Goal: Information Seeking & Learning: Learn about a topic

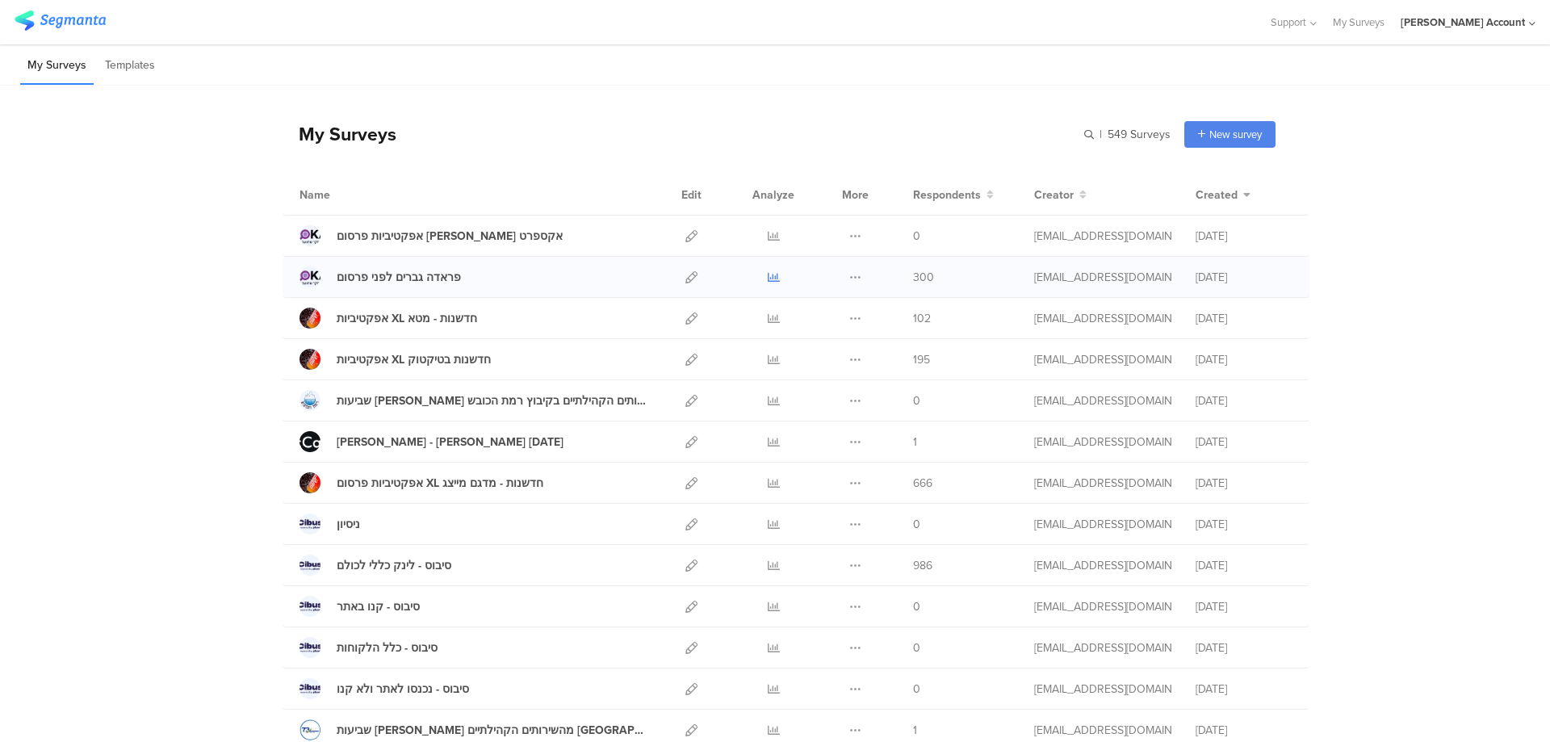
click at [768, 276] on icon at bounding box center [774, 277] width 12 height 12
click at [685, 477] on icon at bounding box center [691, 483] width 12 height 12
click at [768, 480] on icon at bounding box center [774, 483] width 12 height 12
click at [768, 316] on icon at bounding box center [774, 318] width 12 height 12
click at [768, 356] on icon at bounding box center [774, 360] width 12 height 12
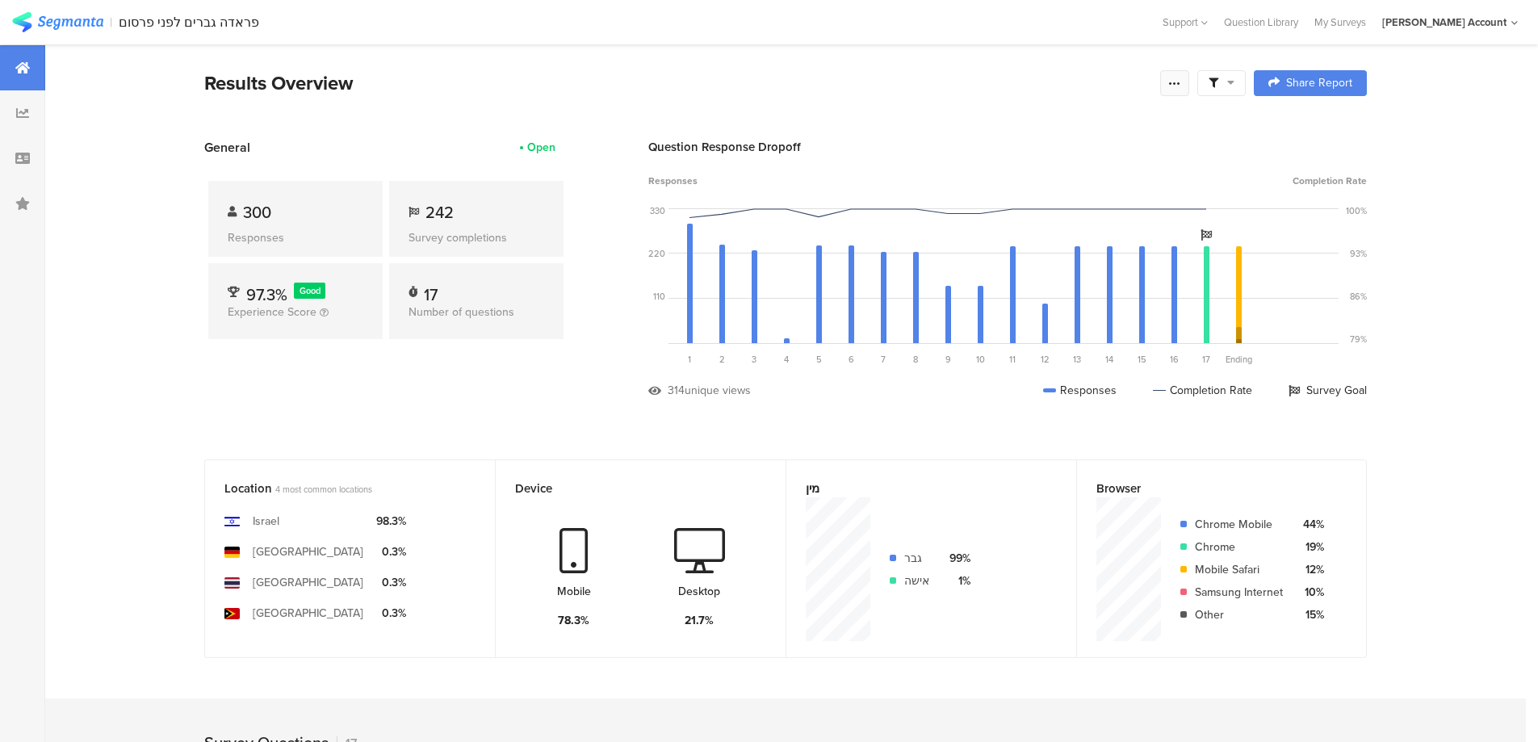
click at [1180, 81] on icon at bounding box center [1174, 83] width 13 height 13
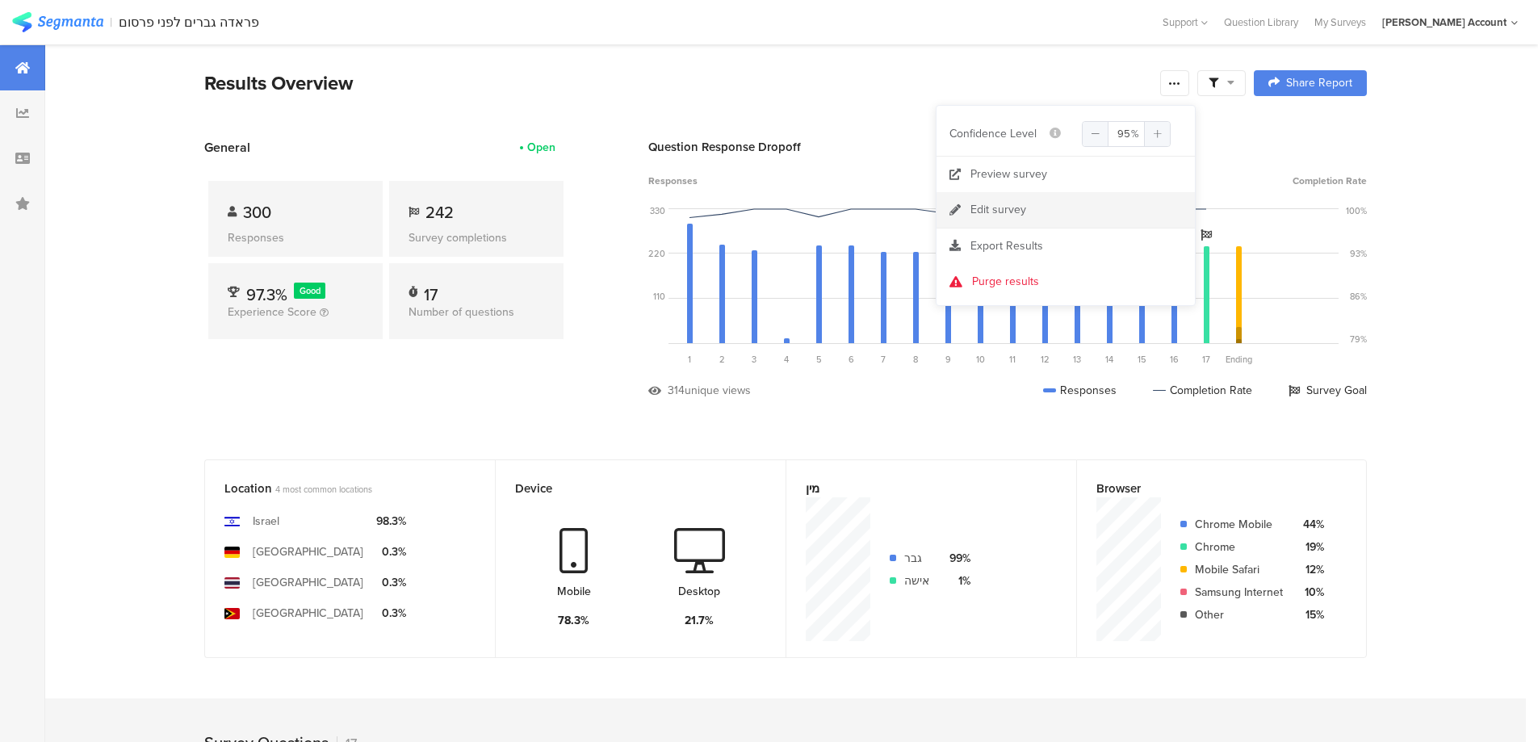
click at [1069, 206] on link "Edit survey" at bounding box center [1065, 210] width 258 height 36
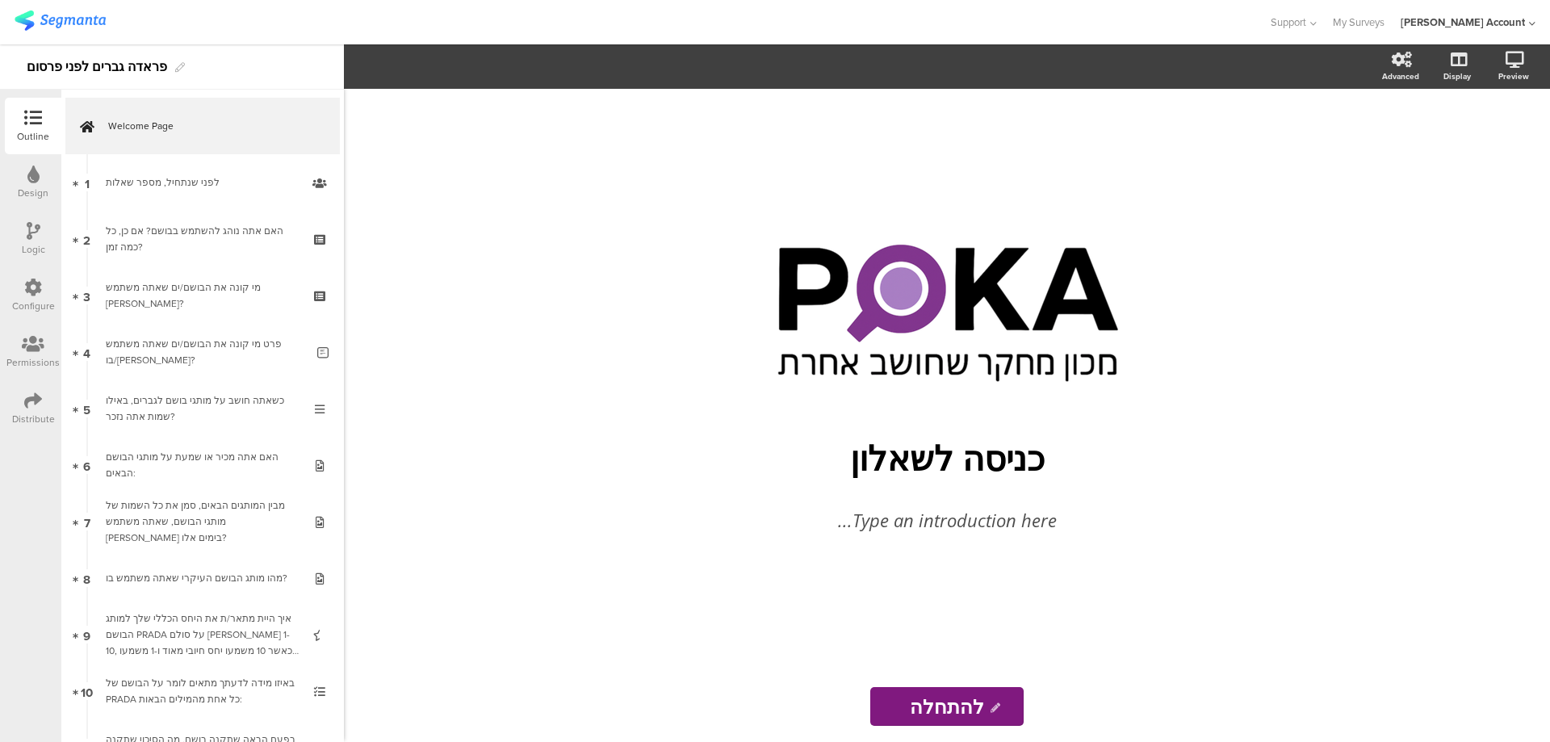
click at [24, 395] on icon at bounding box center [33, 400] width 18 height 18
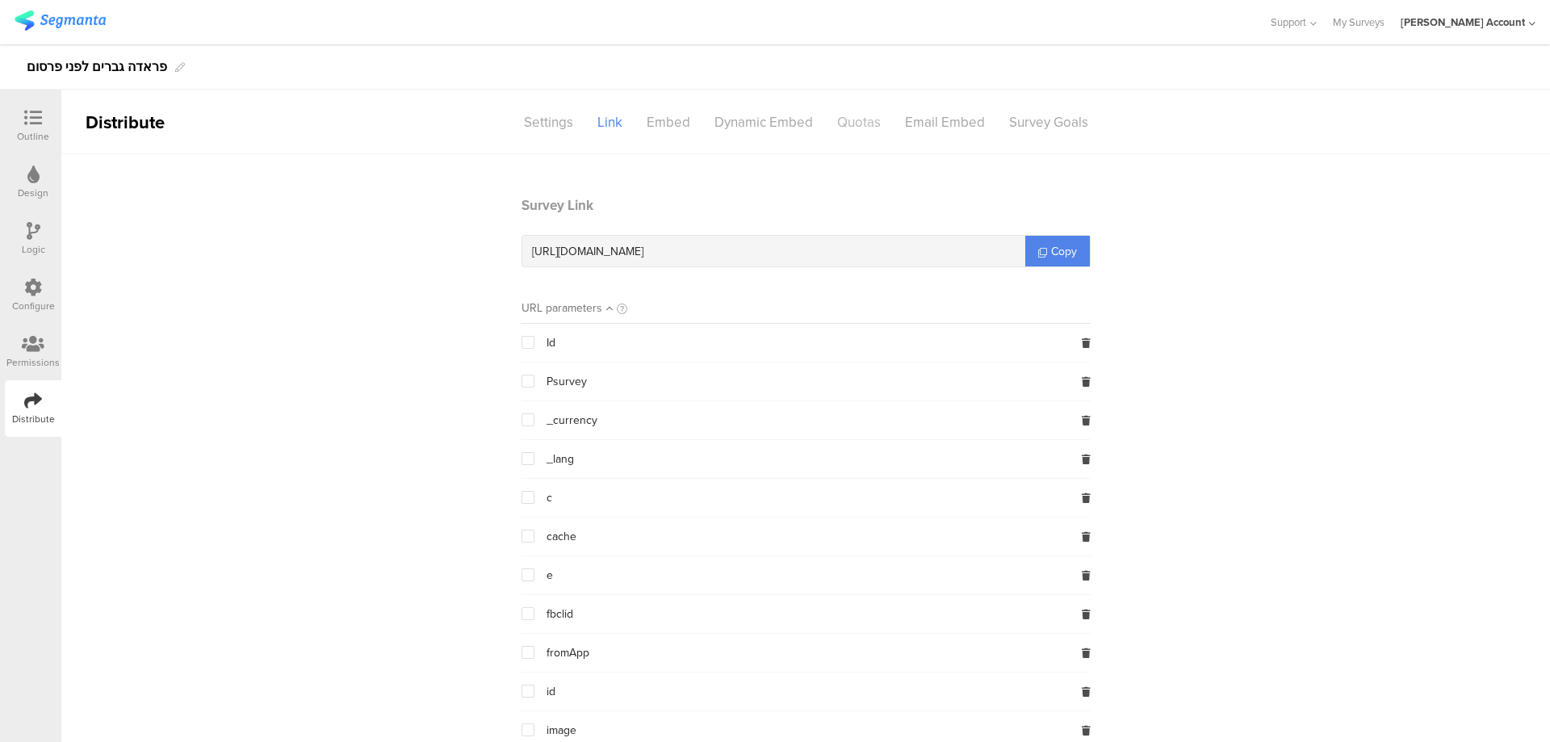
click at [850, 118] on div "Quotas" at bounding box center [859, 122] width 68 height 28
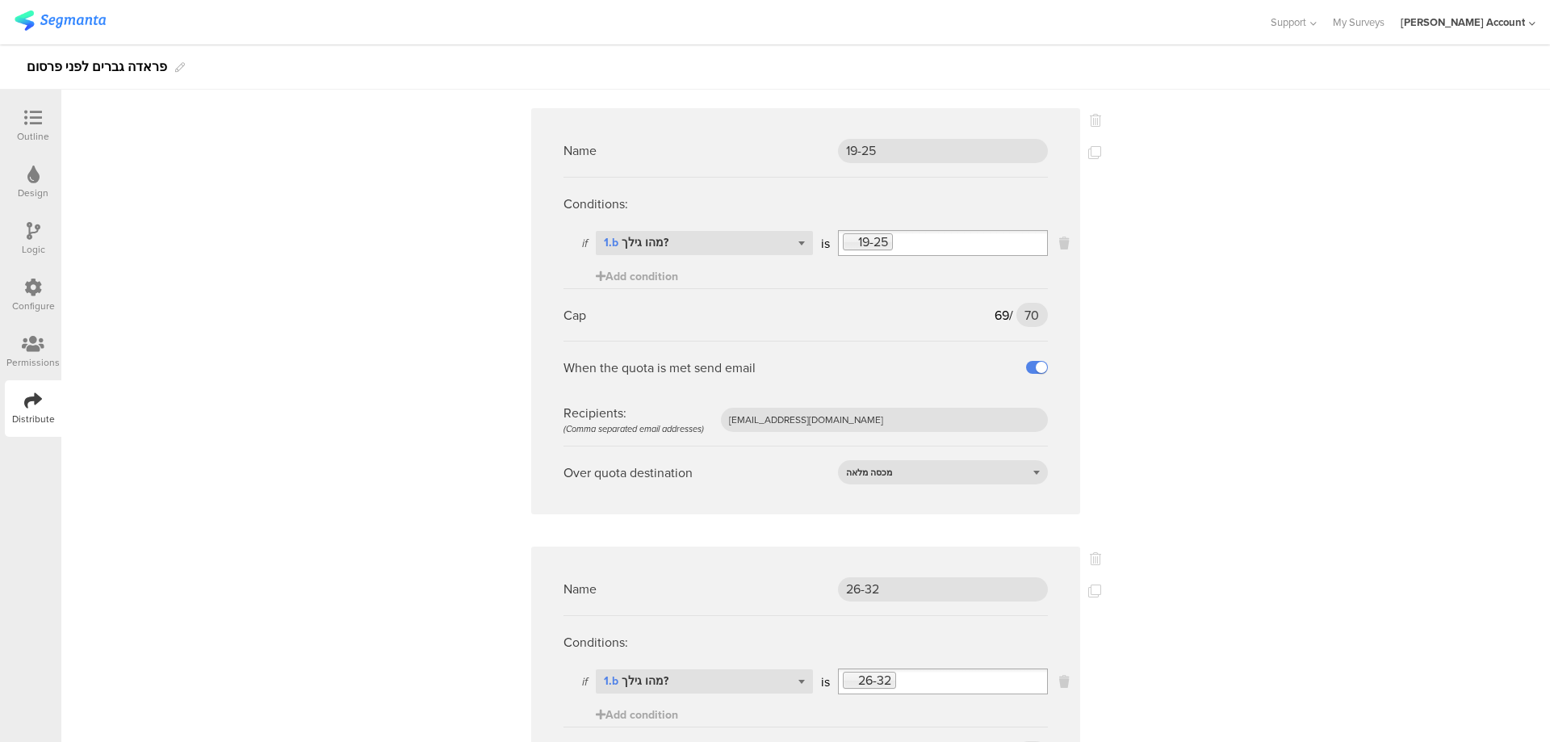
scroll to position [646, 0]
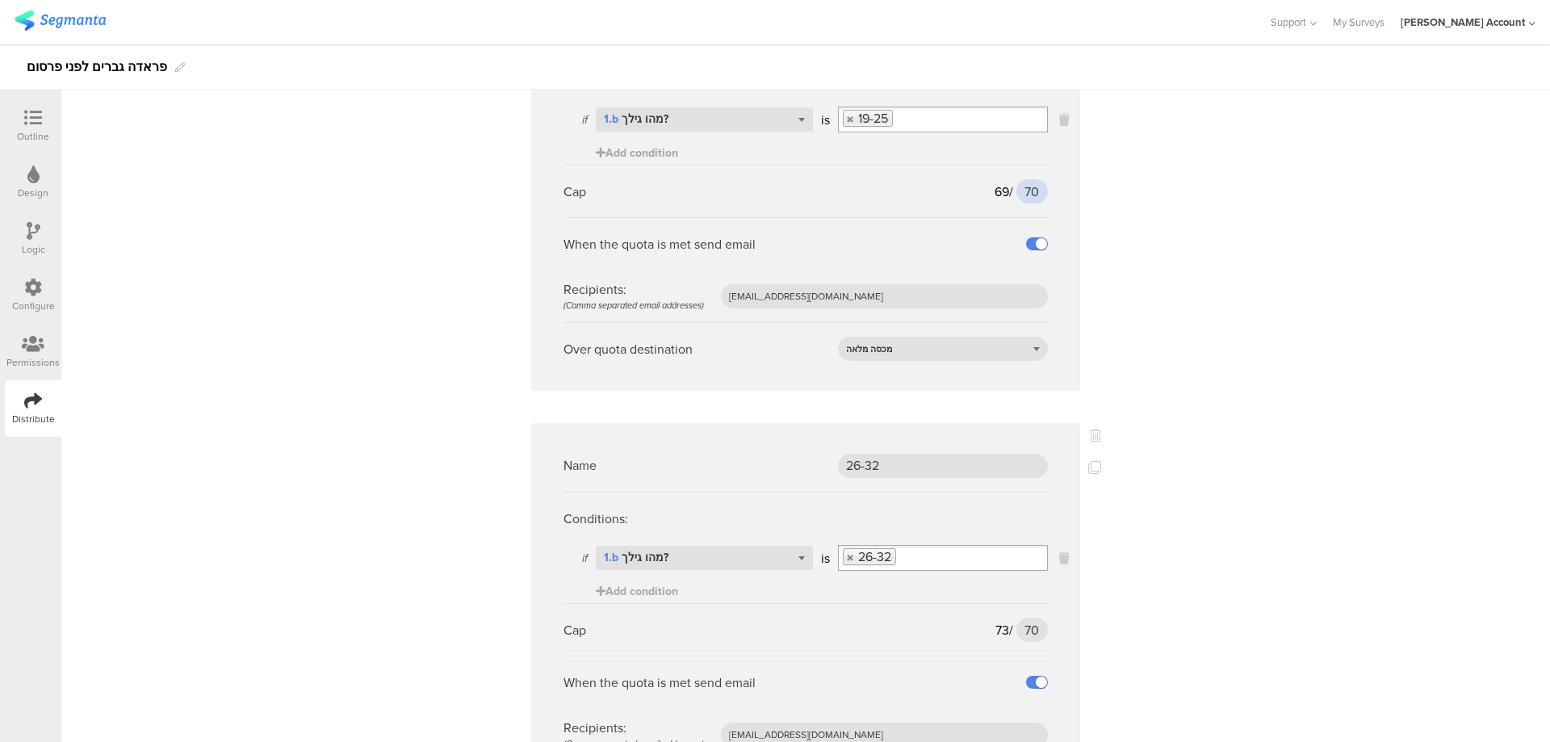
click at [1024, 192] on input "70" at bounding box center [1031, 191] width 31 height 24
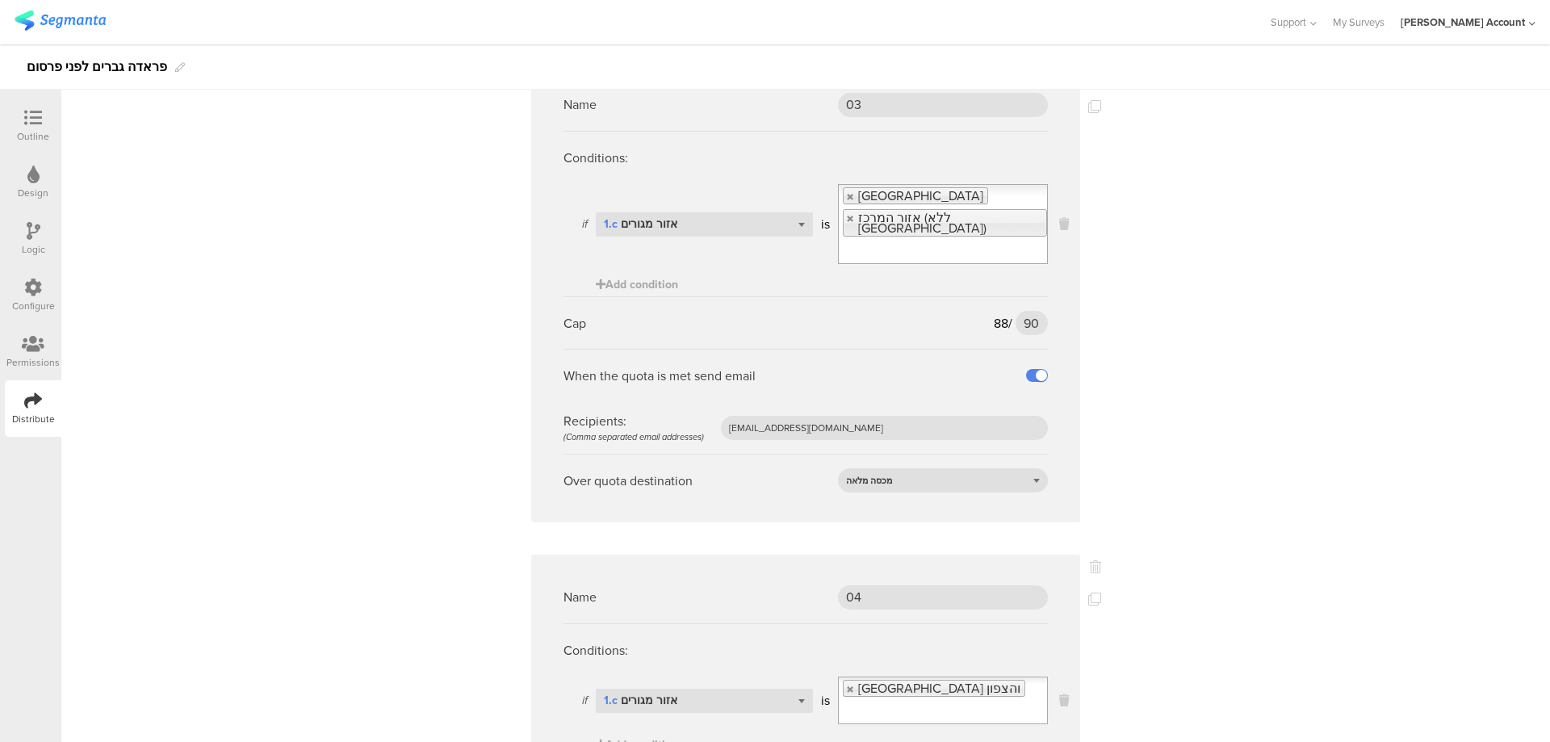
scroll to position [2368, 0]
type input "75"
click at [1016, 308] on input "90" at bounding box center [1031, 320] width 32 height 24
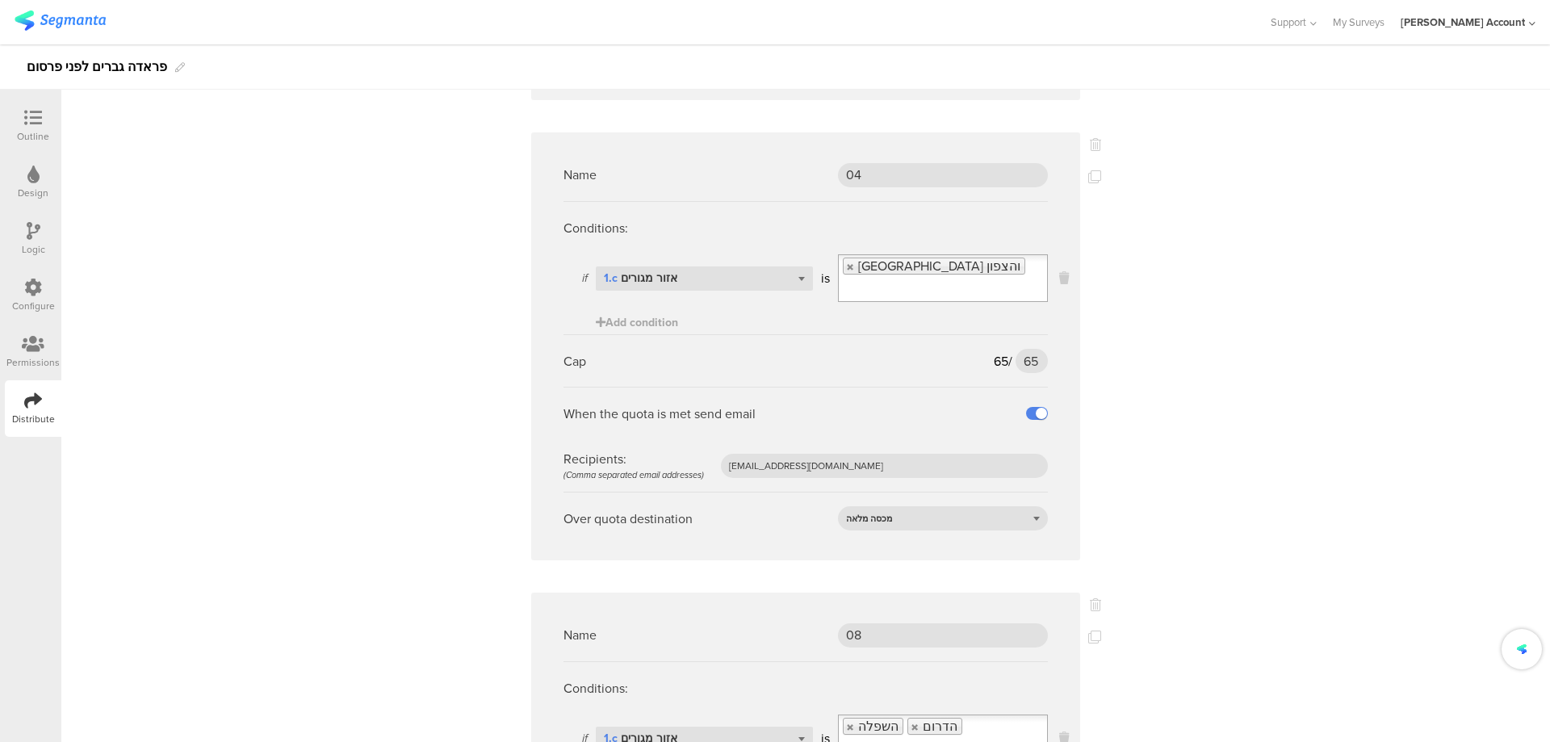
scroll to position [2799, 0]
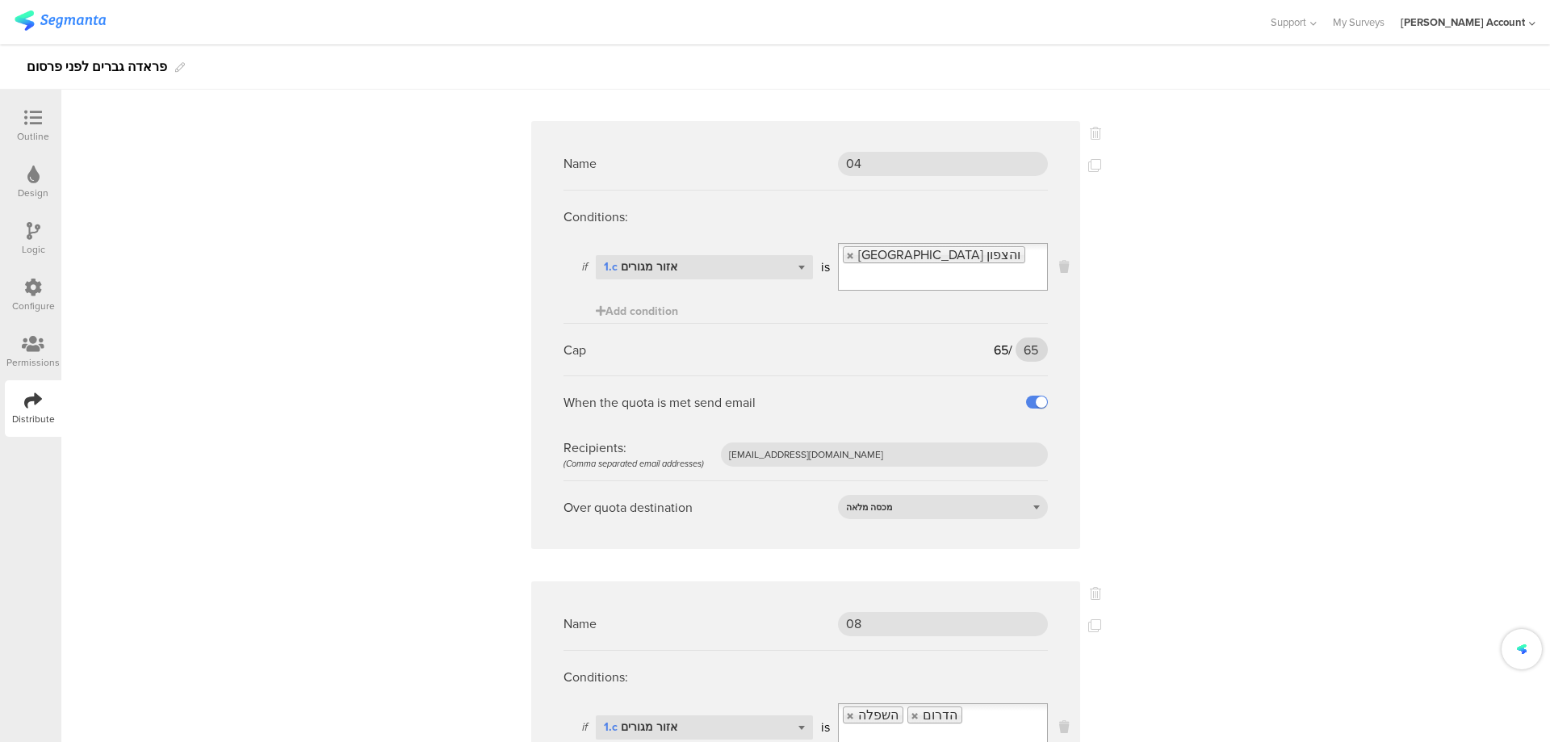
type input "94"
click at [1024, 337] on input "65" at bounding box center [1031, 349] width 32 height 24
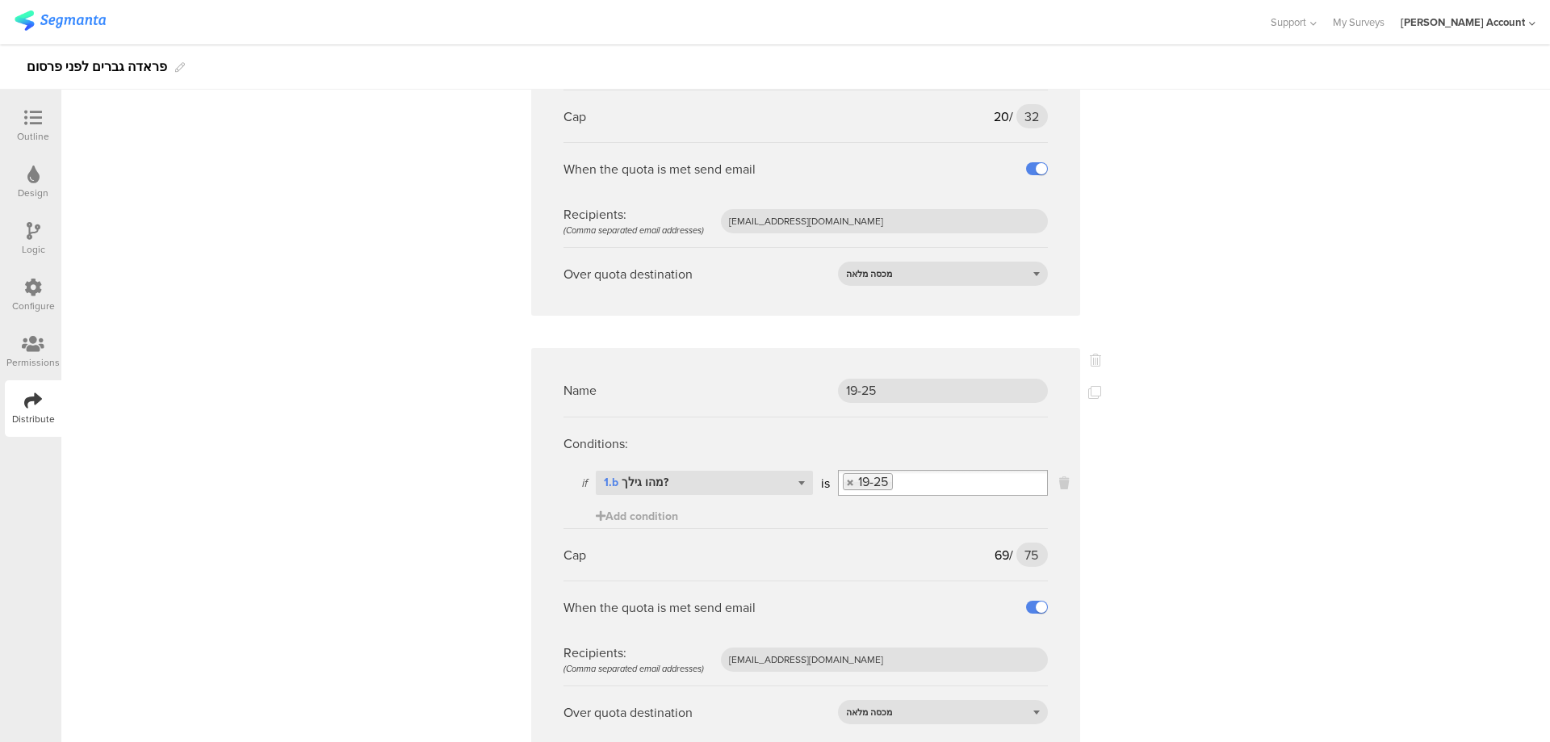
scroll to position [0, 0]
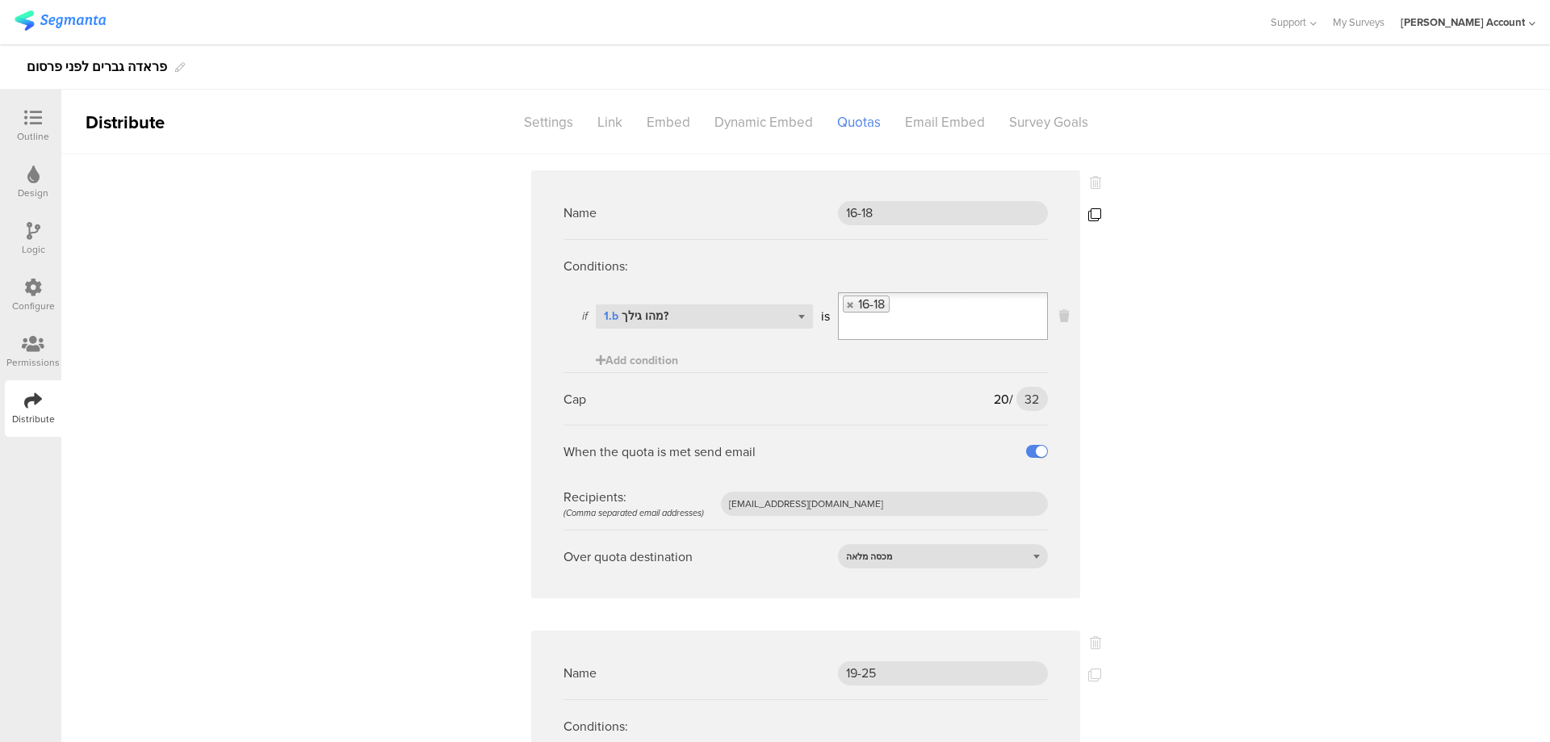
type input "69"
click at [1088, 213] on icon at bounding box center [1094, 214] width 13 height 13
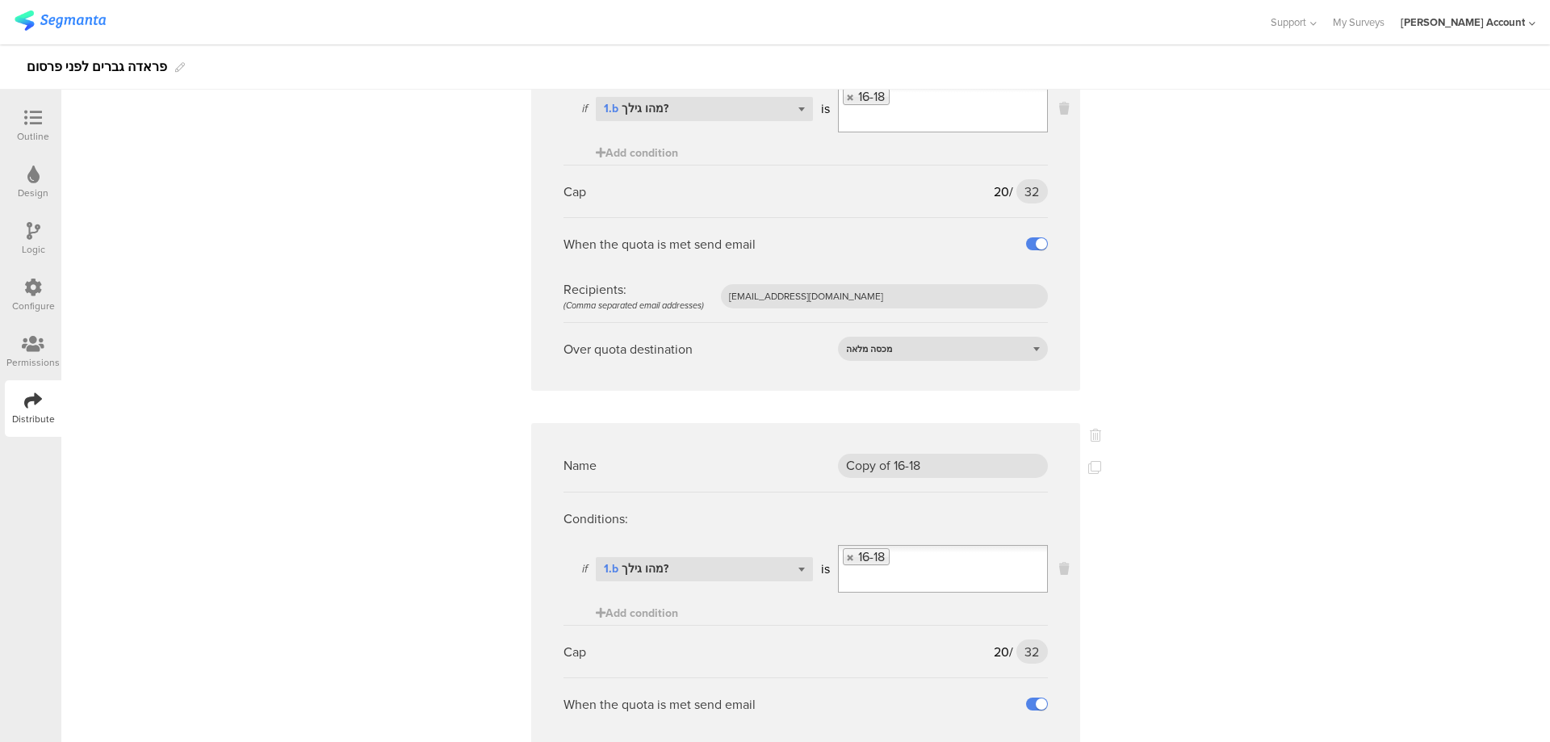
scroll to position [216, 0]
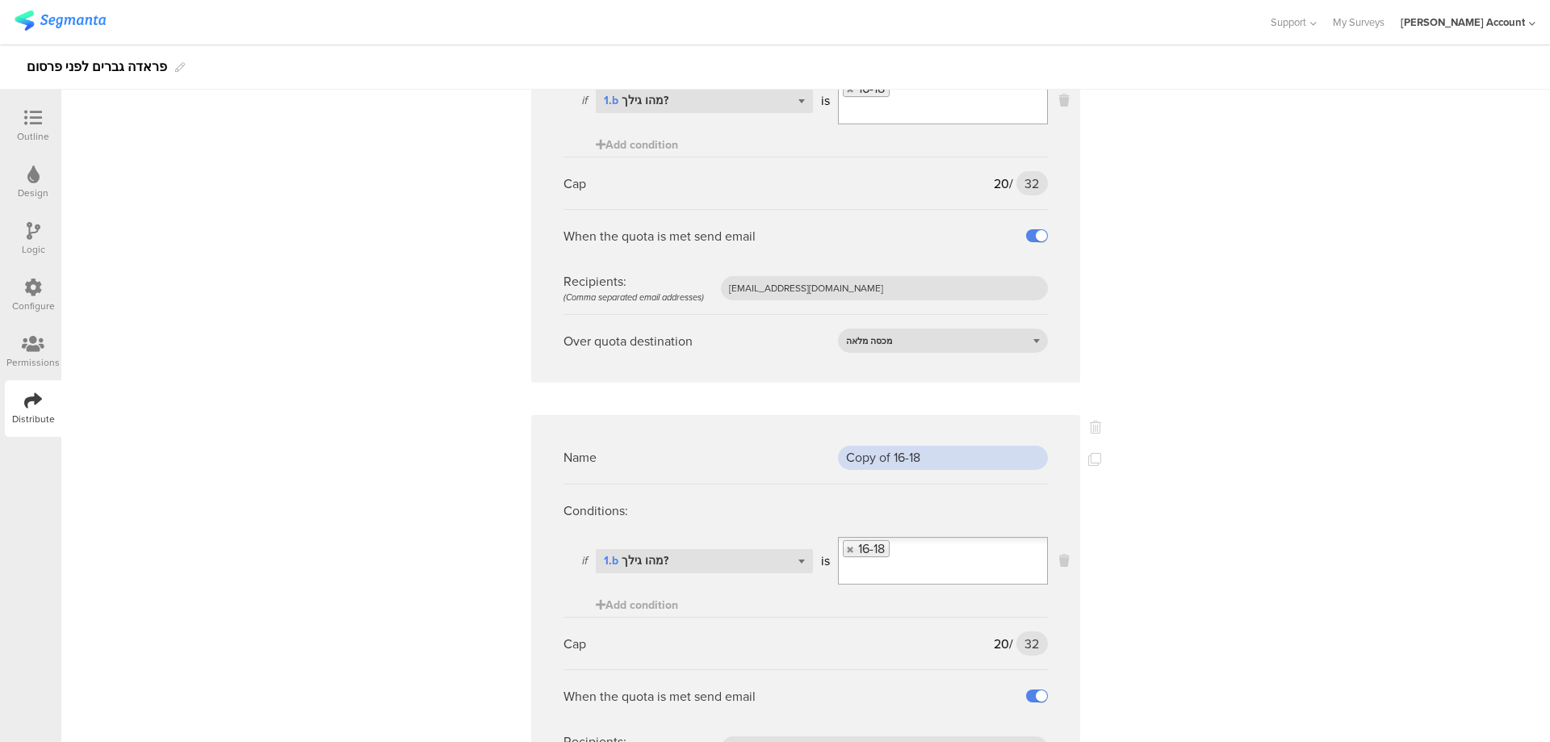
drag, startPoint x: 945, startPoint y: 451, endPoint x: 783, endPoint y: 453, distance: 162.3
click at [783, 453] on div "Name Copy of 16-18" at bounding box center [805, 457] width 484 height 52
type input "x"
type input "סיימו"
click at [786, 557] on div "Select question... 1.b מהו גילך?" at bounding box center [704, 561] width 217 height 24
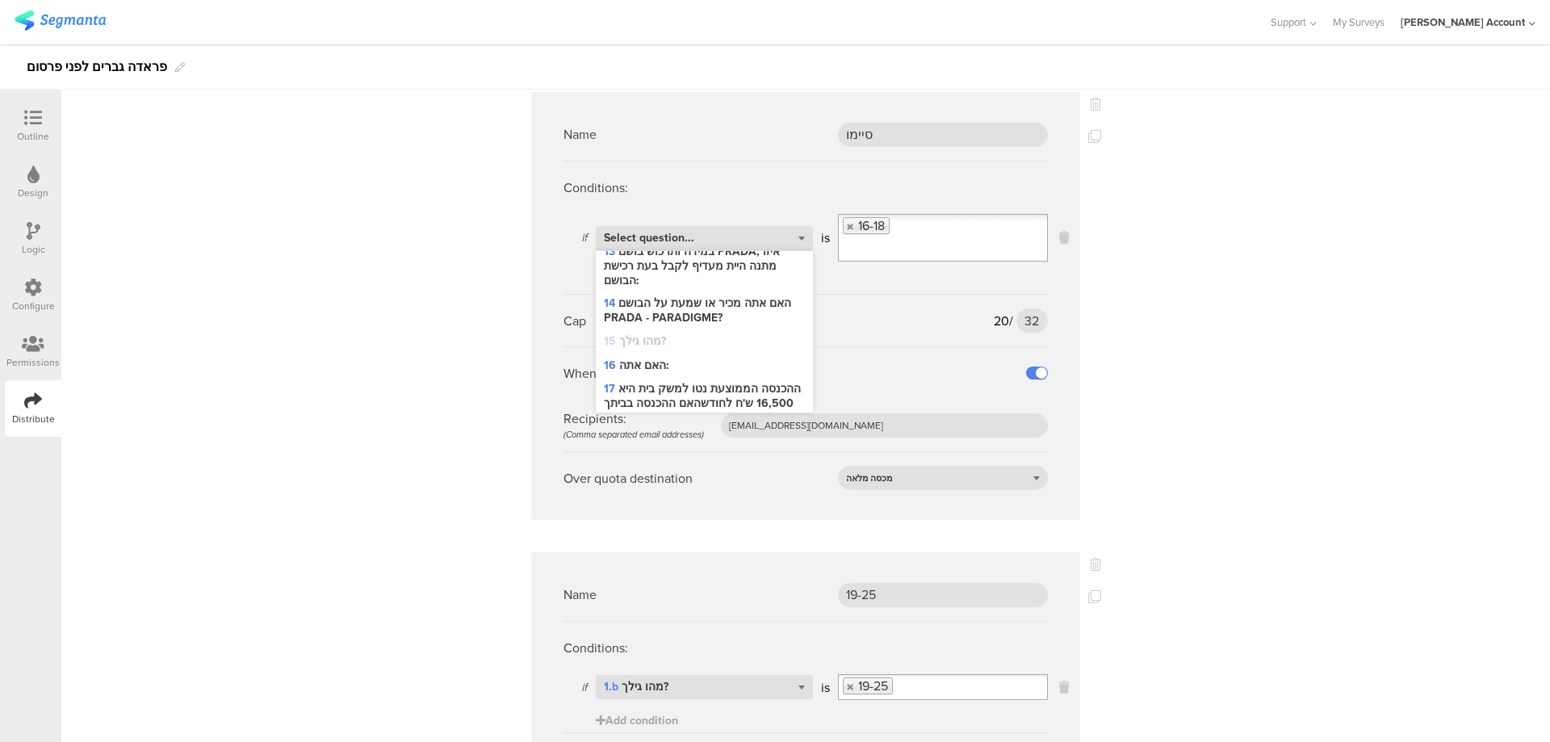
scroll to position [591, 0]
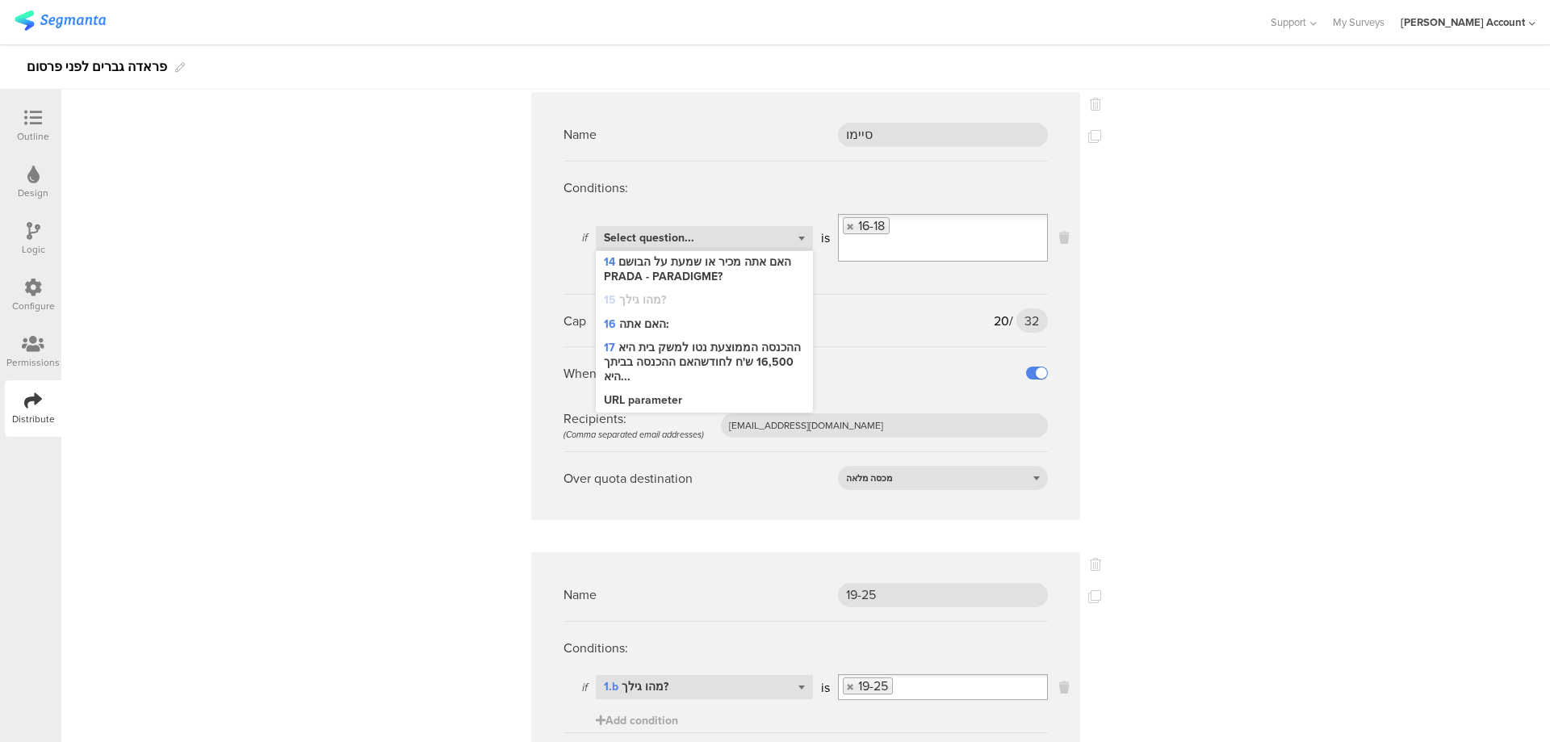
click at [1014, 186] on div "Conditions:" at bounding box center [805, 187] width 484 height 52
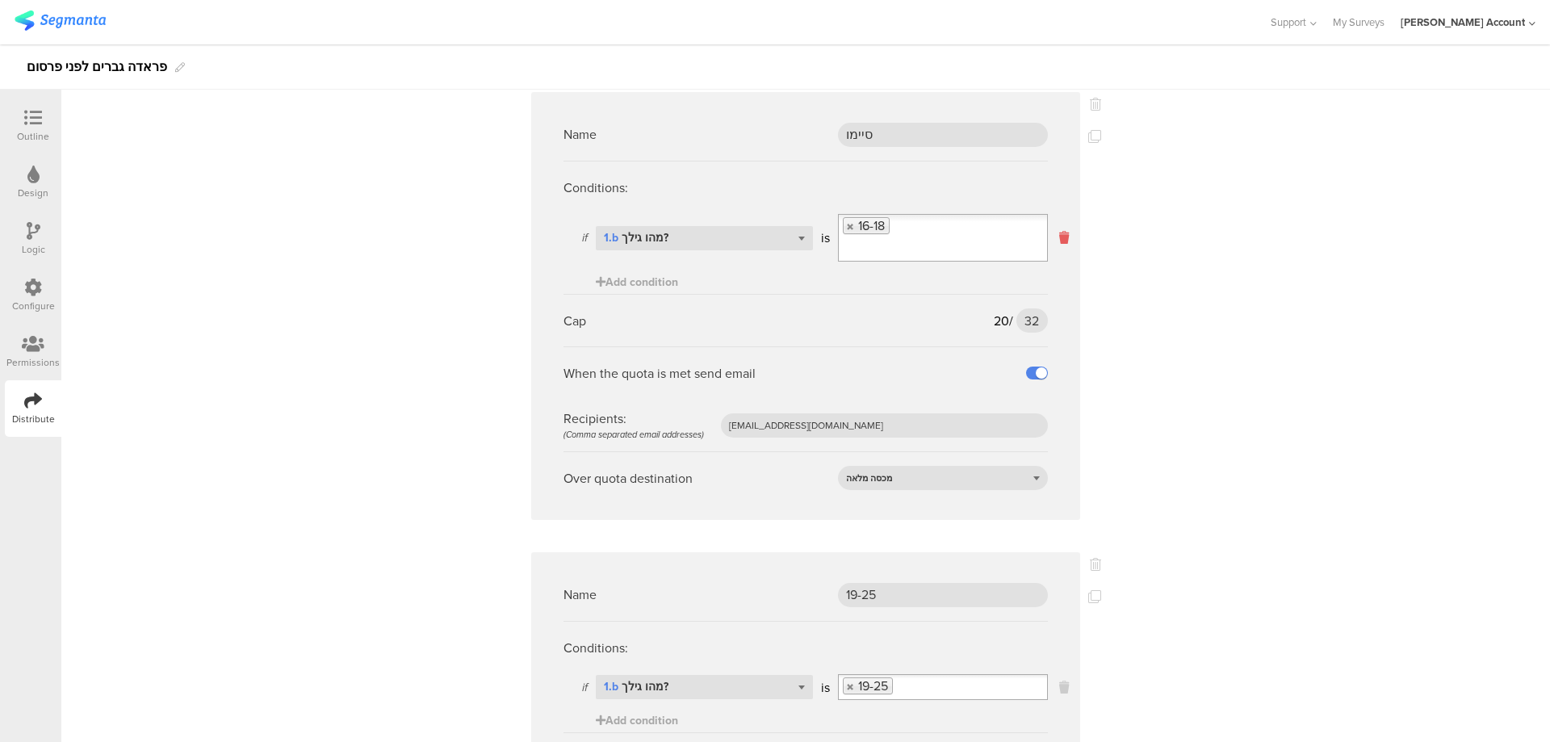
click at [1059, 241] on icon at bounding box center [1064, 237] width 10 height 19
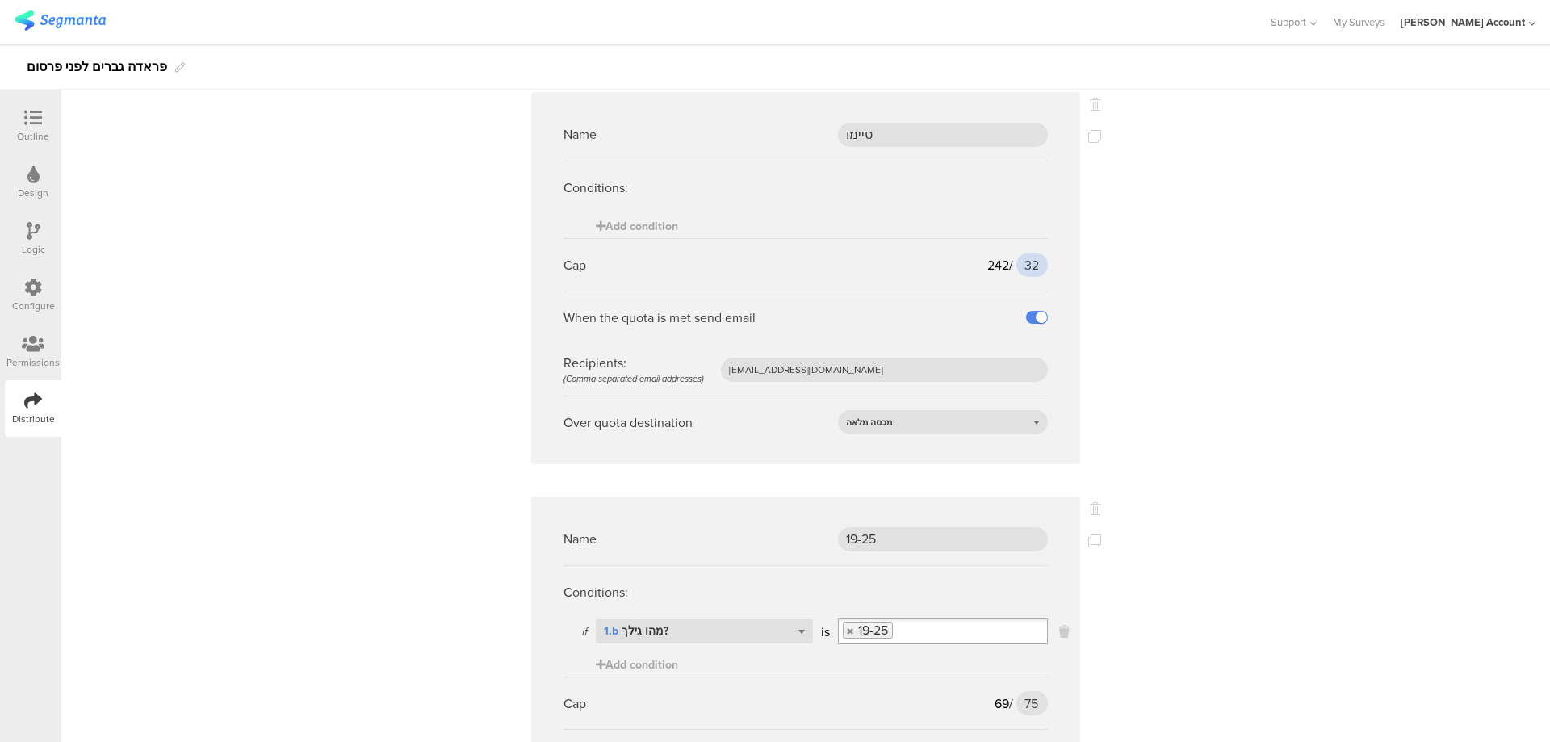
click at [1027, 266] on input "32" at bounding box center [1031, 265] width 31 height 24
click at [1026, 266] on input "32" at bounding box center [1031, 265] width 31 height 24
type input "300"
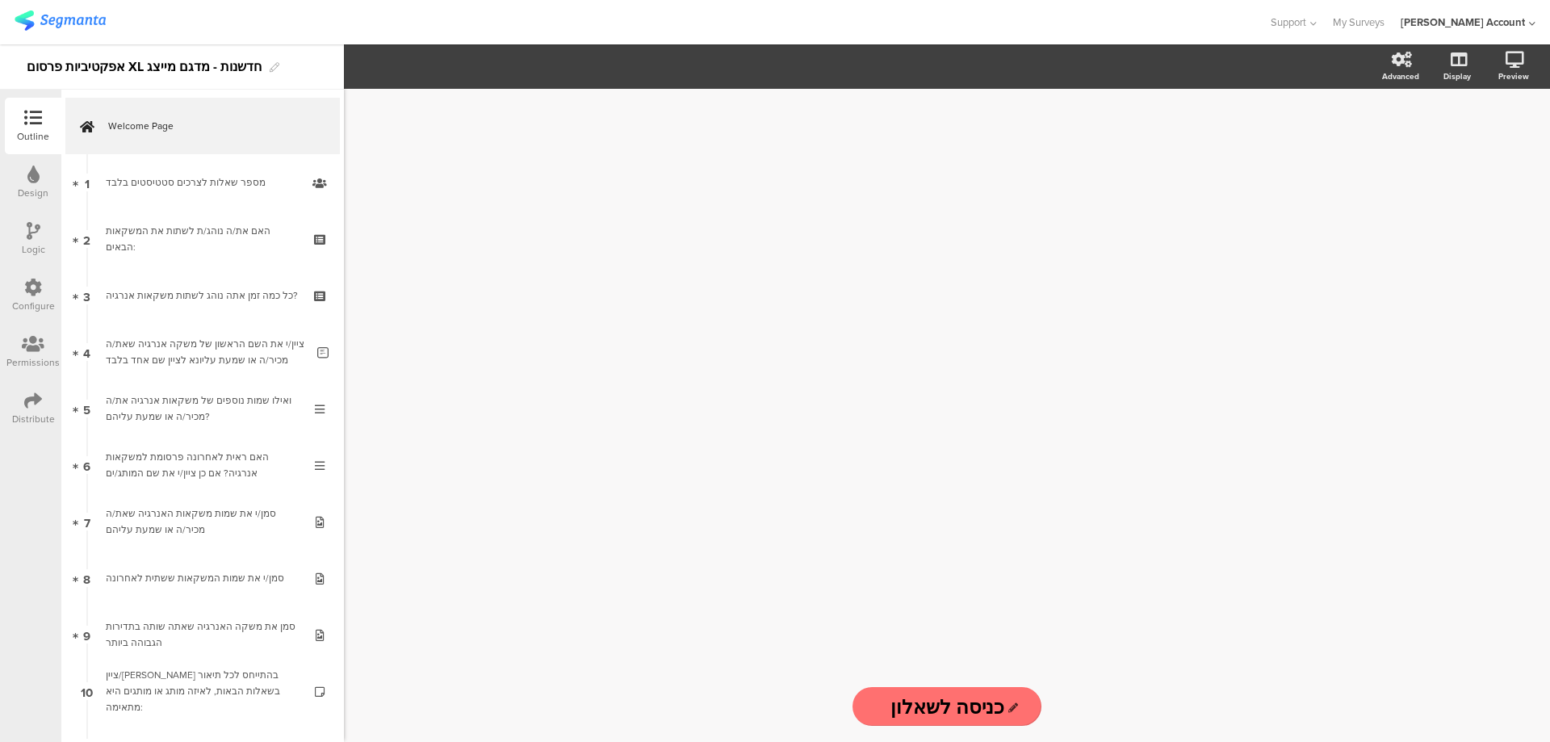
click at [31, 408] on icon at bounding box center [33, 400] width 18 height 18
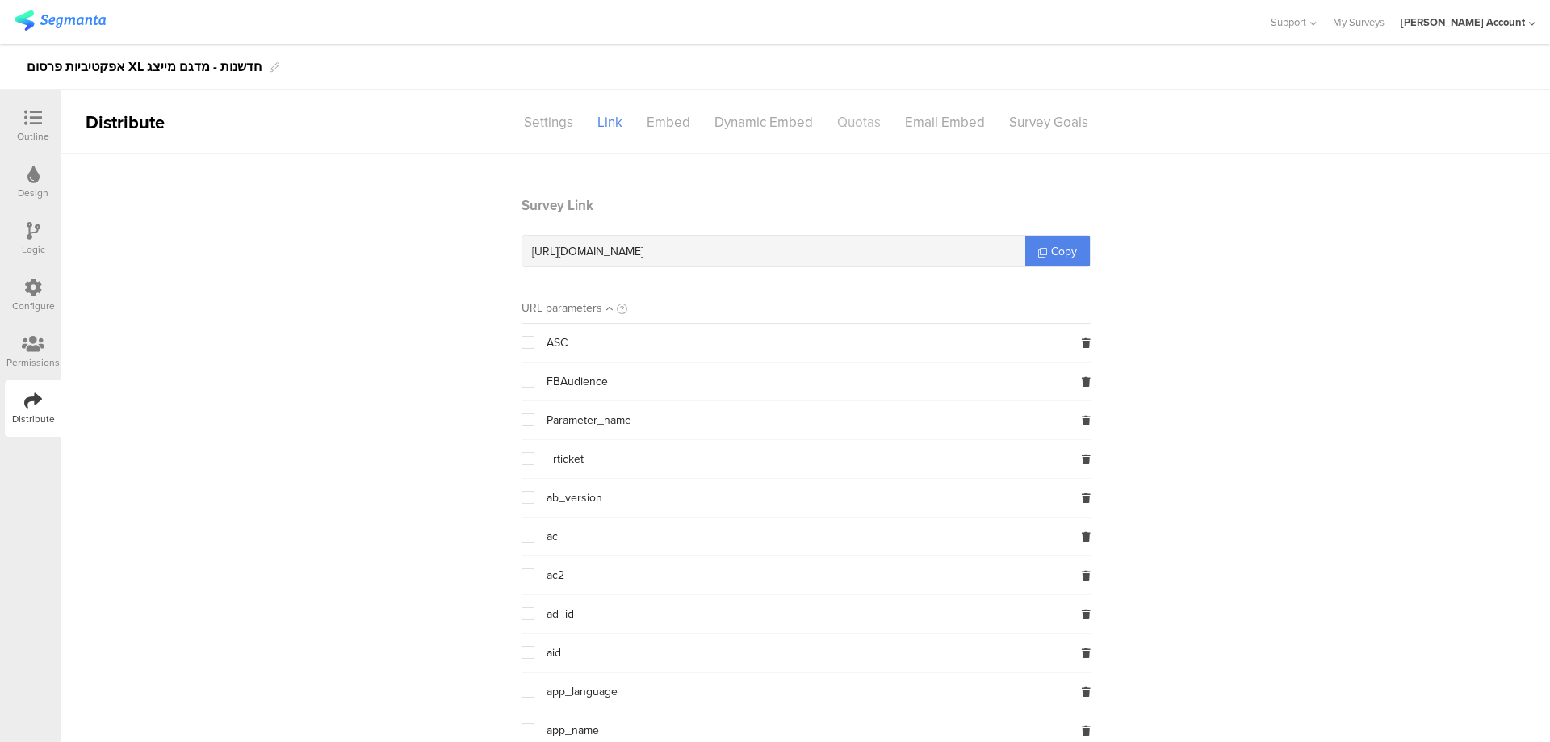
click at [852, 119] on div "Quotas" at bounding box center [859, 122] width 68 height 28
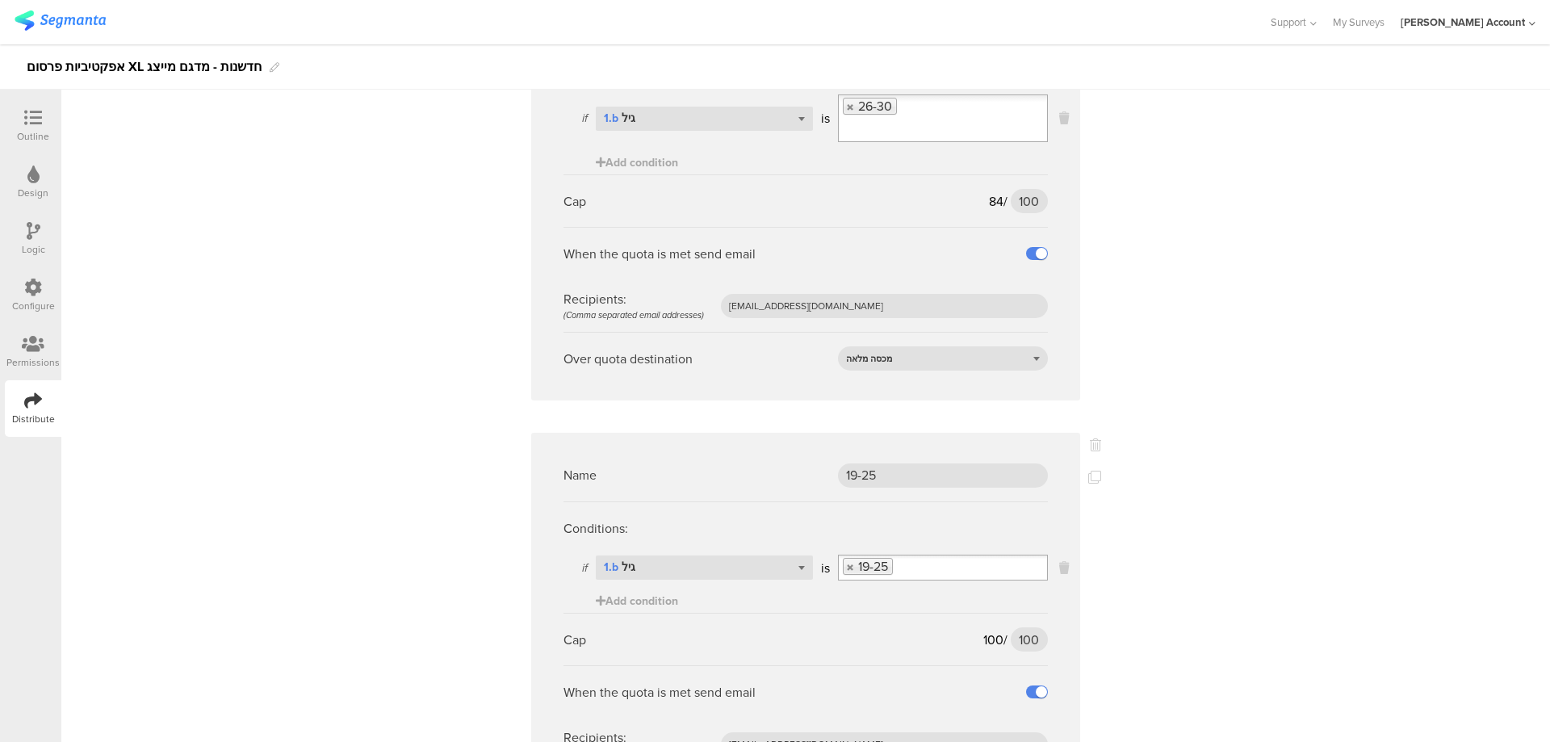
scroll to position [1614, 0]
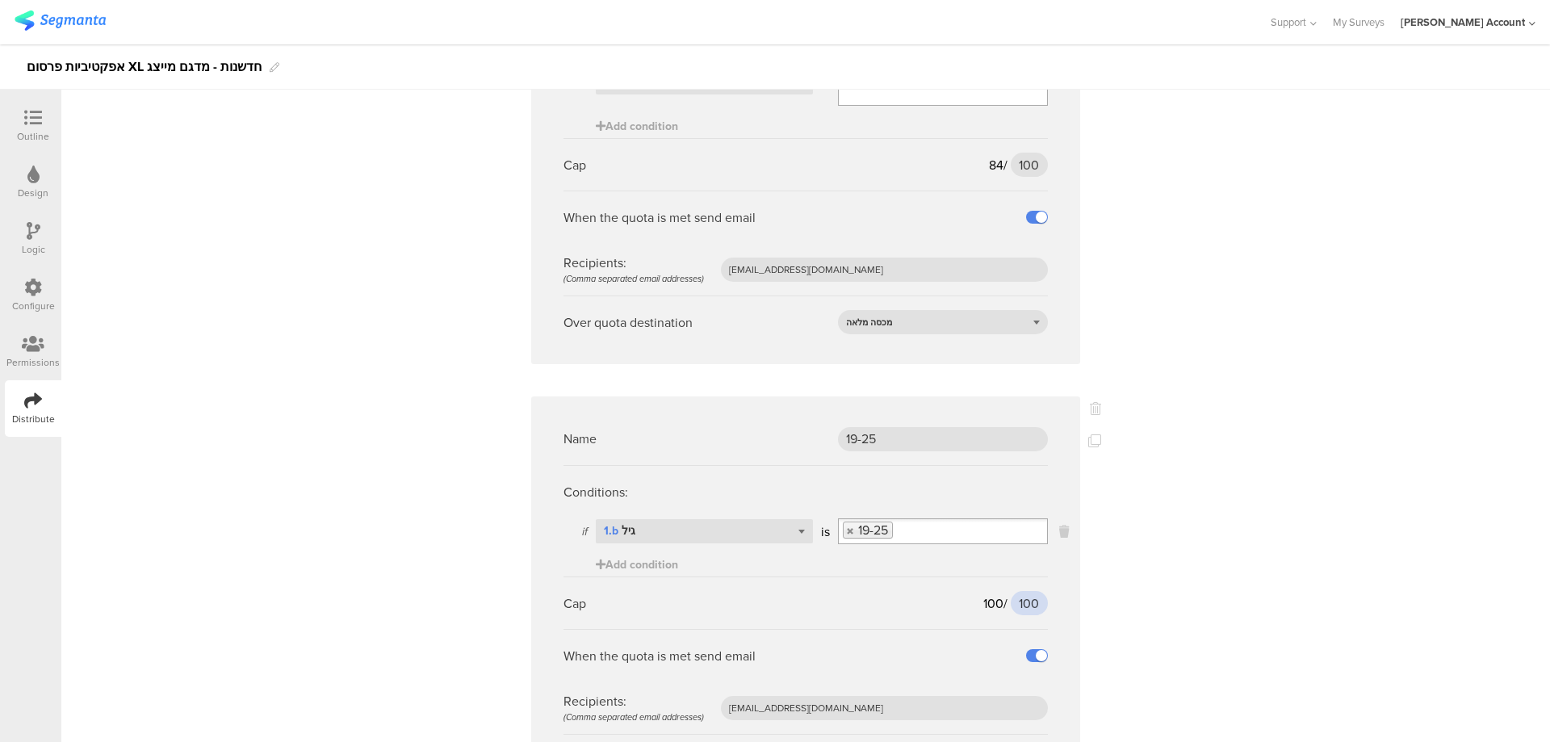
click at [1021, 591] on input "100" at bounding box center [1029, 603] width 37 height 24
type input "105"
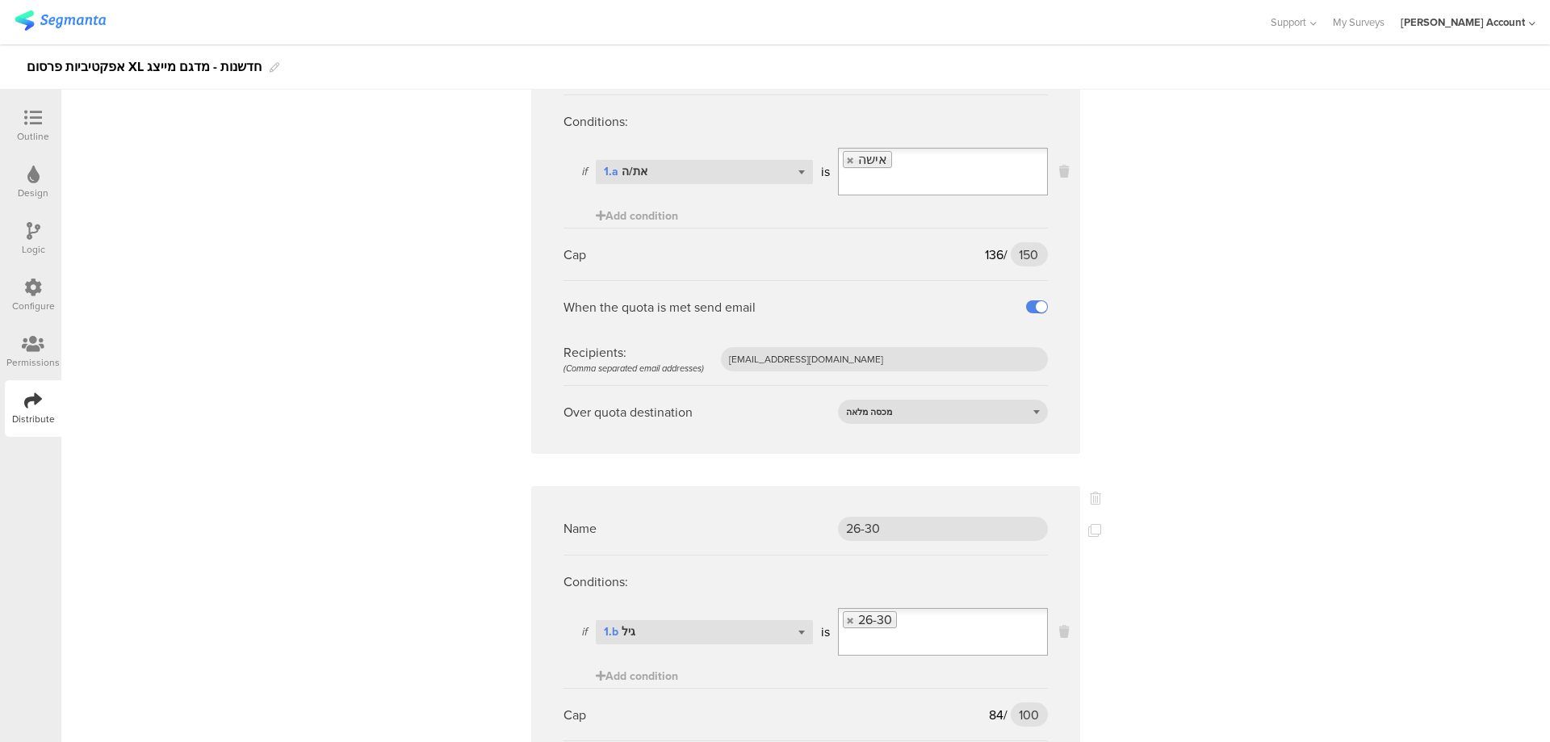
scroll to position [742, 0]
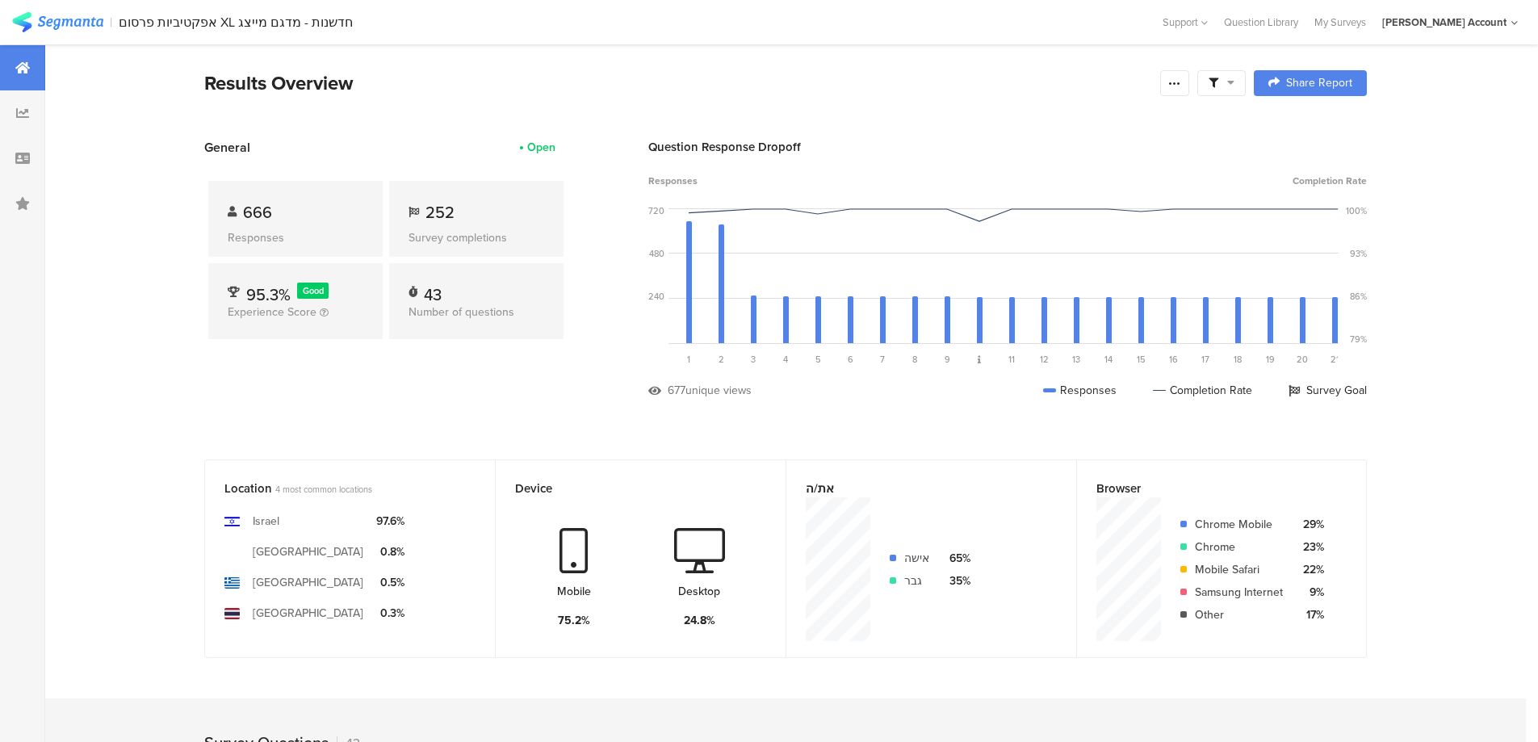
click at [1218, 83] on icon at bounding box center [1213, 83] width 10 height 10
click at [1309, 128] on span at bounding box center [1304, 128] width 24 height 13
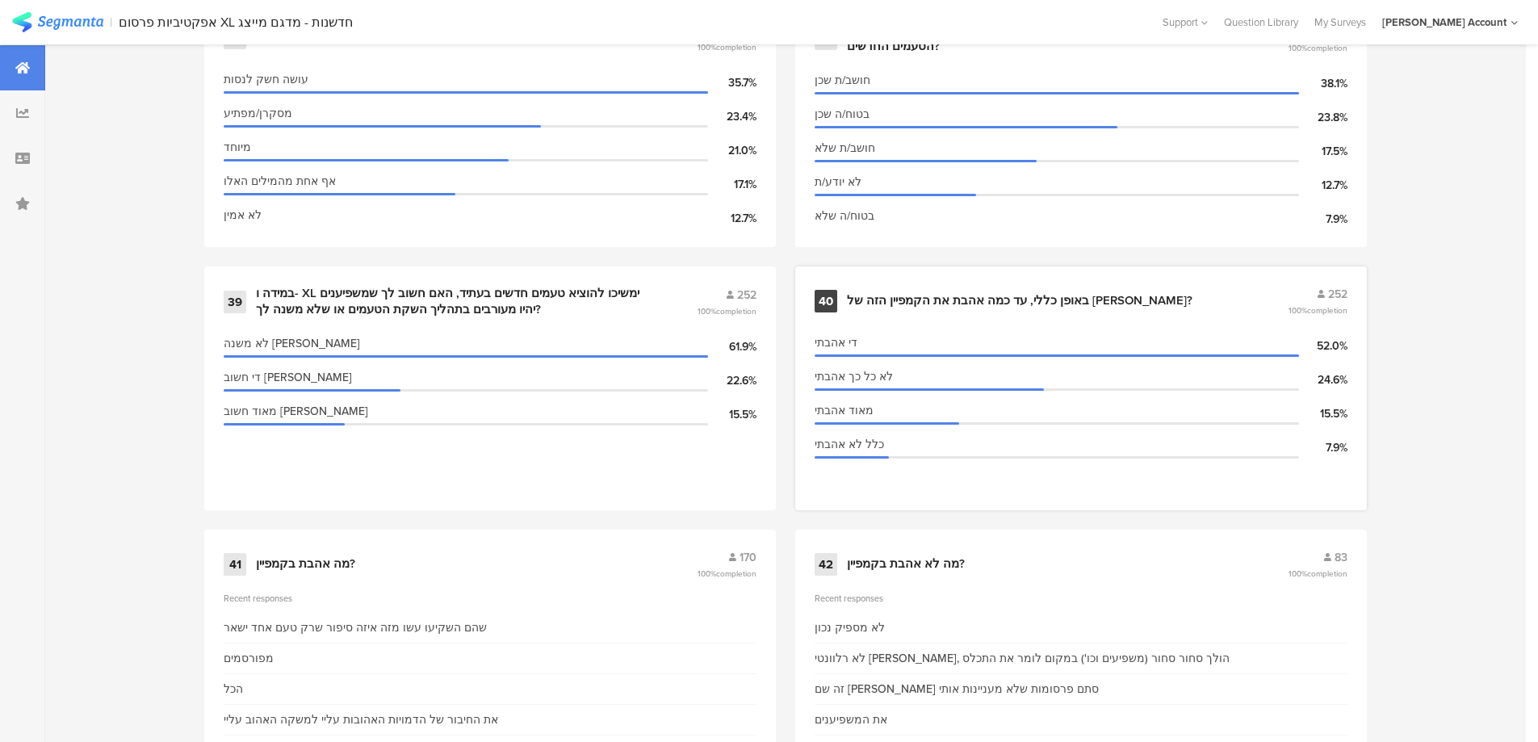
scroll to position [5489, 0]
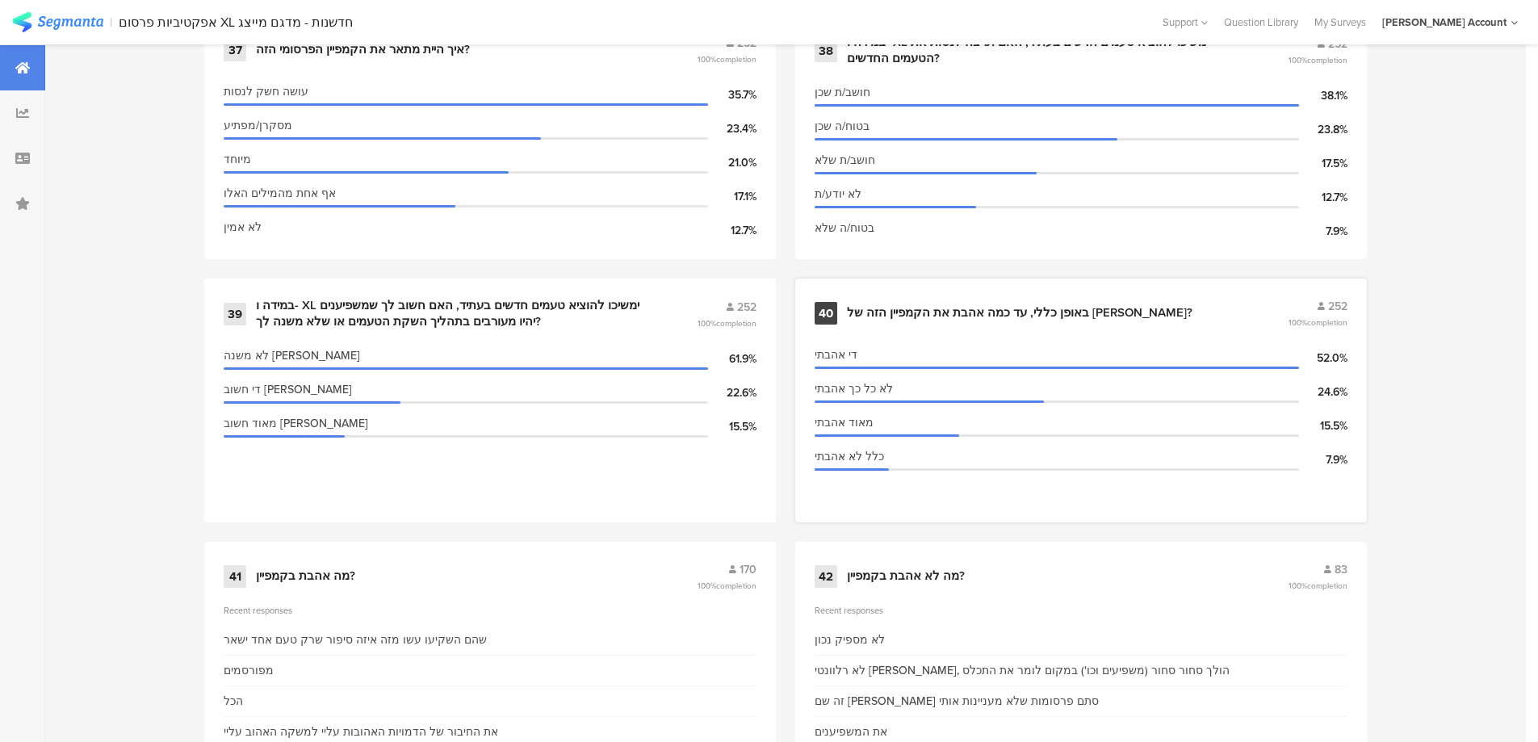
click at [946, 309] on div "באופן כללי, עד כמה אהבת את הקמפיין הזה של [PERSON_NAME]?" at bounding box center [1019, 313] width 345 height 16
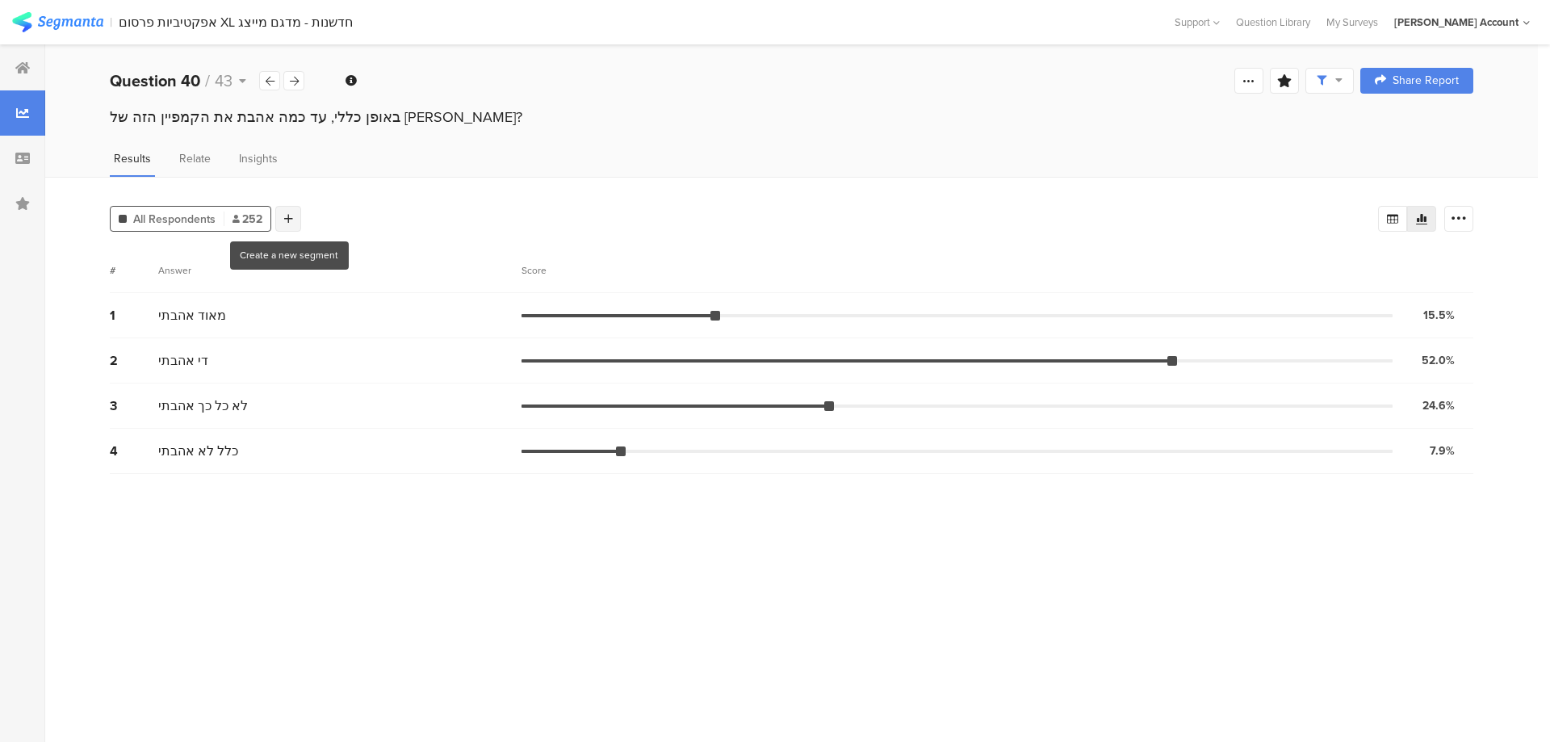
click at [284, 215] on icon at bounding box center [288, 218] width 9 height 11
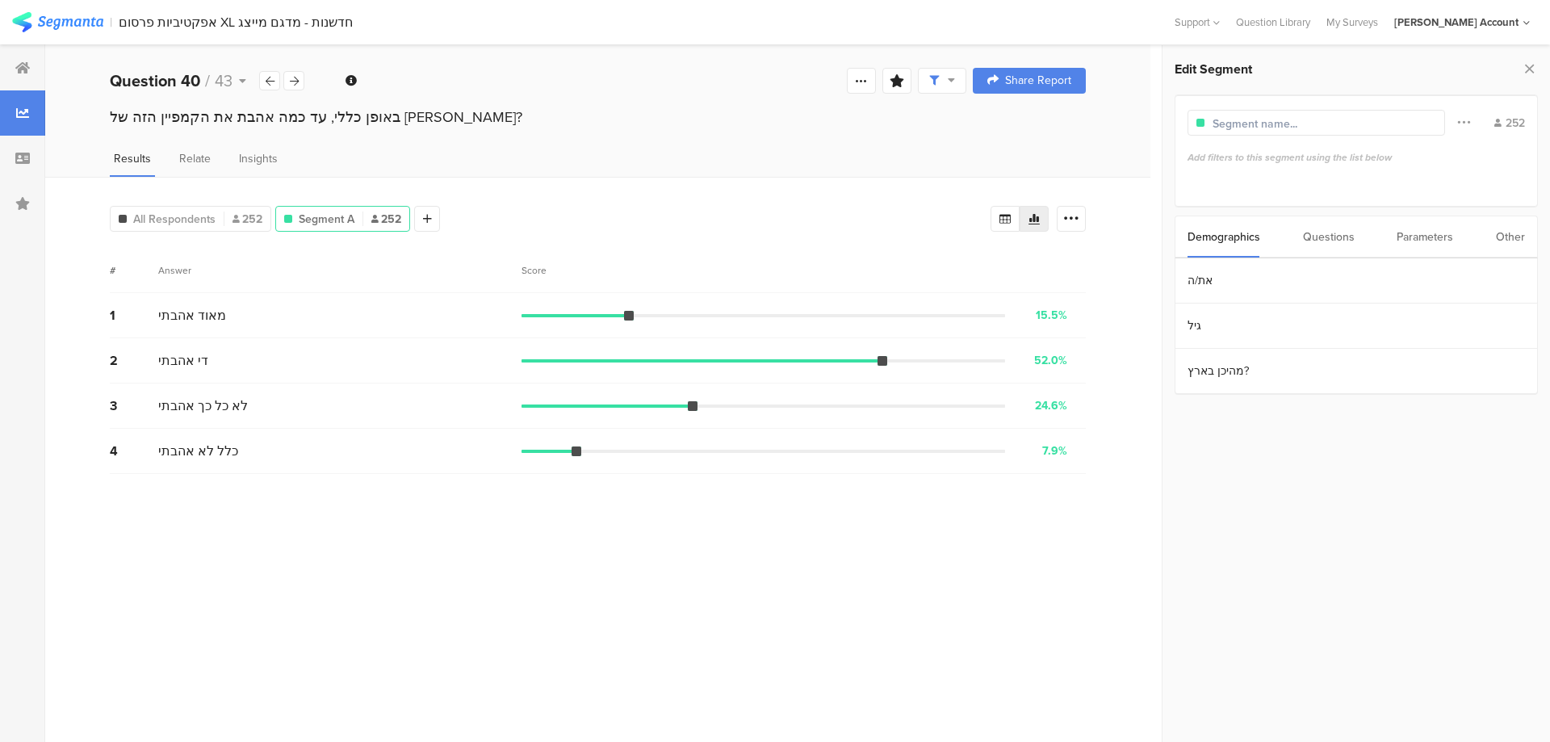
click at [1322, 234] on div "Questions" at bounding box center [1329, 236] width 52 height 41
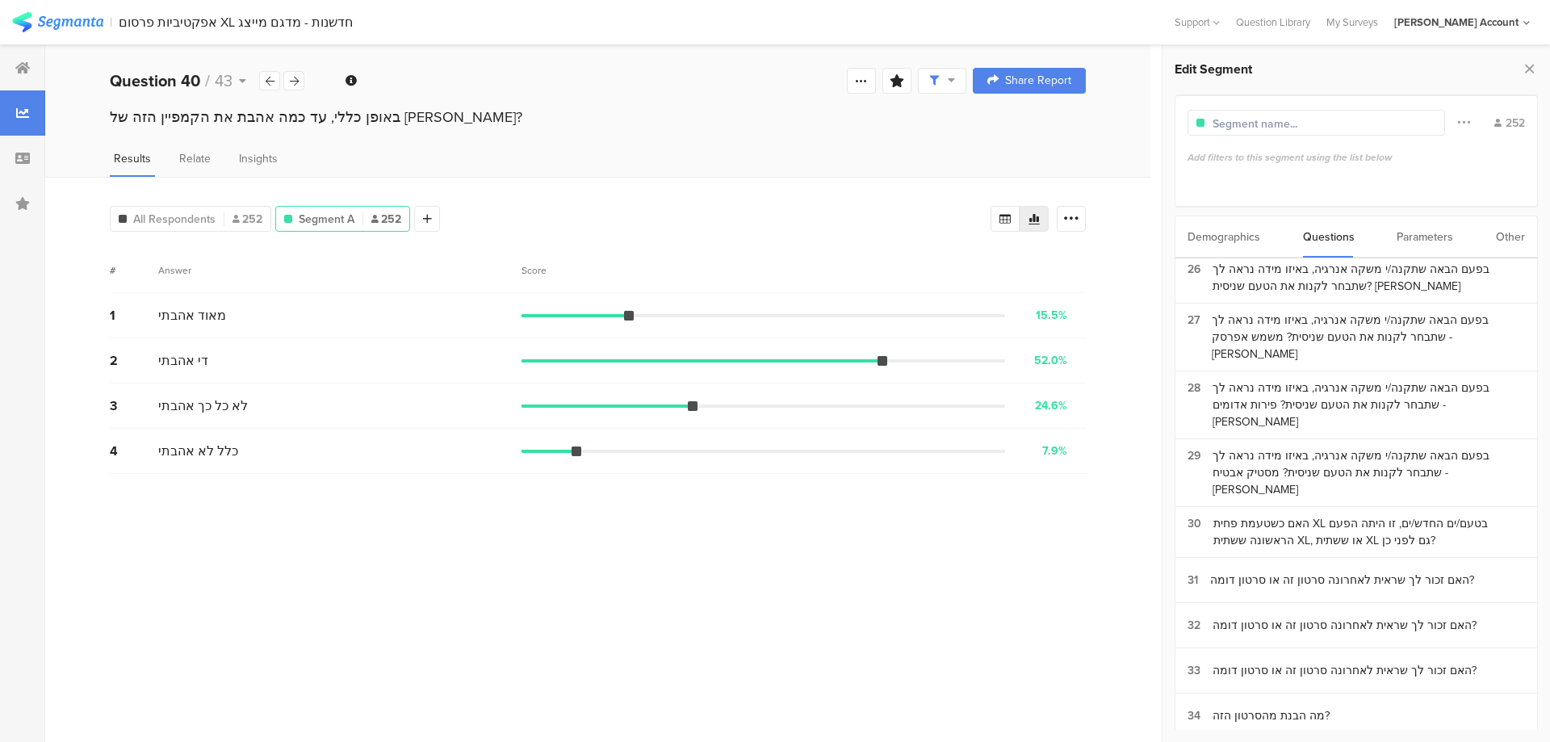
scroll to position [1184, 0]
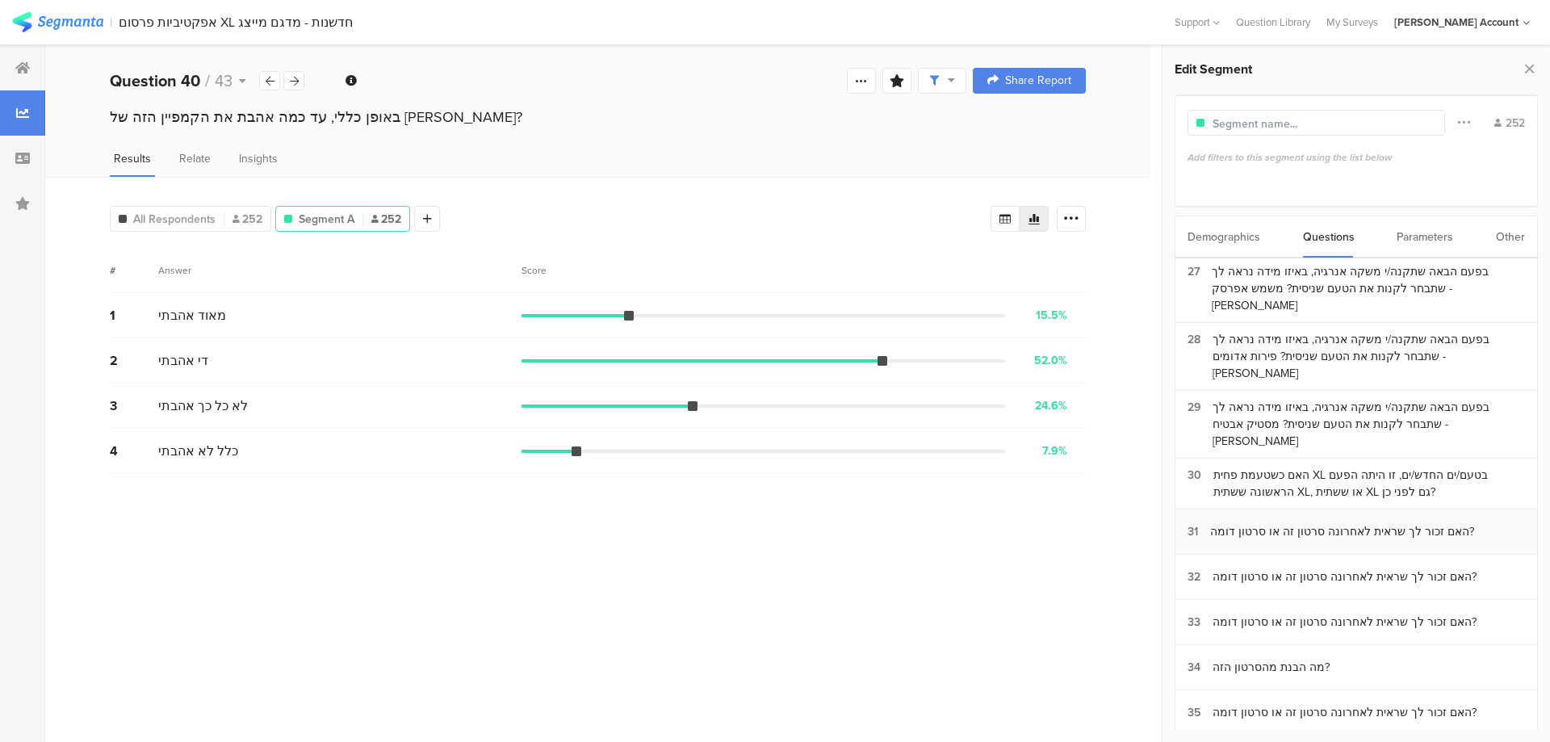
click at [1373, 523] on div "האם זכור לך שראית לאחרונה סרטון זה או סרטון דומה?" at bounding box center [1342, 531] width 264 height 17
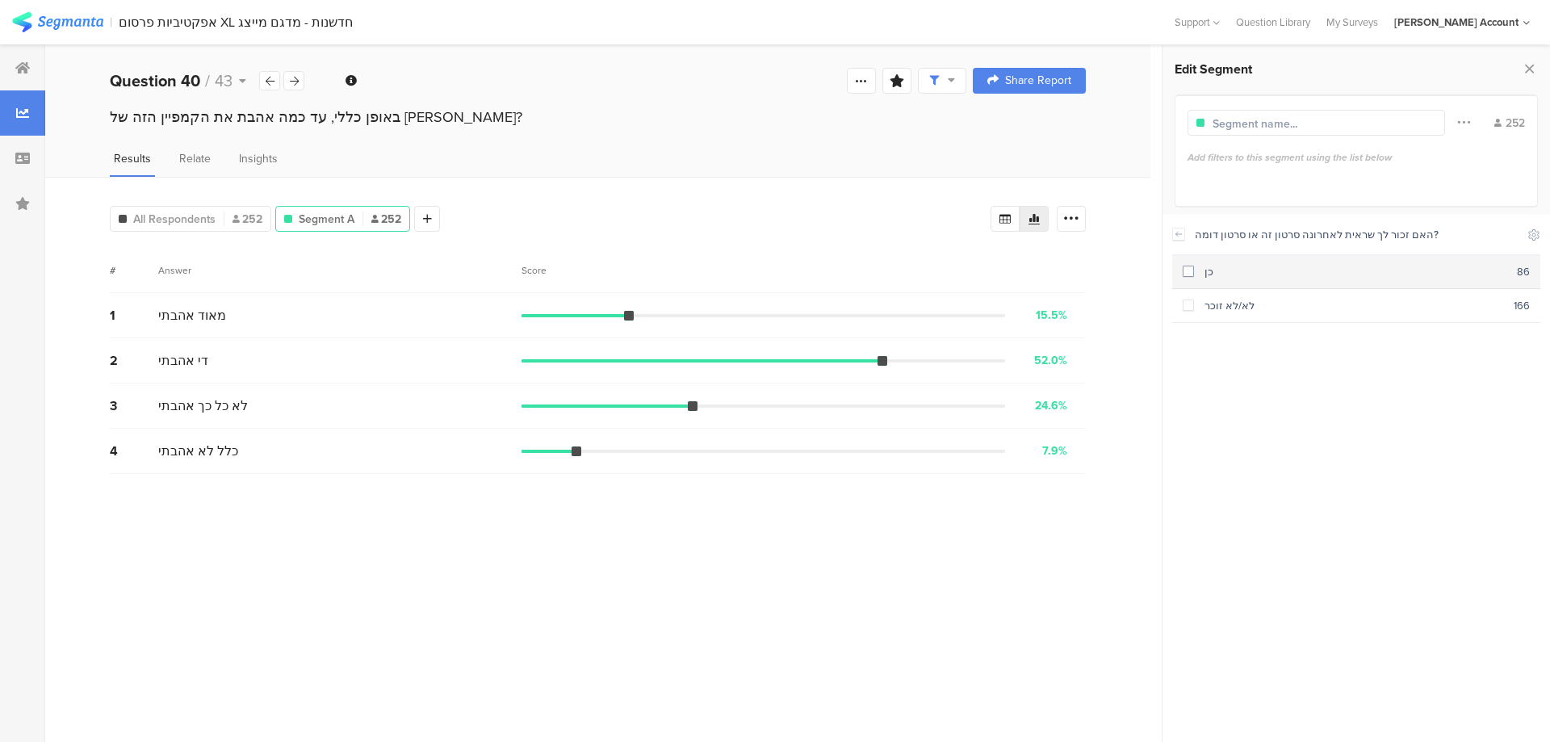
click at [1246, 274] on div "כן" at bounding box center [1355, 271] width 323 height 15
click at [1178, 233] on icon at bounding box center [1179, 234] width 6 height 4
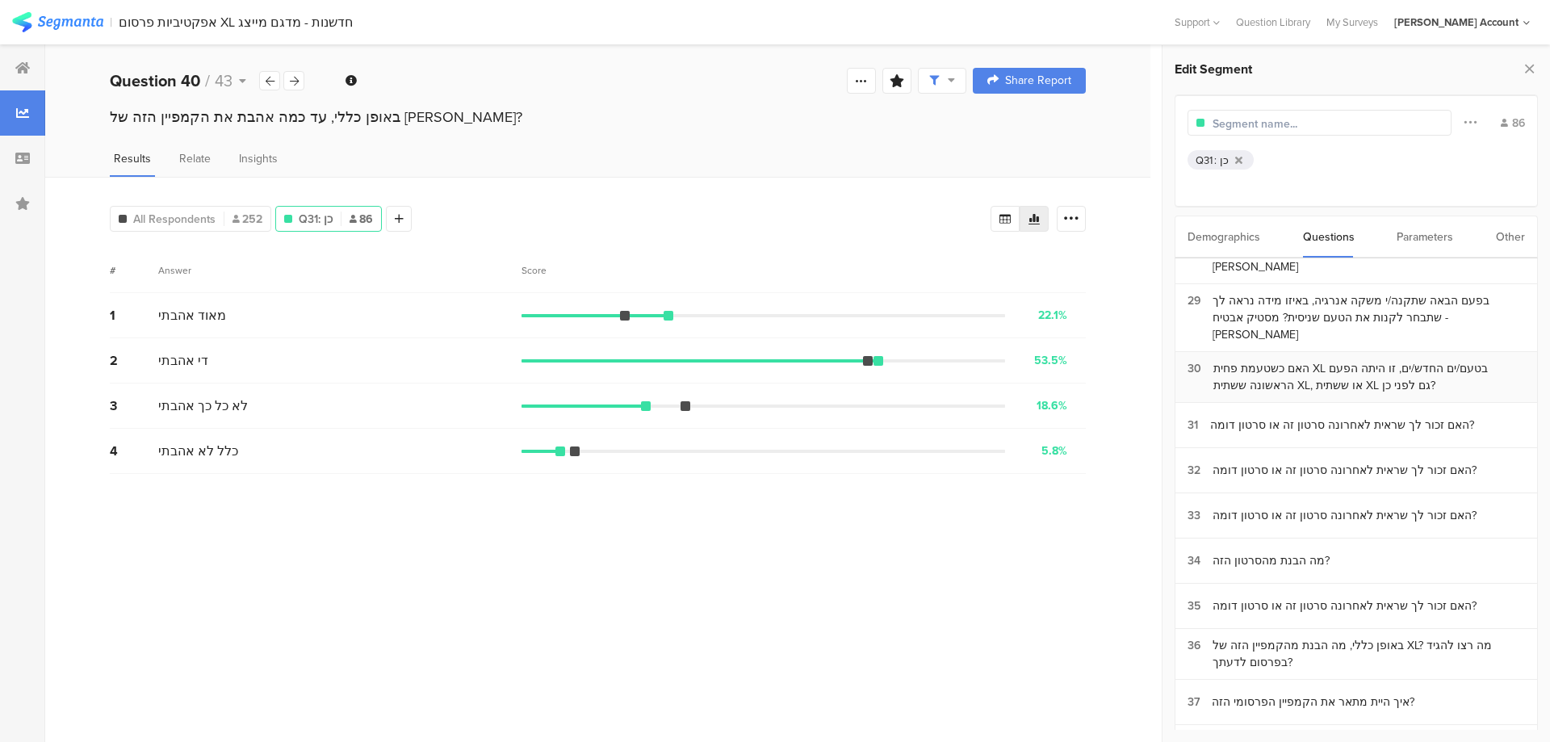
scroll to position [1292, 0]
click at [1269, 461] on div "האם זכור לך שראית לאחרונה סרטון זה או סרטון דומה?" at bounding box center [1344, 469] width 264 height 17
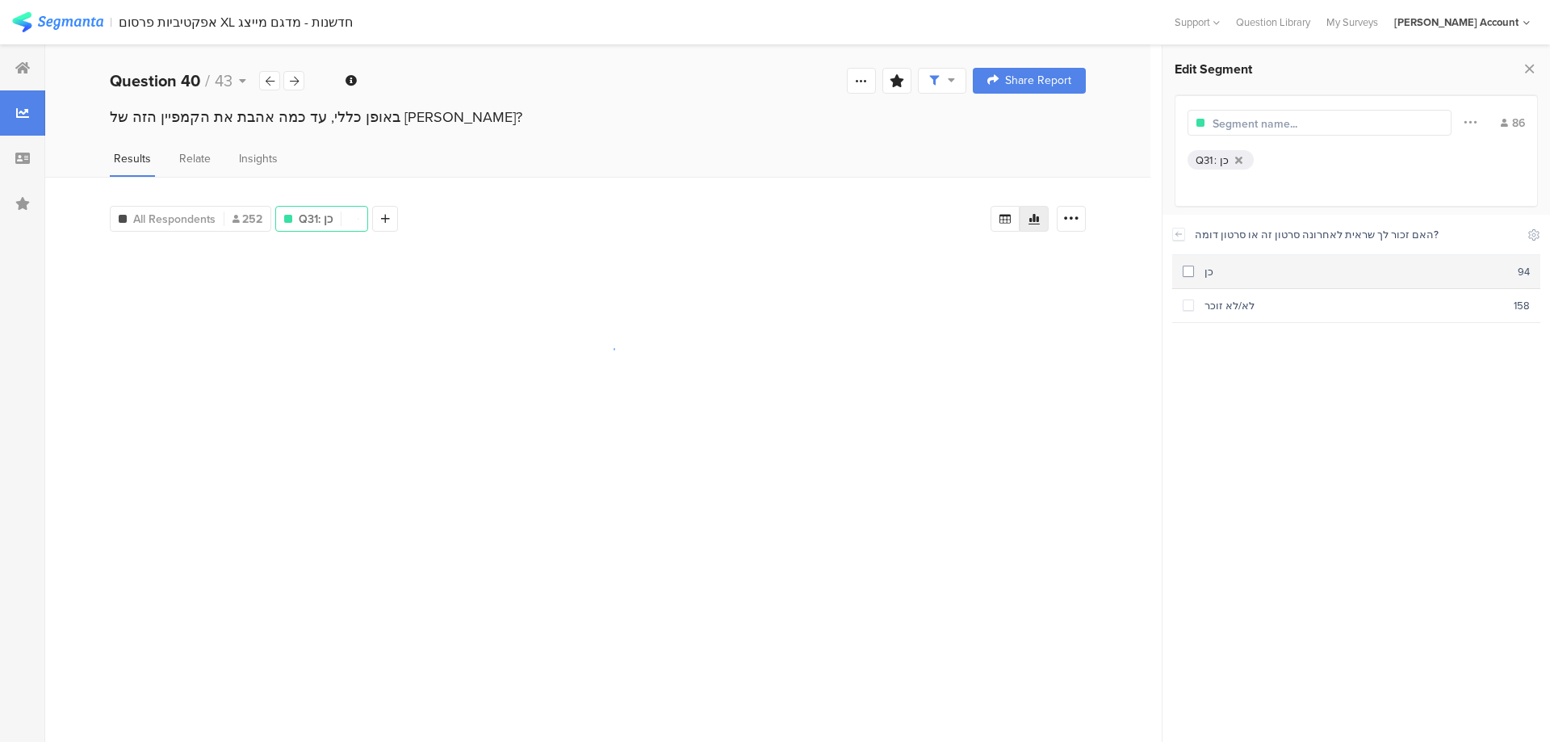
click at [1249, 278] on div "כן" at bounding box center [1356, 271] width 324 height 15
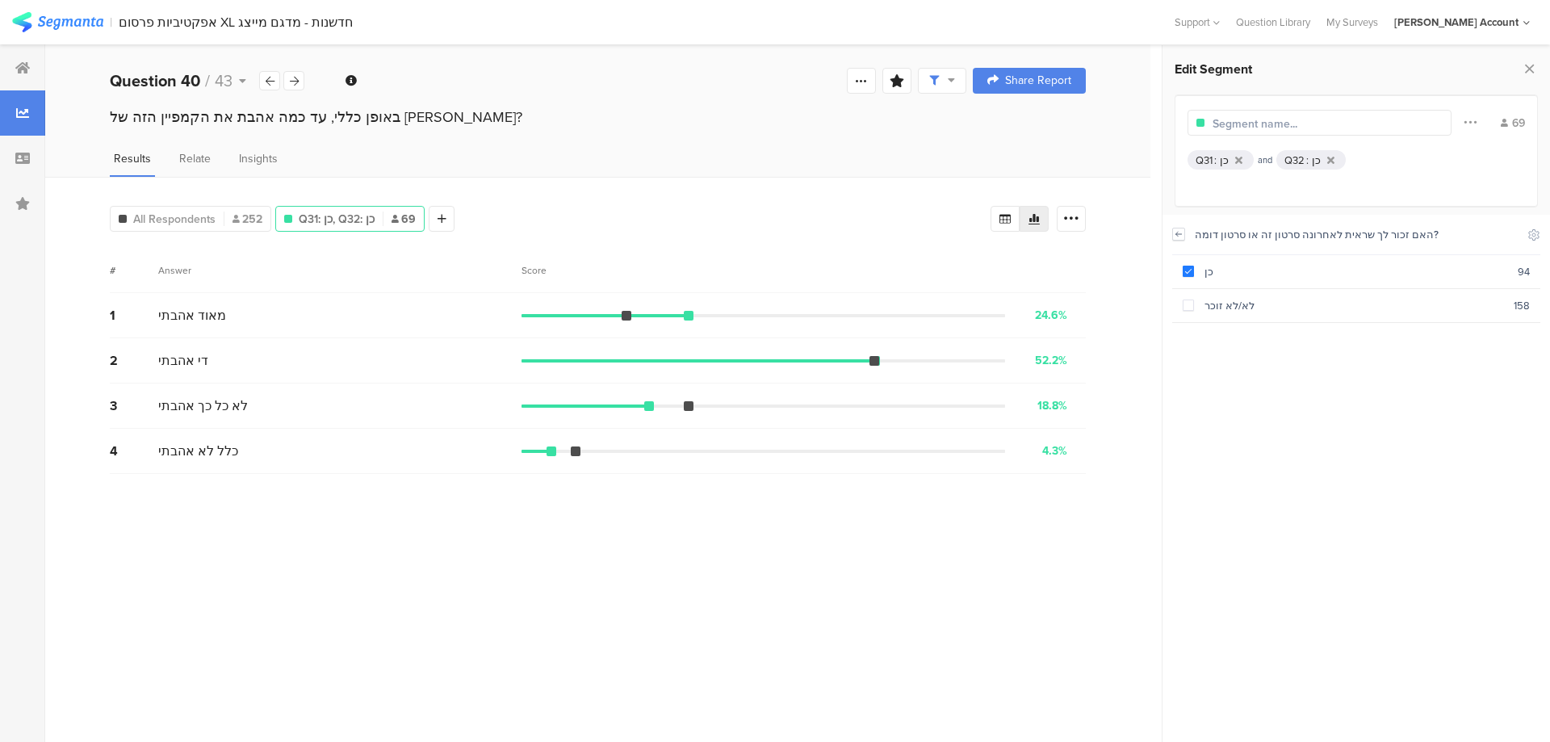
click at [1179, 237] on icon at bounding box center [1178, 234] width 11 height 13
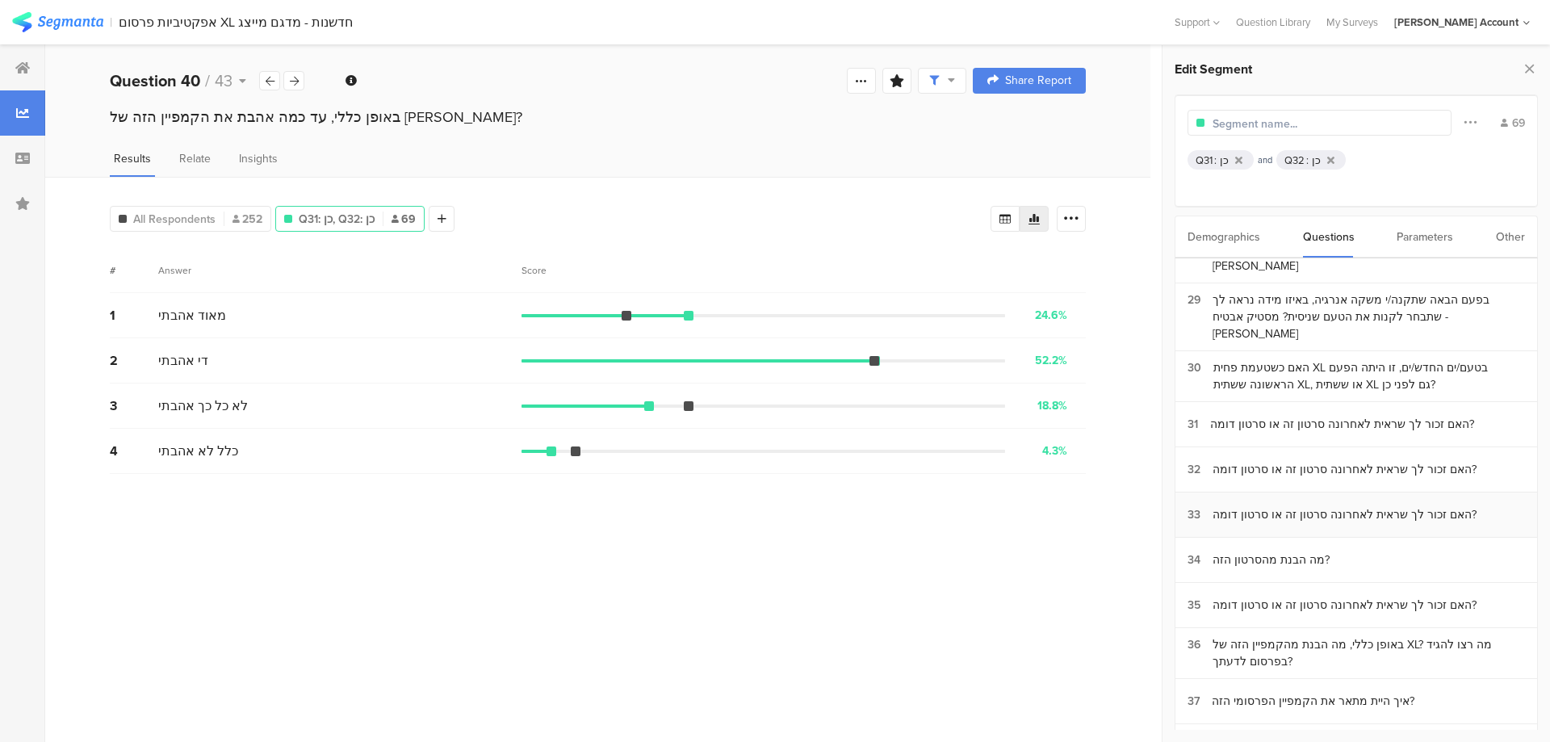
click at [1277, 506] on div "האם זכור לך שראית לאחרונה סרטון זה או סרטון דומה?" at bounding box center [1344, 514] width 264 height 17
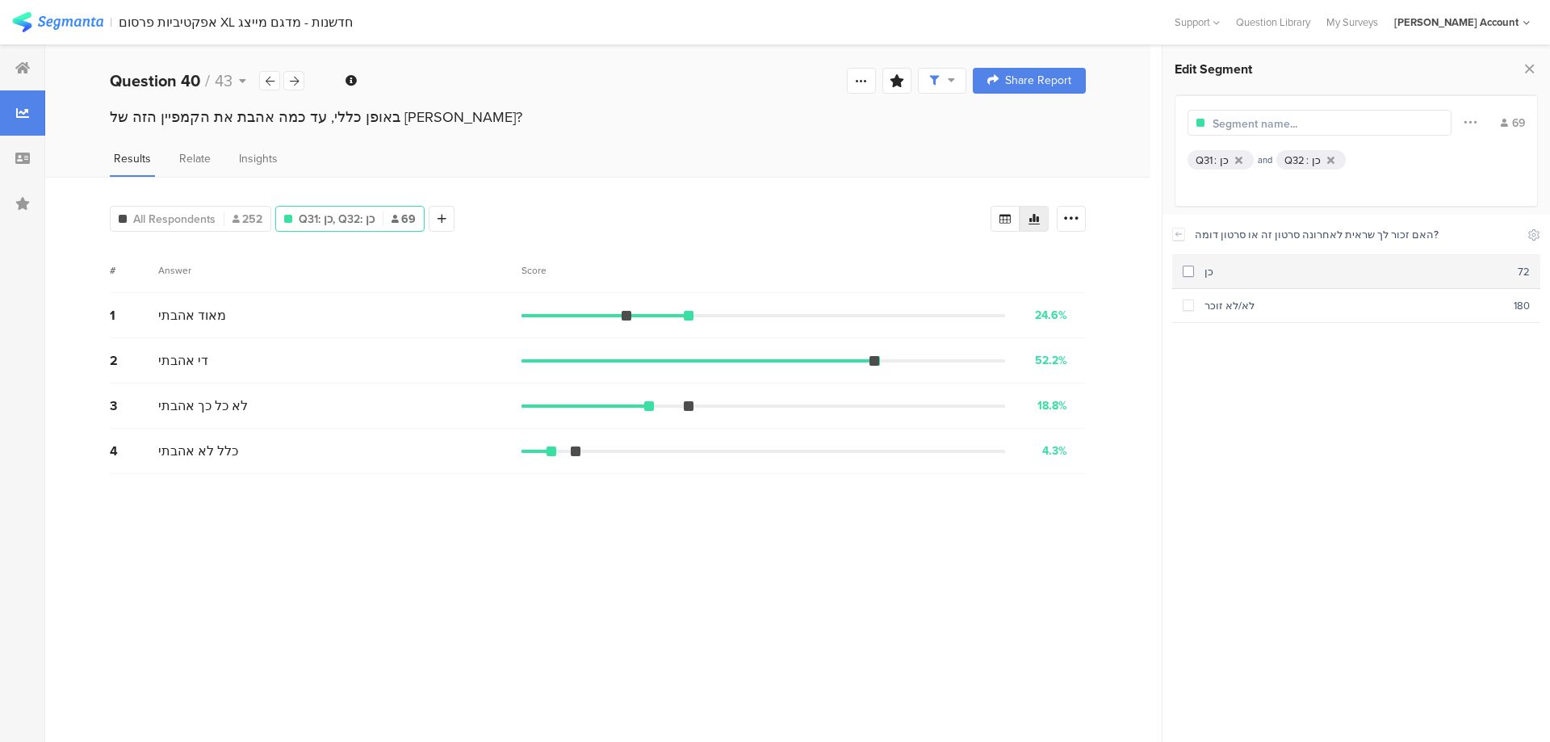
click at [1201, 266] on div "כן" at bounding box center [1356, 271] width 324 height 15
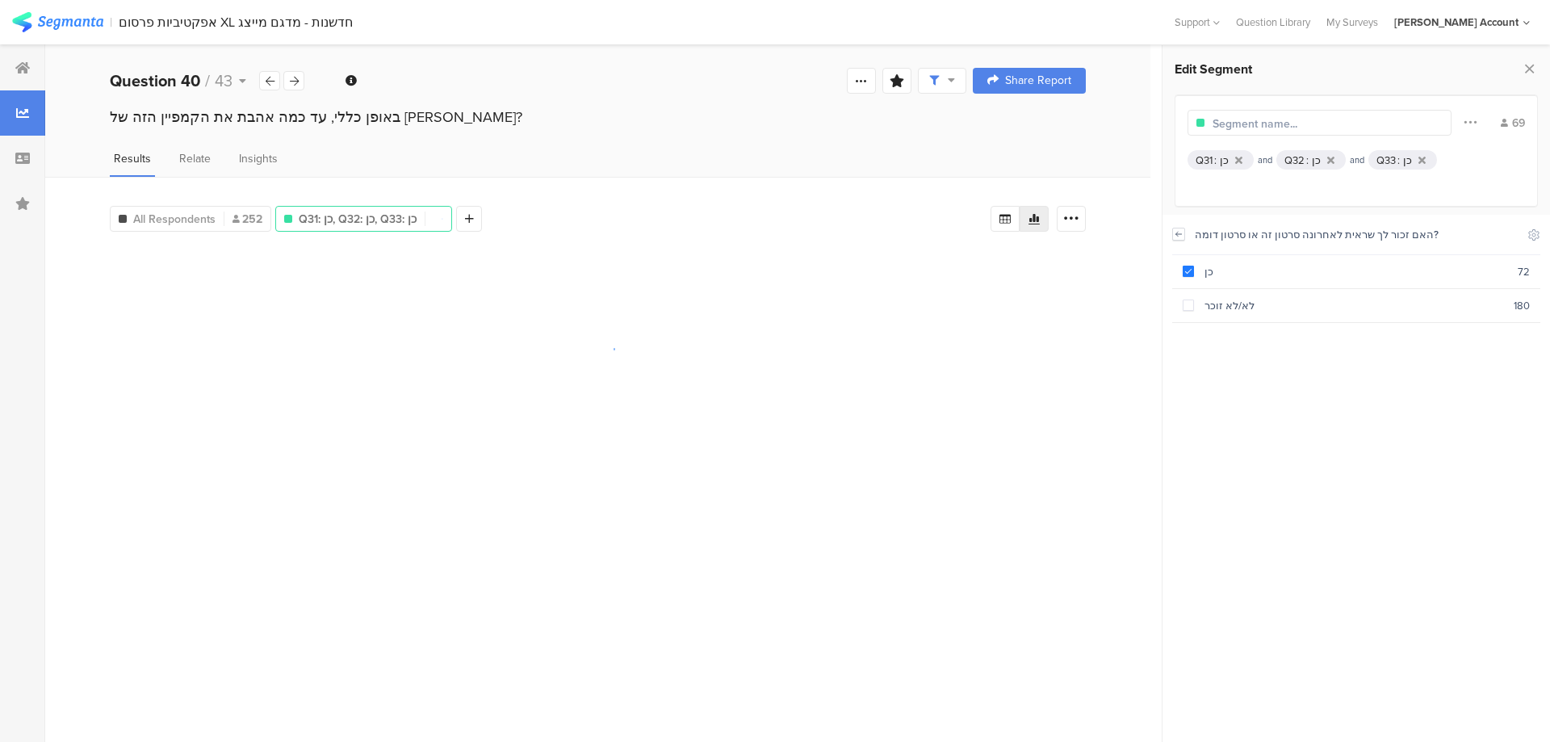
click at [1179, 230] on icon at bounding box center [1178, 234] width 11 height 13
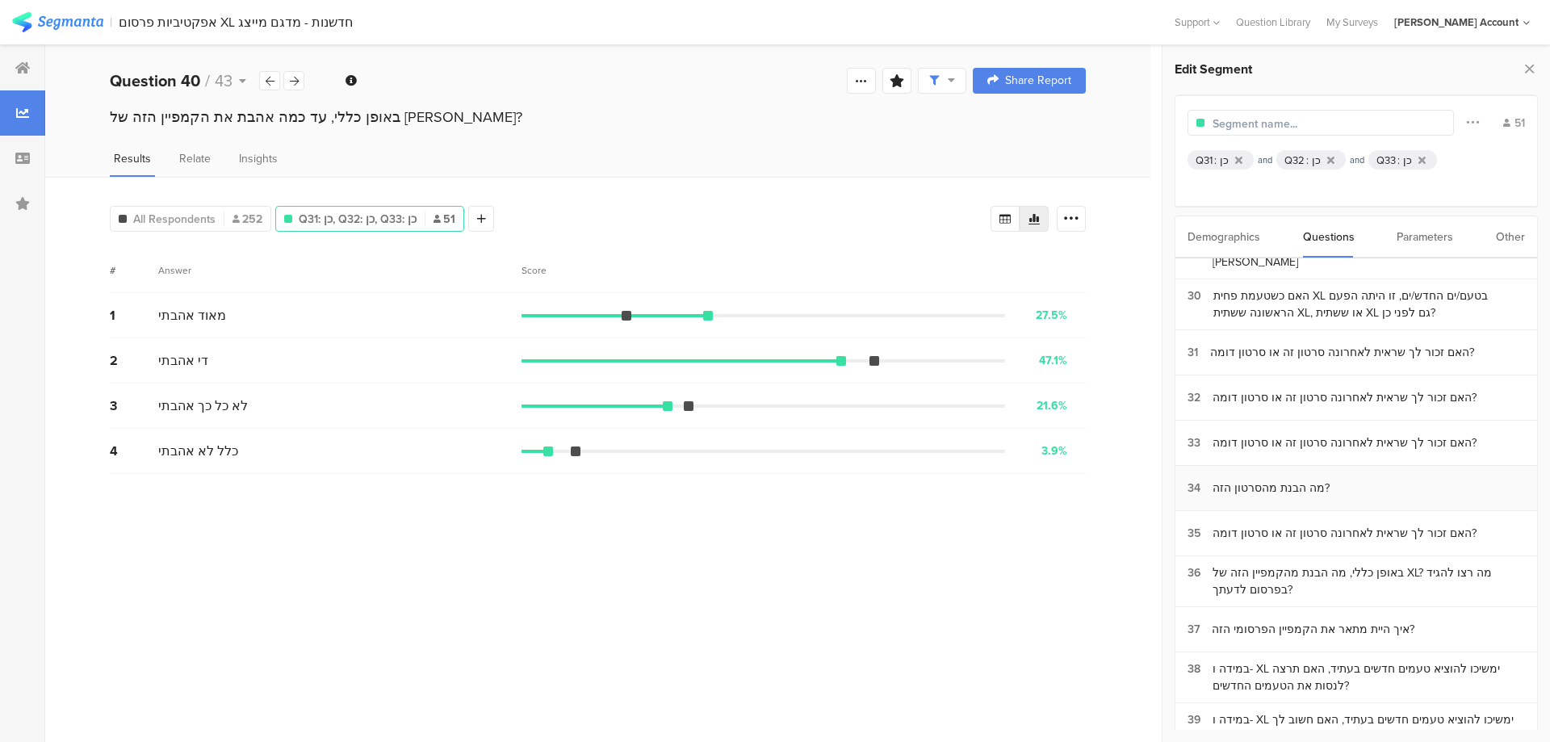
scroll to position [1399, 0]
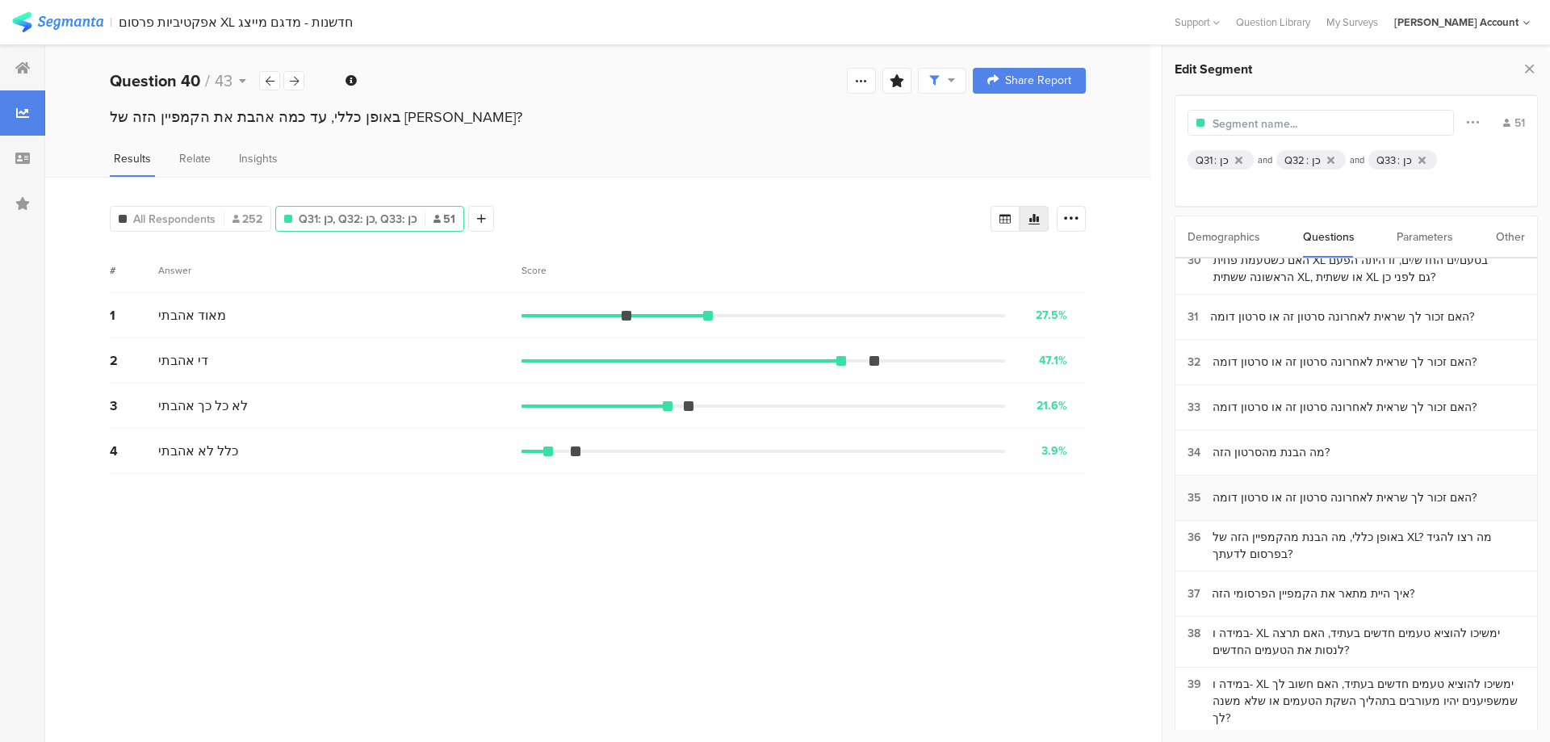
click at [1331, 489] on div "האם זכור לך שראית לאחרונה סרטון זה או סרטון דומה?" at bounding box center [1344, 497] width 264 height 17
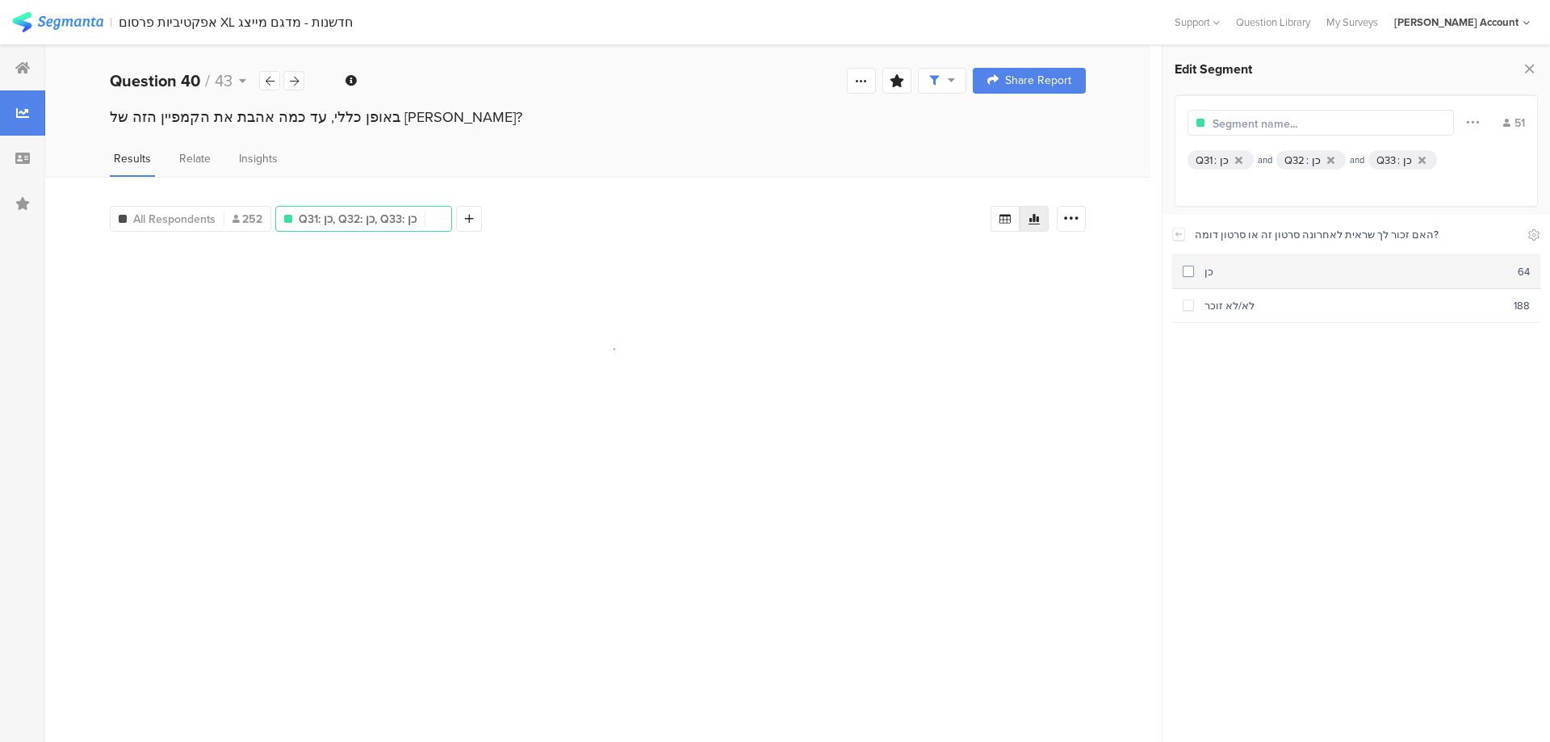
click at [1209, 273] on div "כן" at bounding box center [1356, 271] width 324 height 15
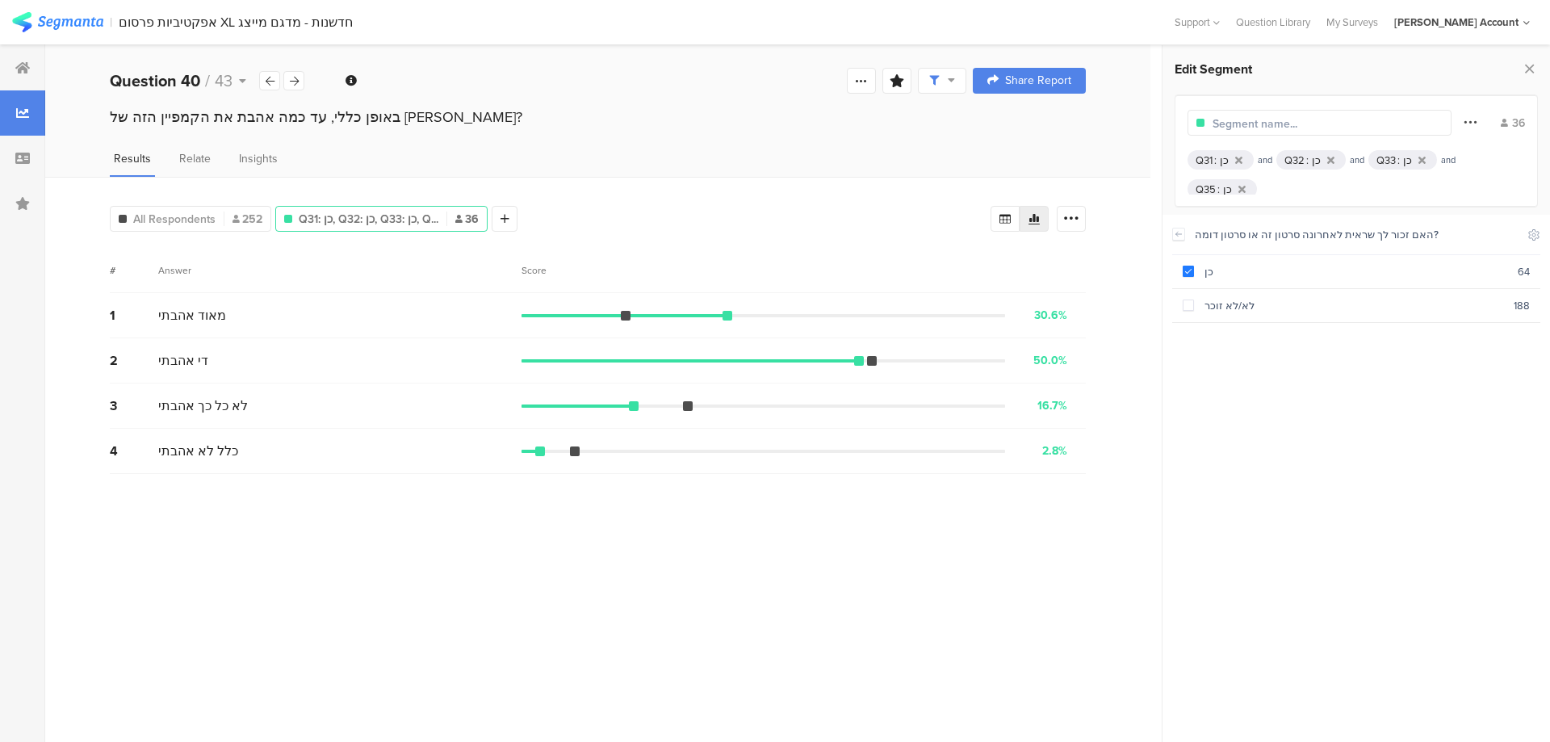
click at [1466, 123] on icon at bounding box center [1469, 121] width 13 height 21
click at [1365, 182] on span "Or" at bounding box center [1362, 184] width 15 height 15
click at [1355, 182] on input "Or" at bounding box center [1349, 185] width 11 height 14
radio input "true"
radio input "false"
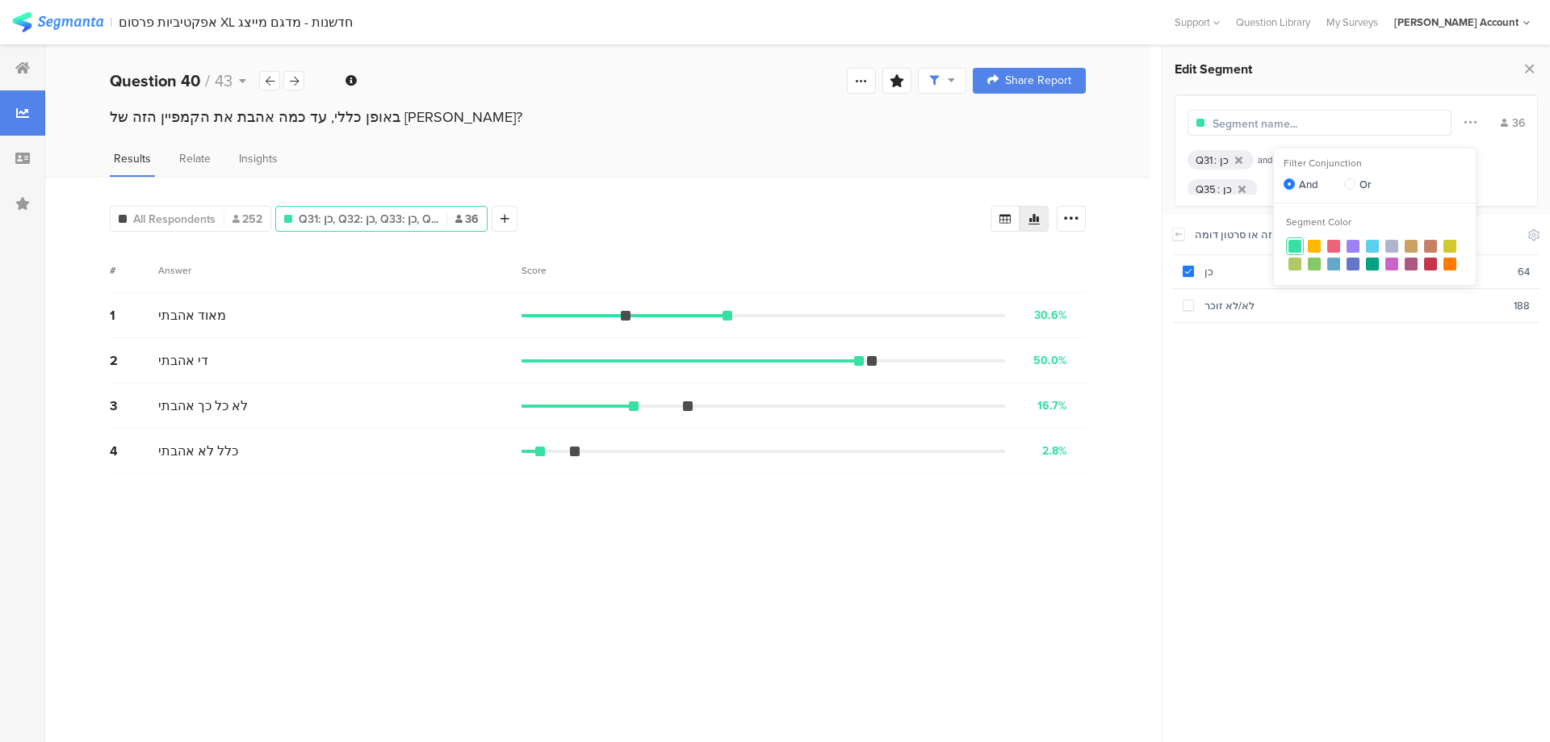
radio input "true"
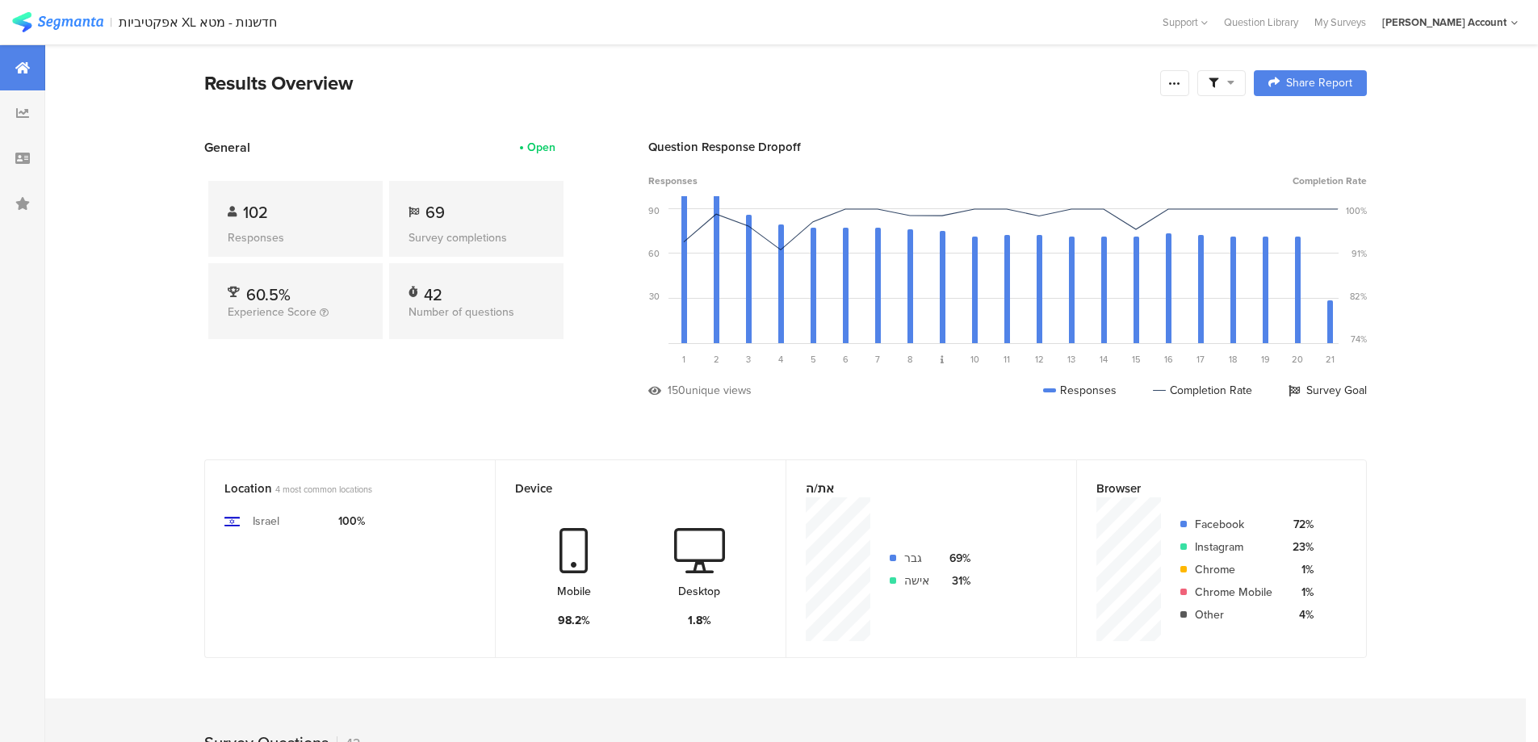
click at [1218, 84] on icon at bounding box center [1213, 83] width 10 height 10
click at [1313, 124] on span at bounding box center [1304, 128] width 24 height 13
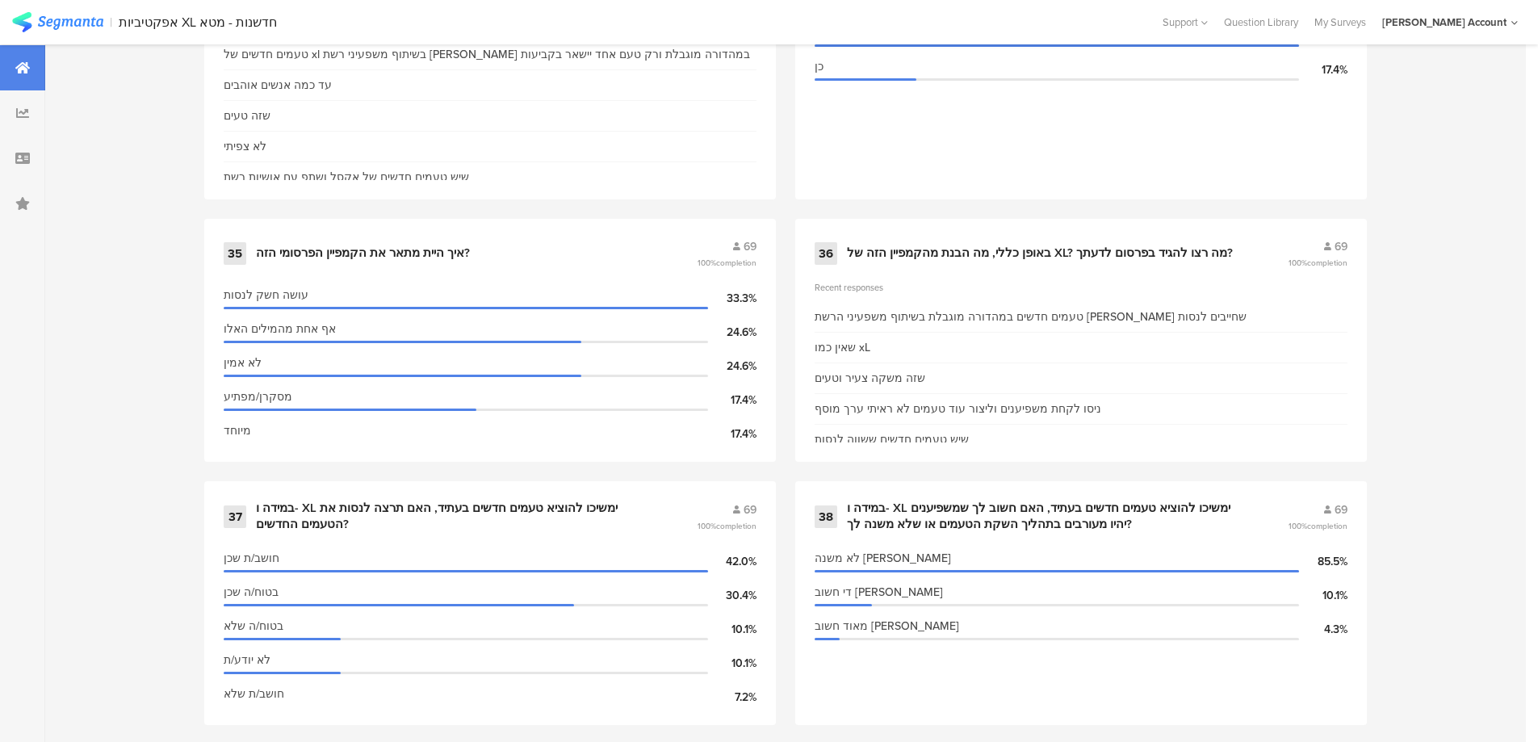
scroll to position [5274, 0]
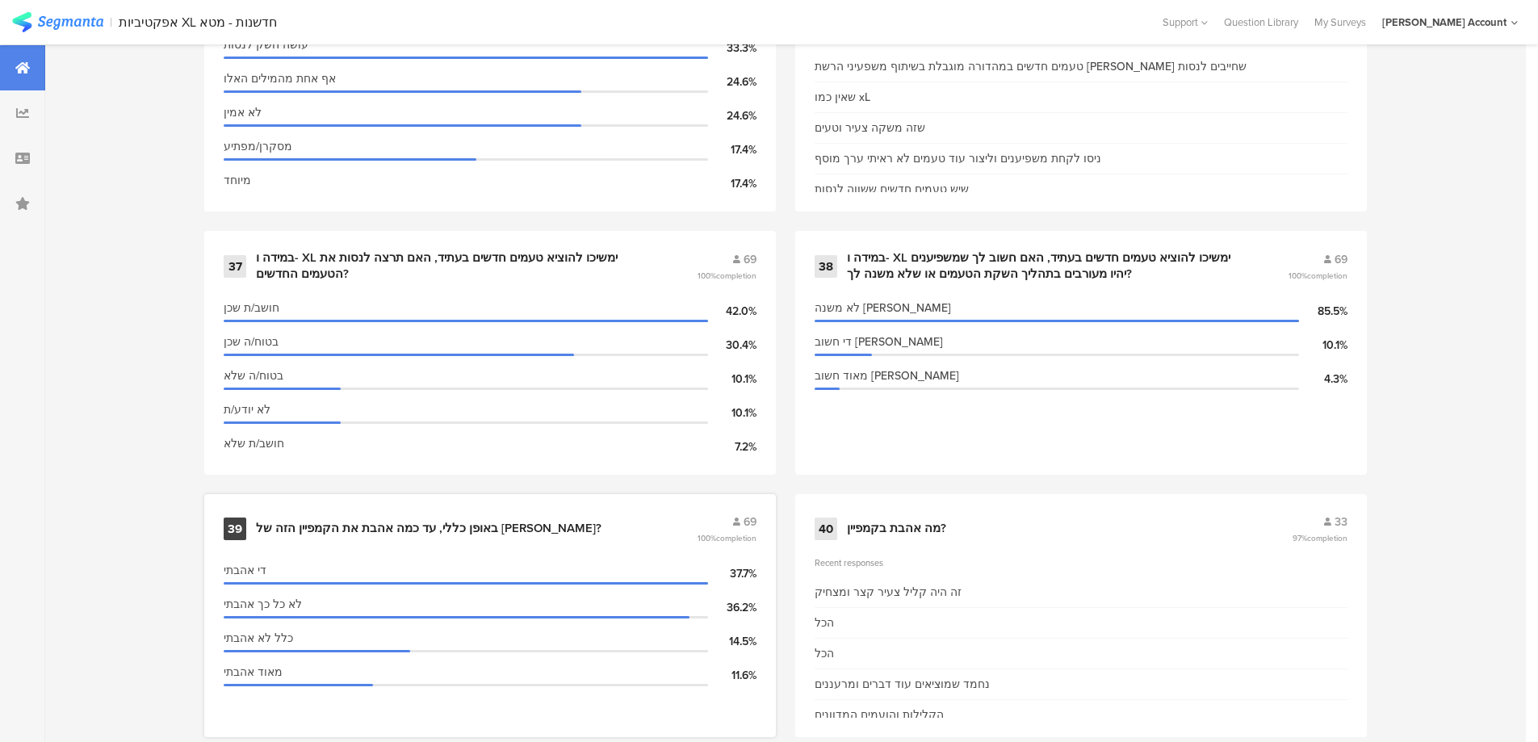
click at [466, 530] on div "באופן כללי, עד כמה אהבת את הקמפיין הזה של [PERSON_NAME]?" at bounding box center [428, 529] width 345 height 16
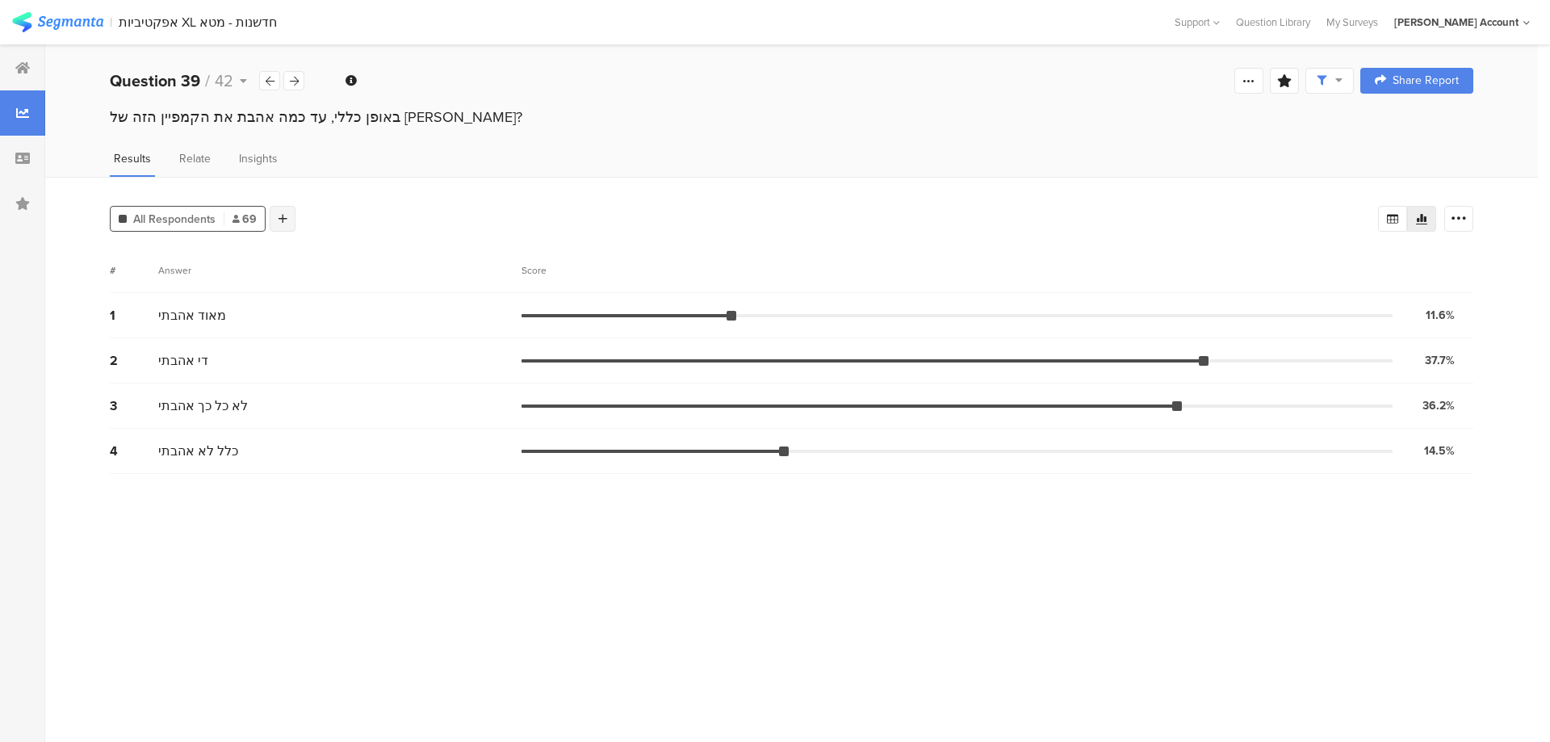
click at [281, 216] on icon at bounding box center [282, 218] width 9 height 11
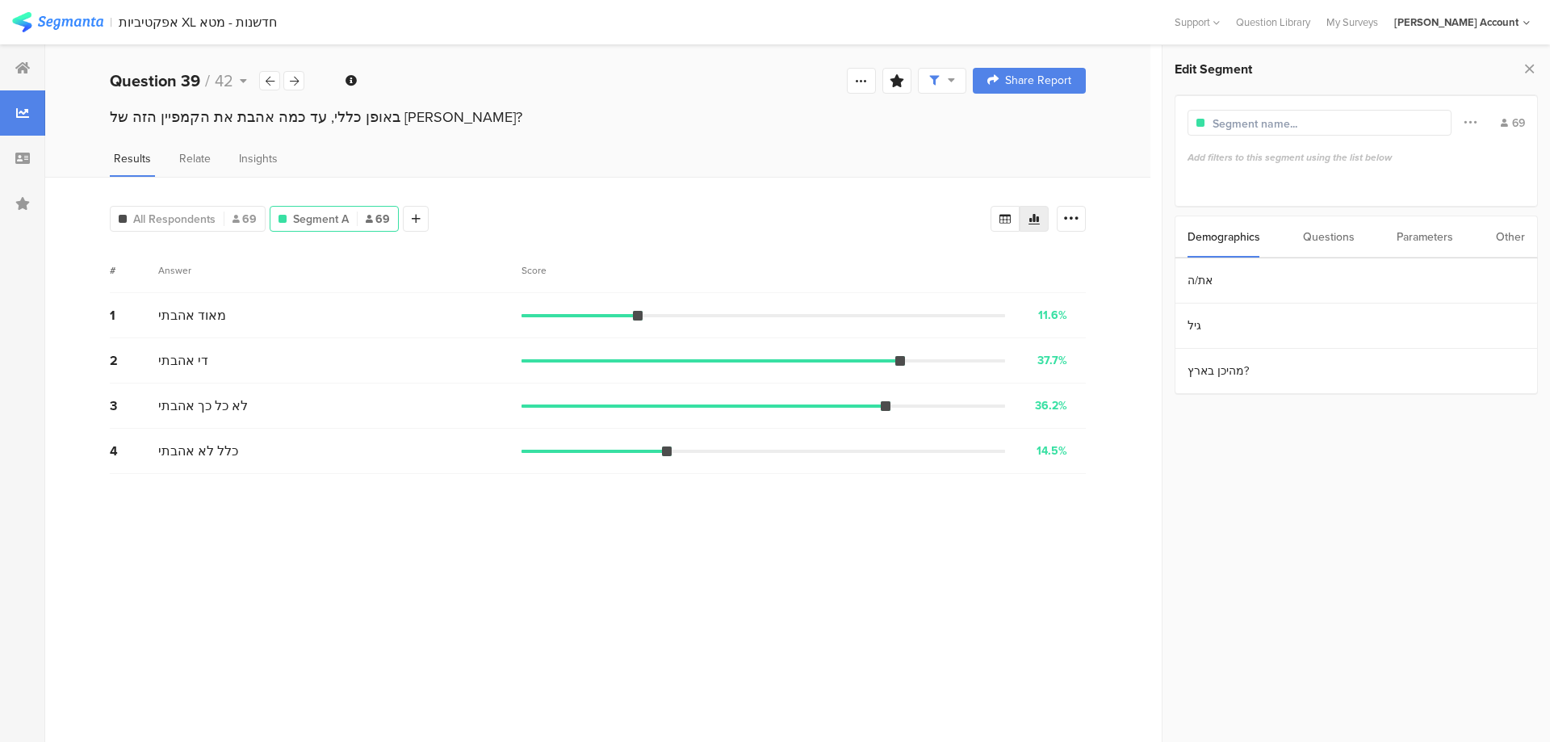
click at [1338, 236] on div "Questions" at bounding box center [1329, 236] width 52 height 41
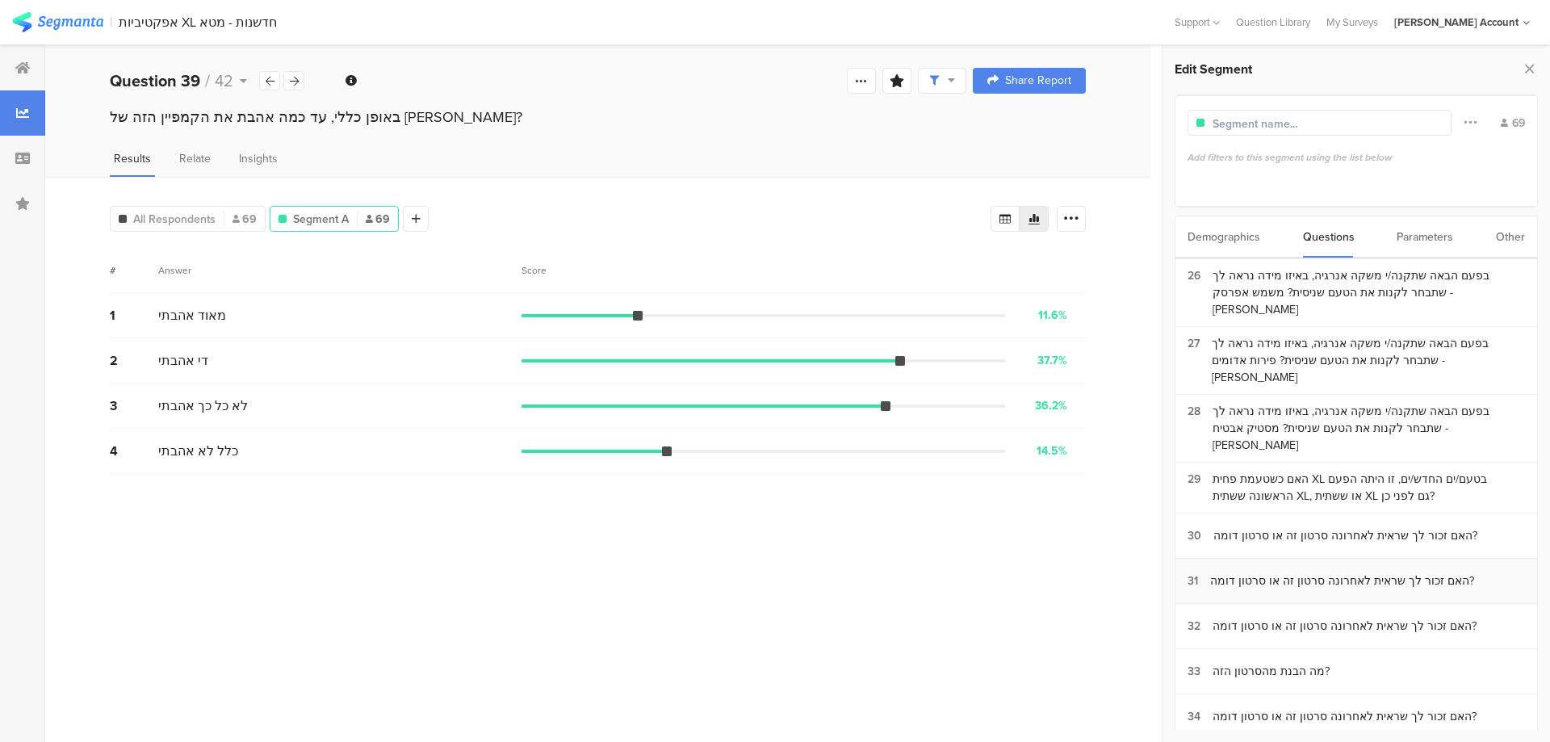
scroll to position [1184, 0]
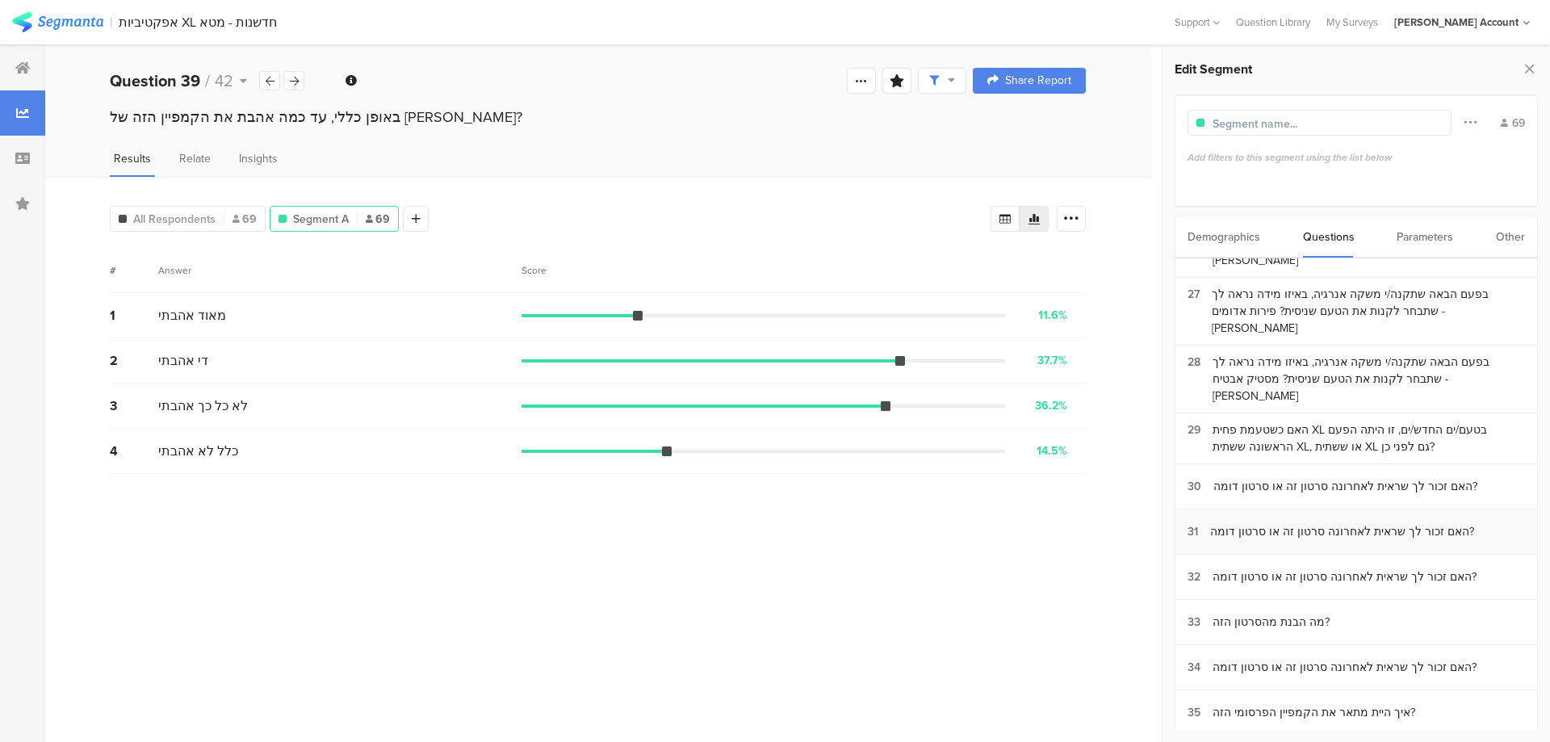
click at [1283, 523] on div "האם זכור לך שראית לאחרונה סרטון זה או סרטון דומה?" at bounding box center [1342, 531] width 264 height 17
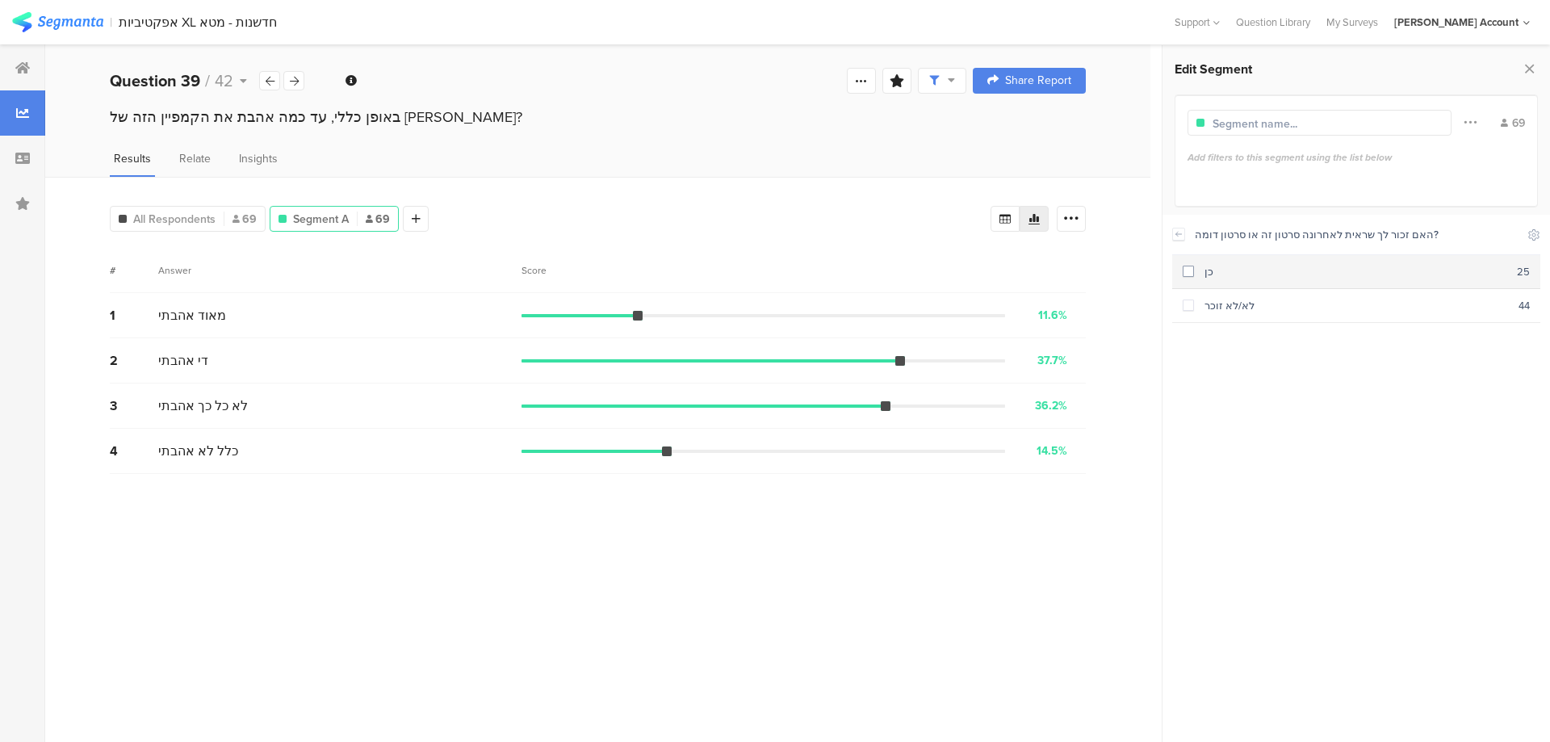
click at [1214, 272] on div "כן" at bounding box center [1355, 271] width 323 height 15
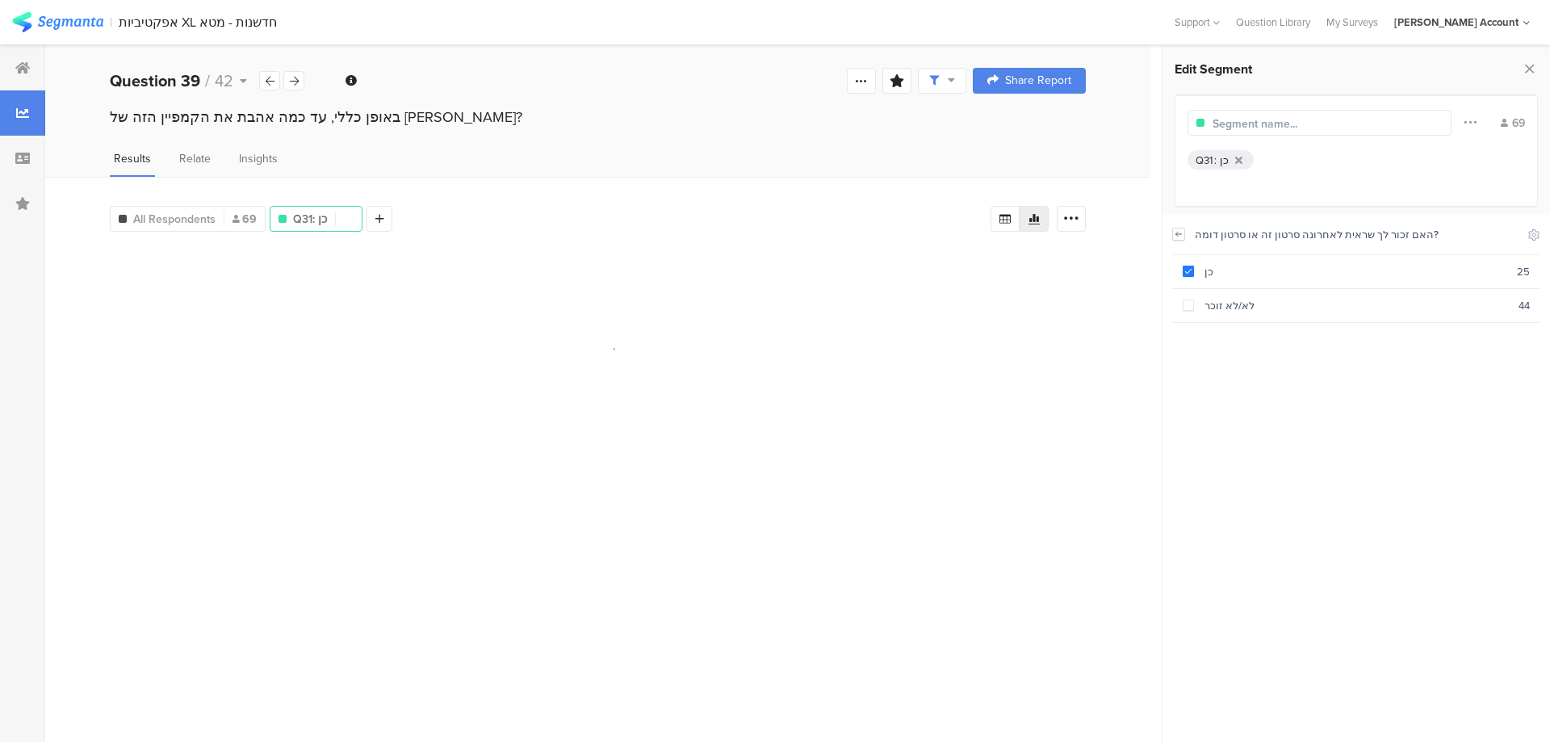
click at [1179, 232] on icon at bounding box center [1178, 234] width 11 height 13
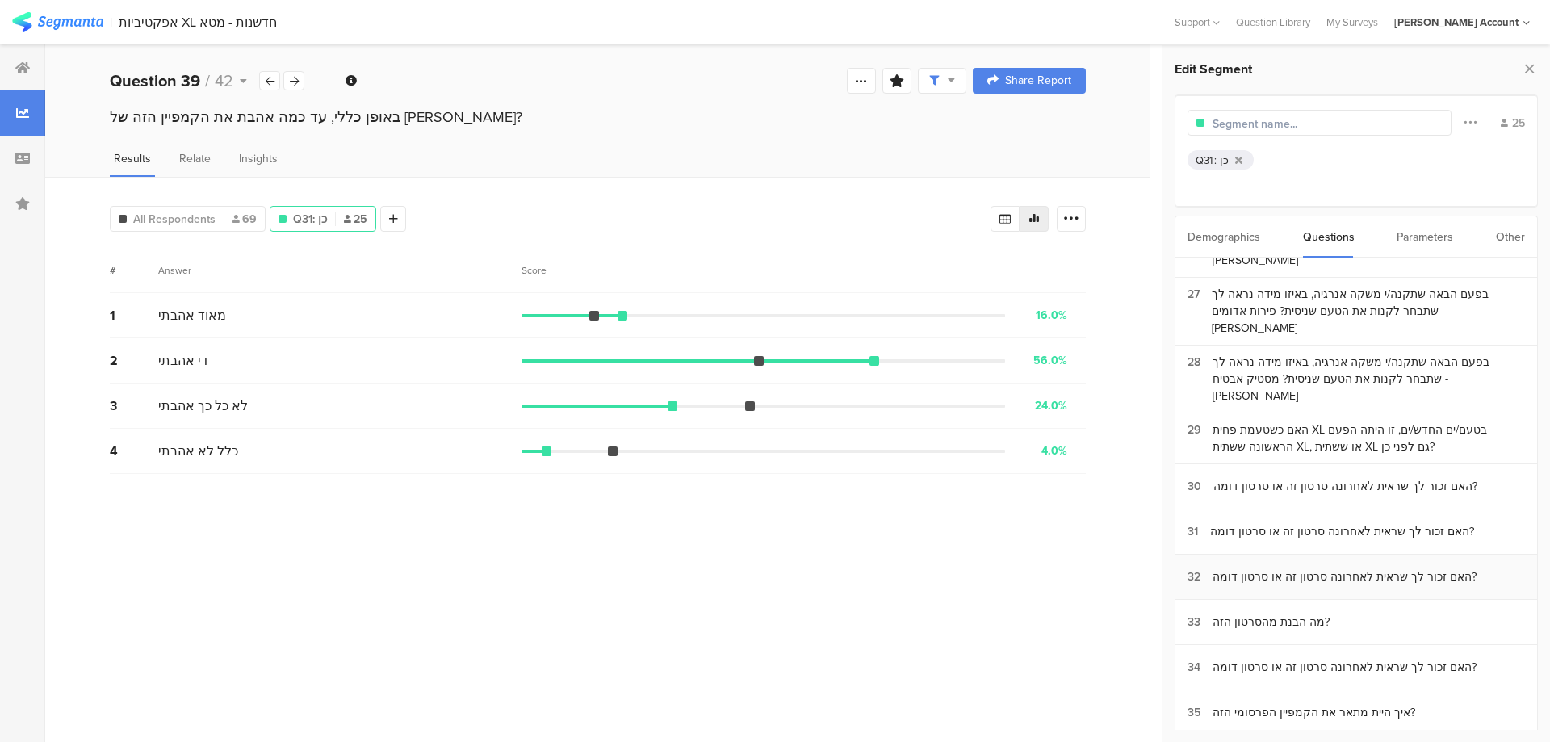
click at [1257, 568] on div "האם זכור לך שראית לאחרונה סרטון זה או סרטון דומה?" at bounding box center [1344, 576] width 264 height 17
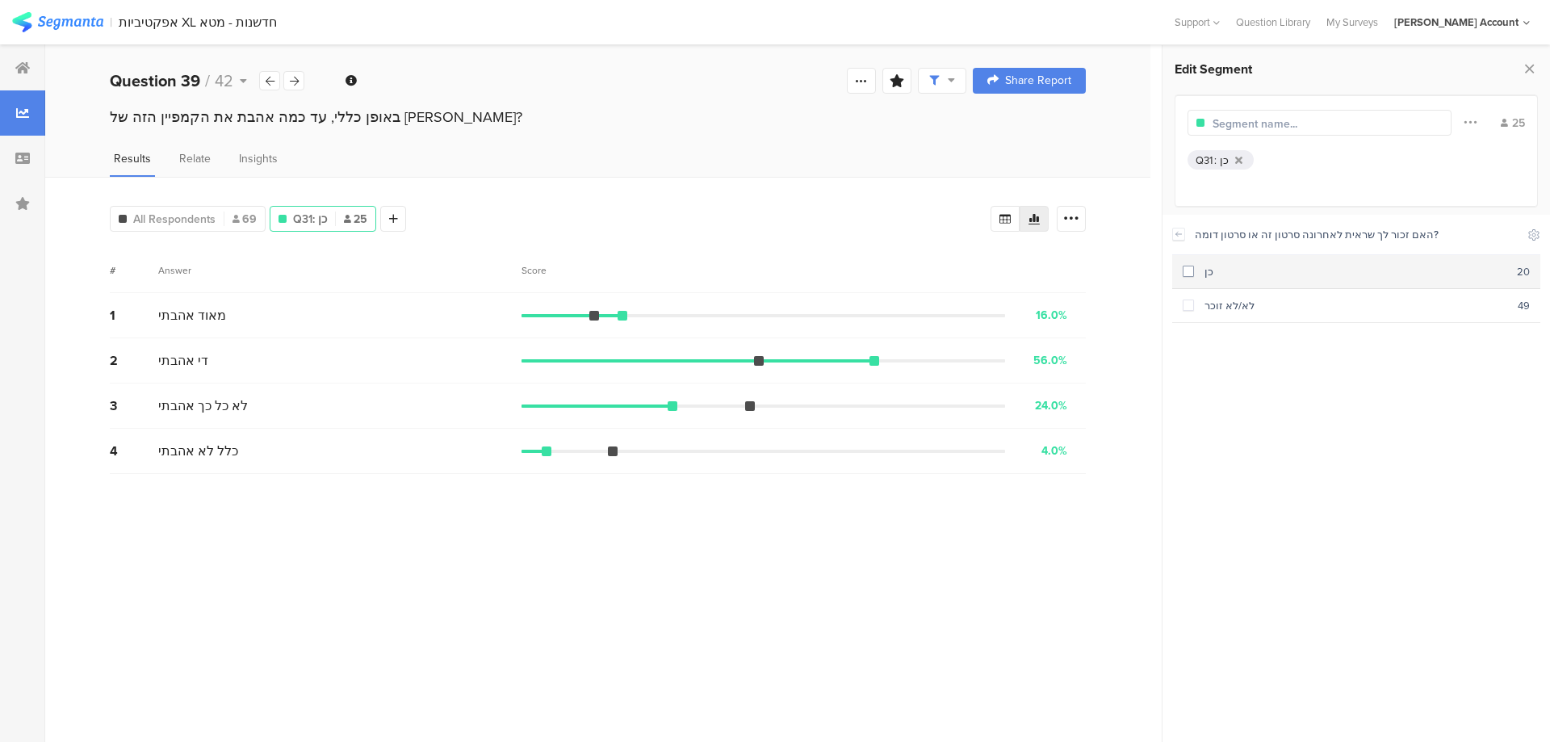
click at [1220, 269] on div "כן" at bounding box center [1355, 271] width 323 height 15
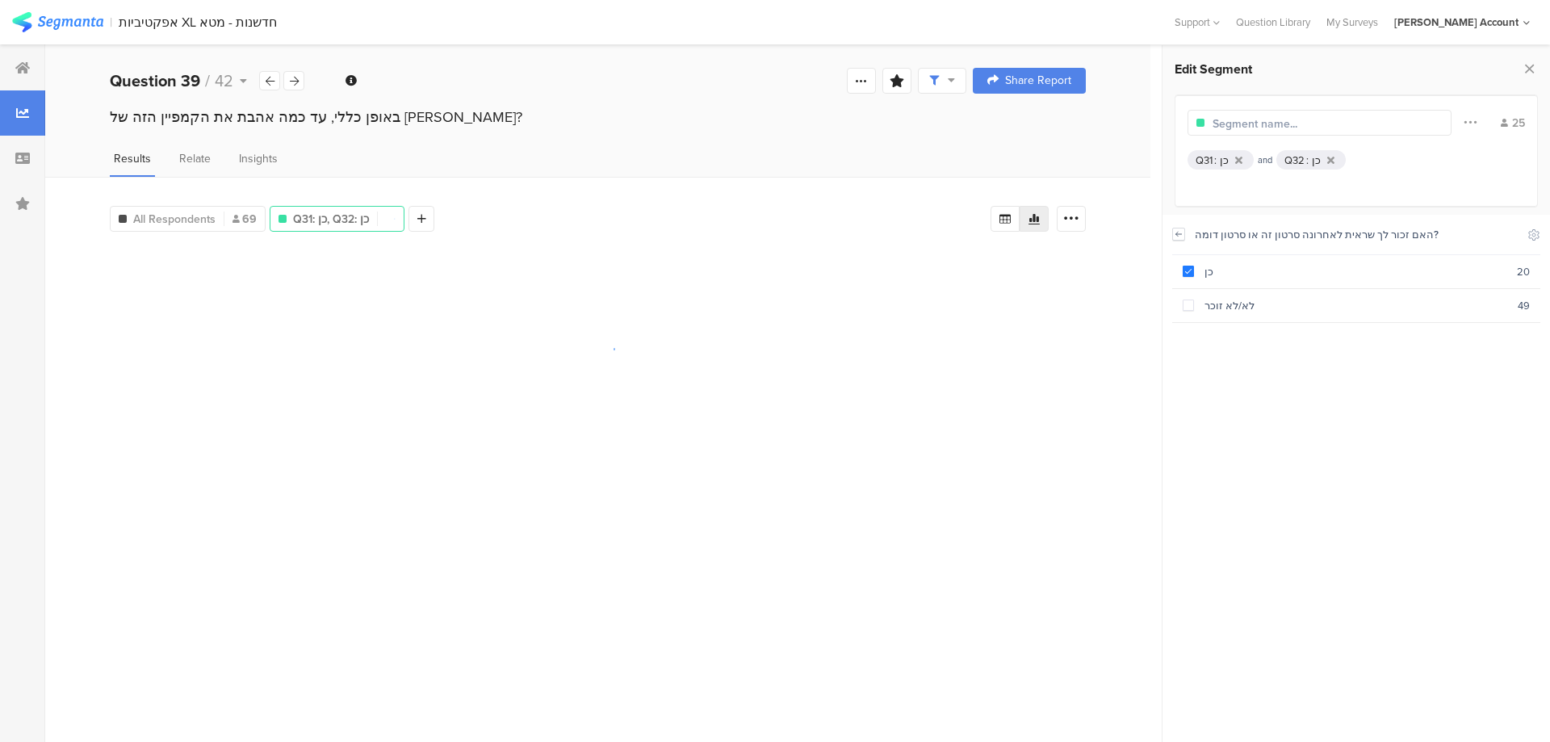
click at [1176, 228] on icon at bounding box center [1178, 234] width 11 height 13
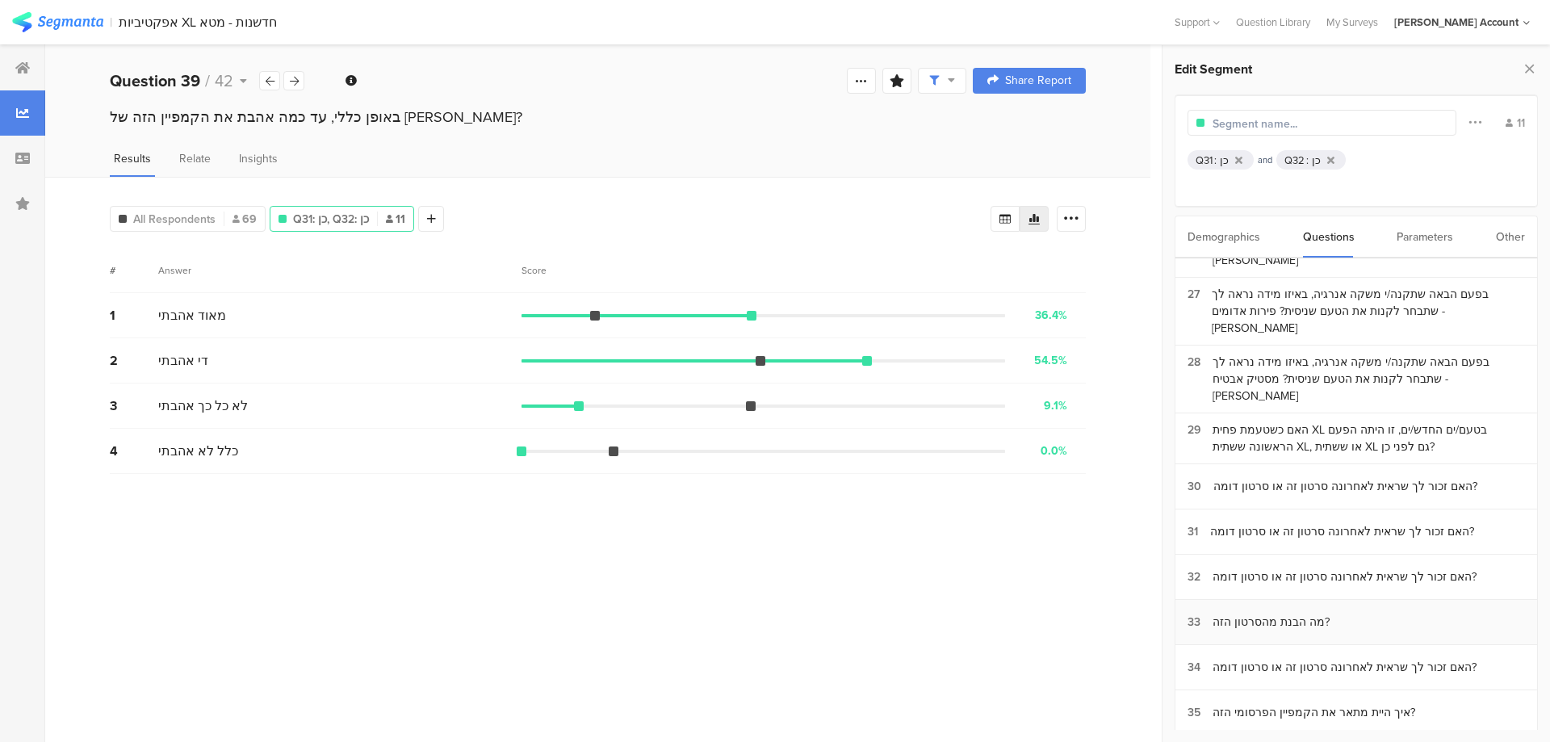
click at [1248, 600] on section "33 מה הבנת מהסרטון הזה?" at bounding box center [1356, 622] width 362 height 45
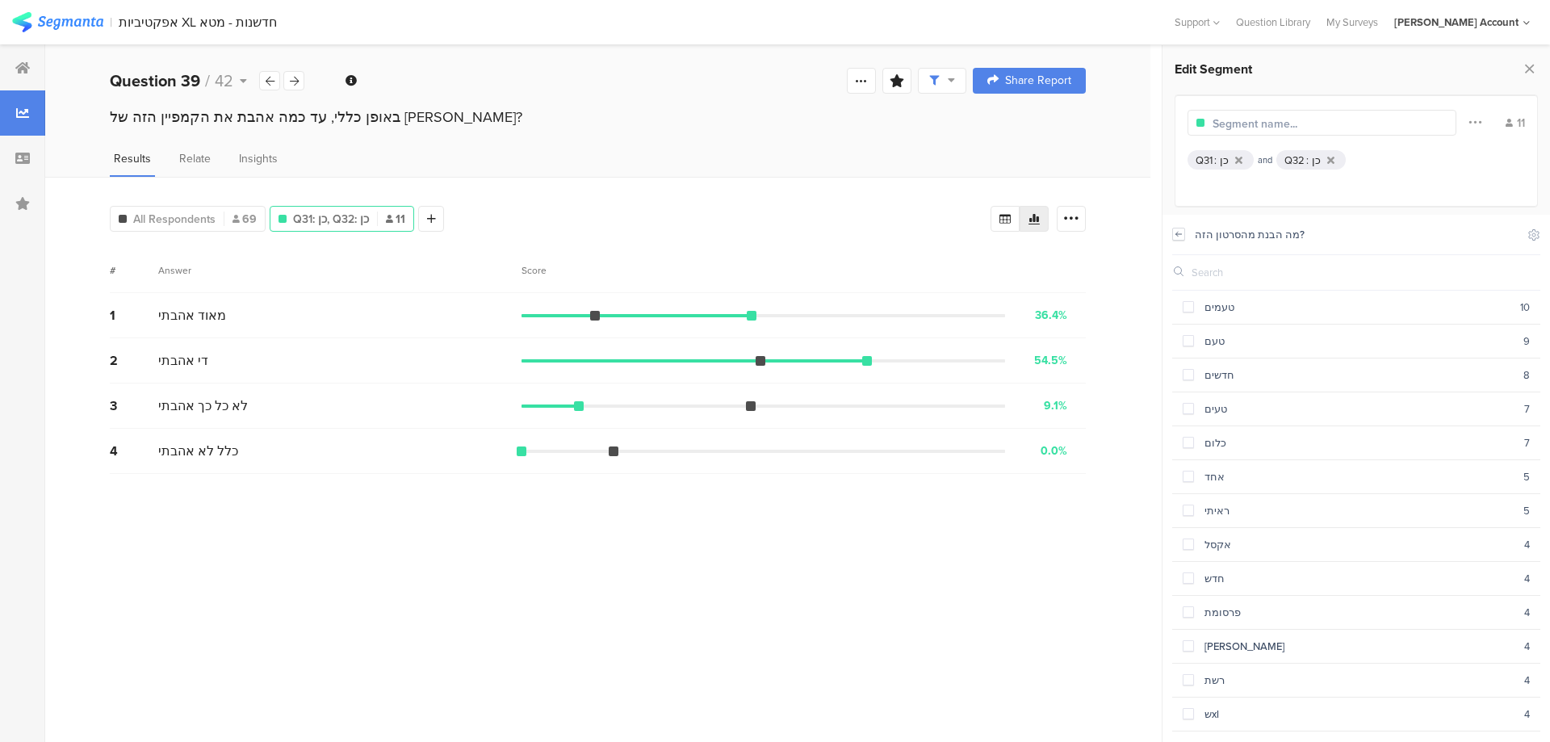
click at [1179, 232] on icon at bounding box center [1178, 234] width 11 height 13
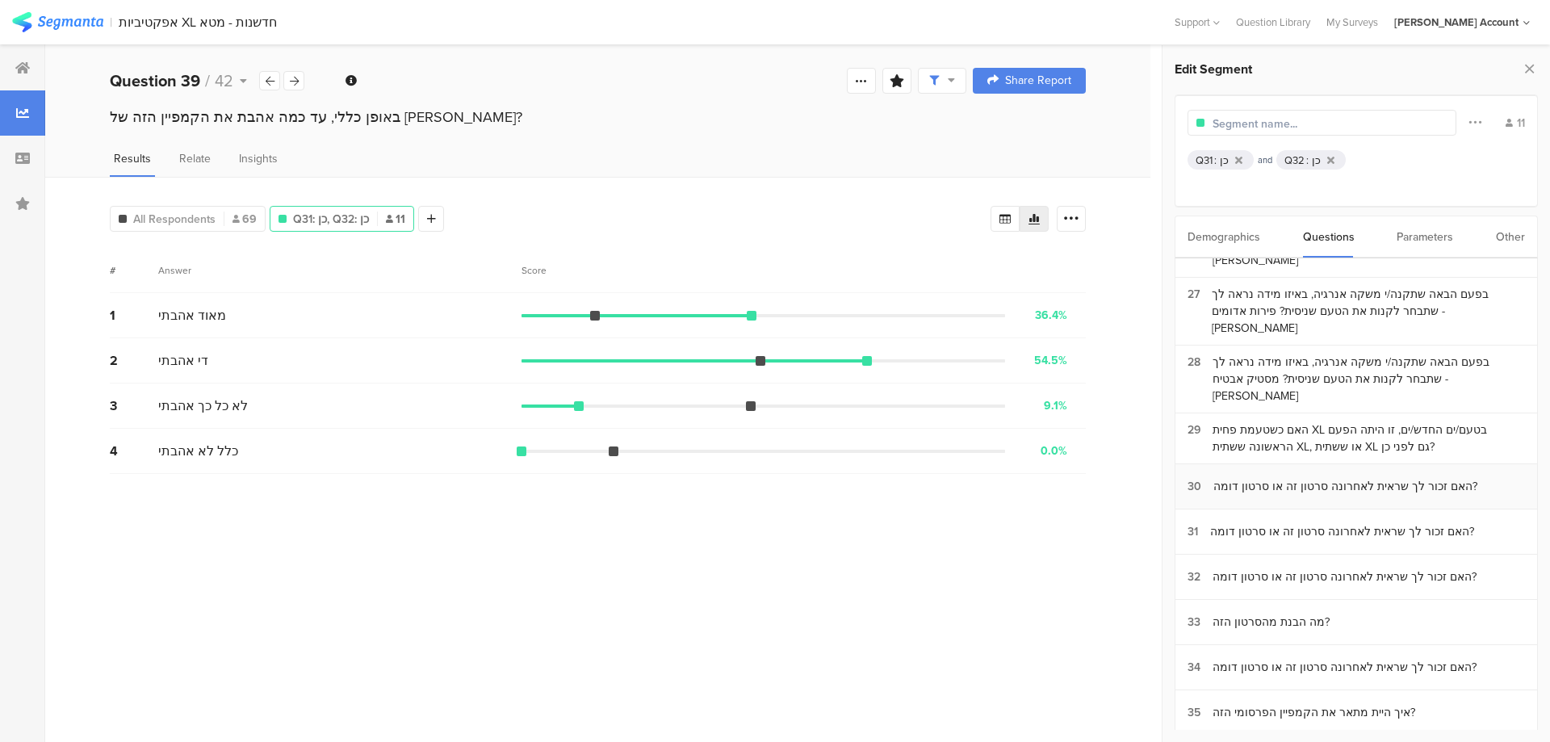
click at [1265, 478] on div "האם זכור לך שראית לאחרונה סרטון זה או סרטון דומה?" at bounding box center [1345, 486] width 264 height 17
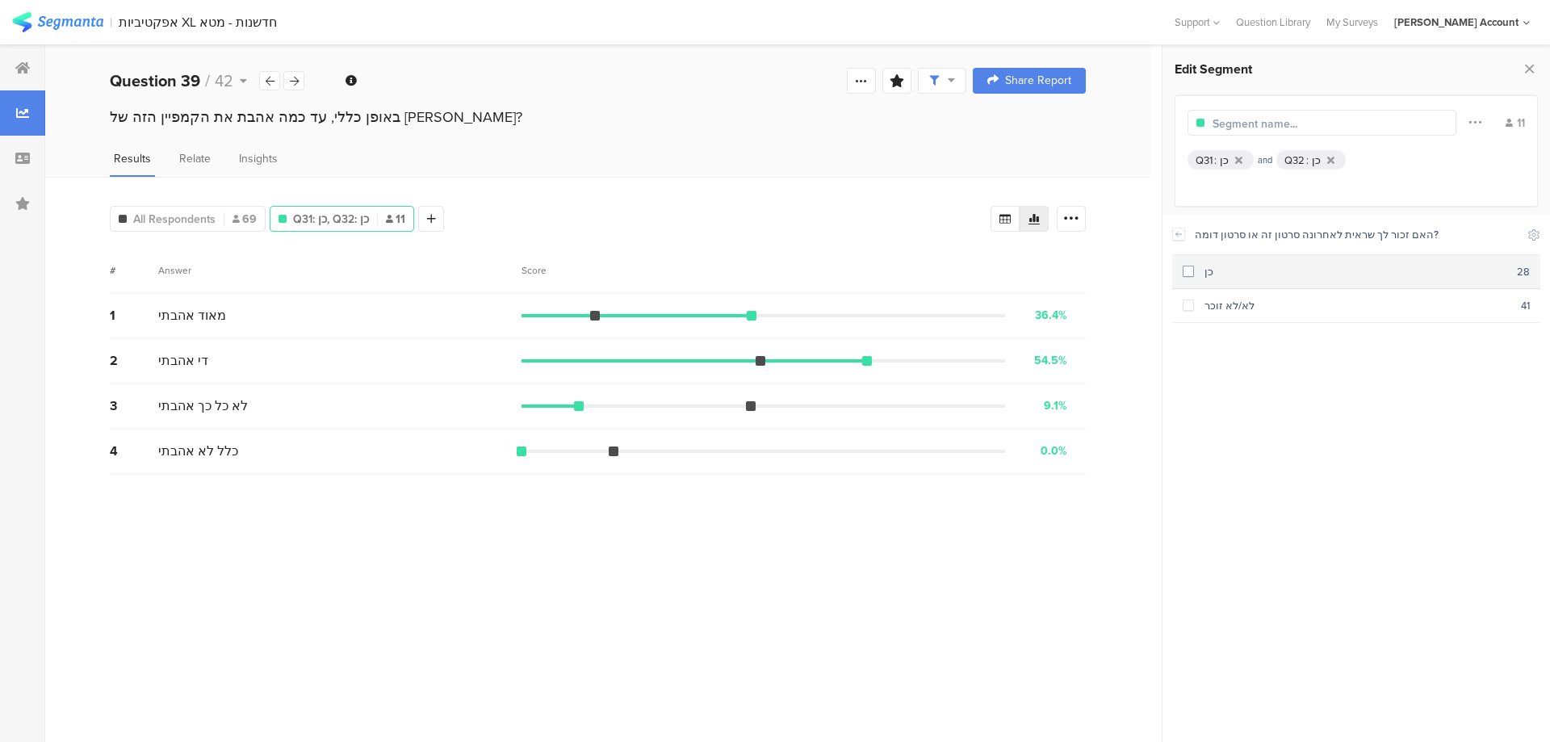
click at [1235, 276] on div "כן" at bounding box center [1355, 271] width 323 height 15
click at [1179, 232] on icon at bounding box center [1178, 234] width 11 height 13
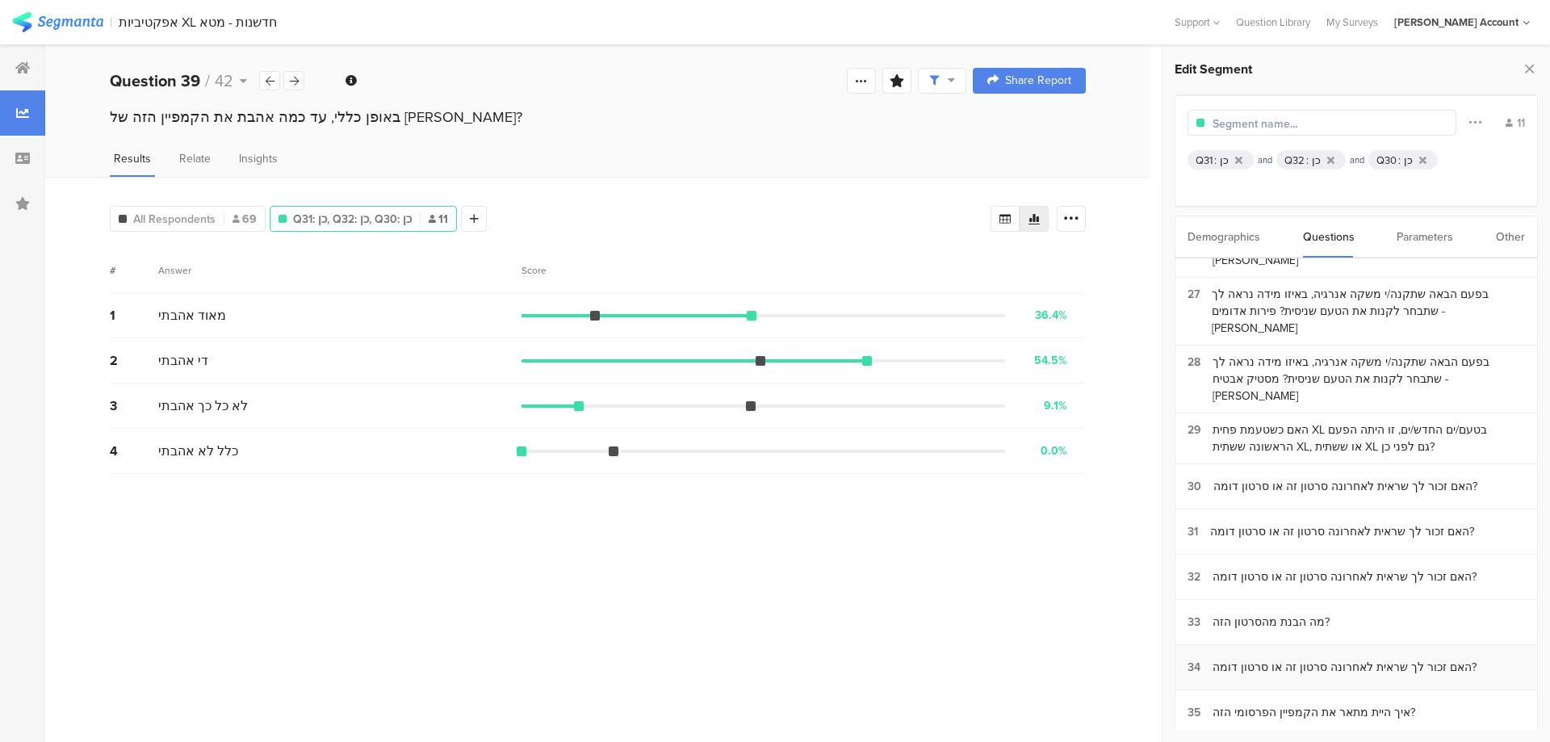
click at [1310, 659] on div "האם זכור לך שראית לאחרונה סרטון זה או סרטון דומה?" at bounding box center [1344, 667] width 264 height 17
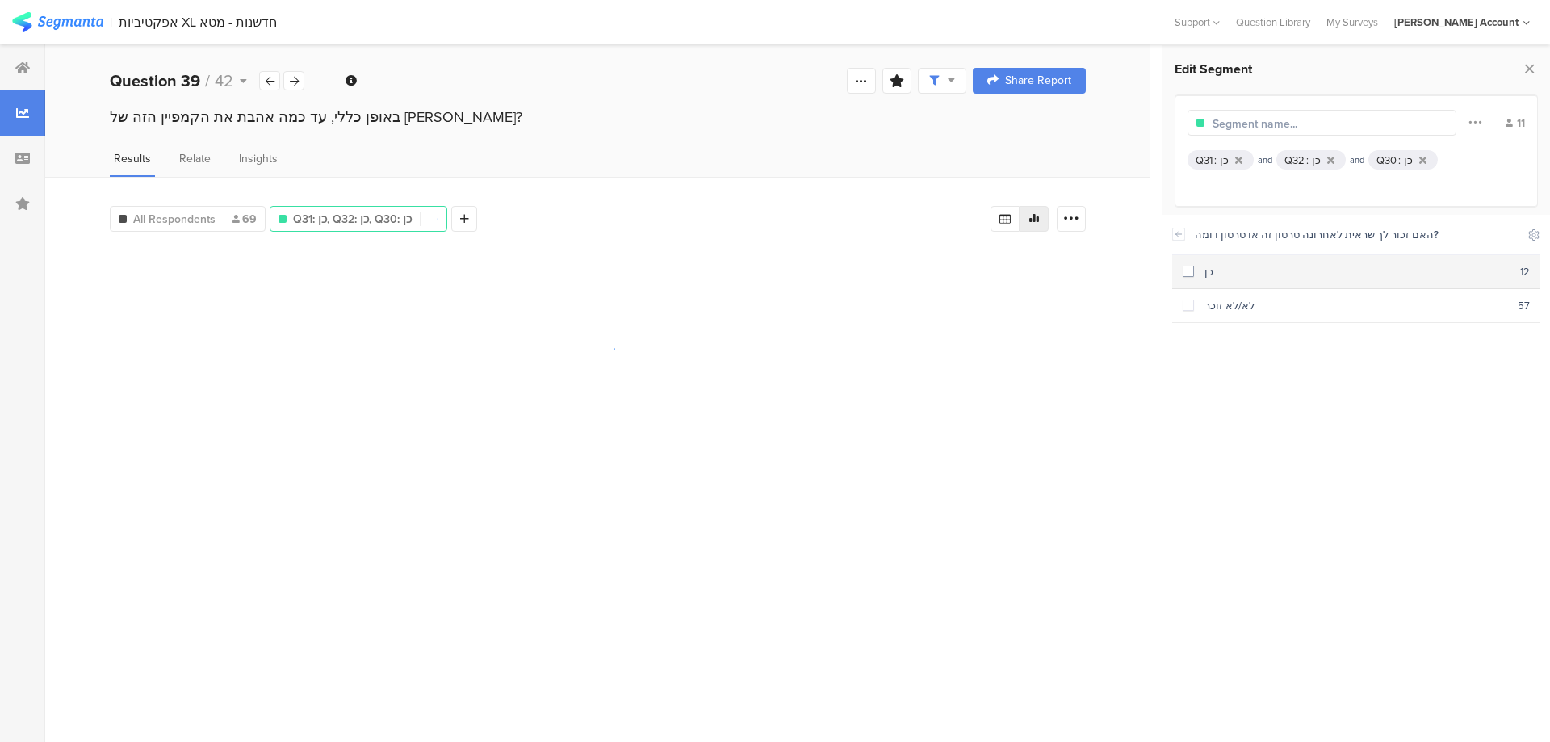
click at [1266, 271] on div "כן" at bounding box center [1357, 271] width 326 height 15
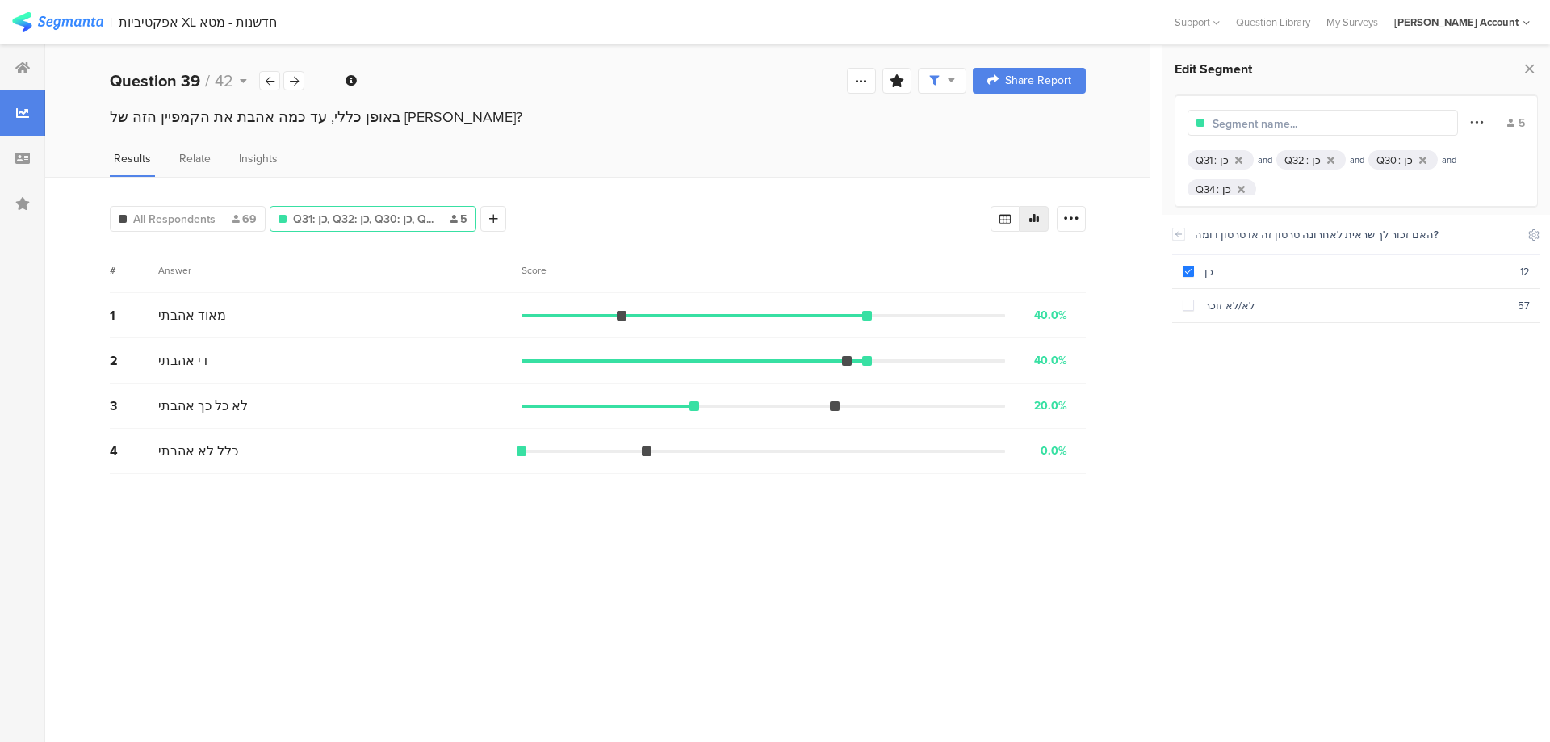
click at [1474, 122] on icon at bounding box center [1476, 121] width 13 height 21
click at [1371, 186] on span "Or" at bounding box center [1369, 184] width 15 height 15
click at [1362, 186] on input "Or" at bounding box center [1355, 185] width 11 height 14
radio input "true"
radio input "false"
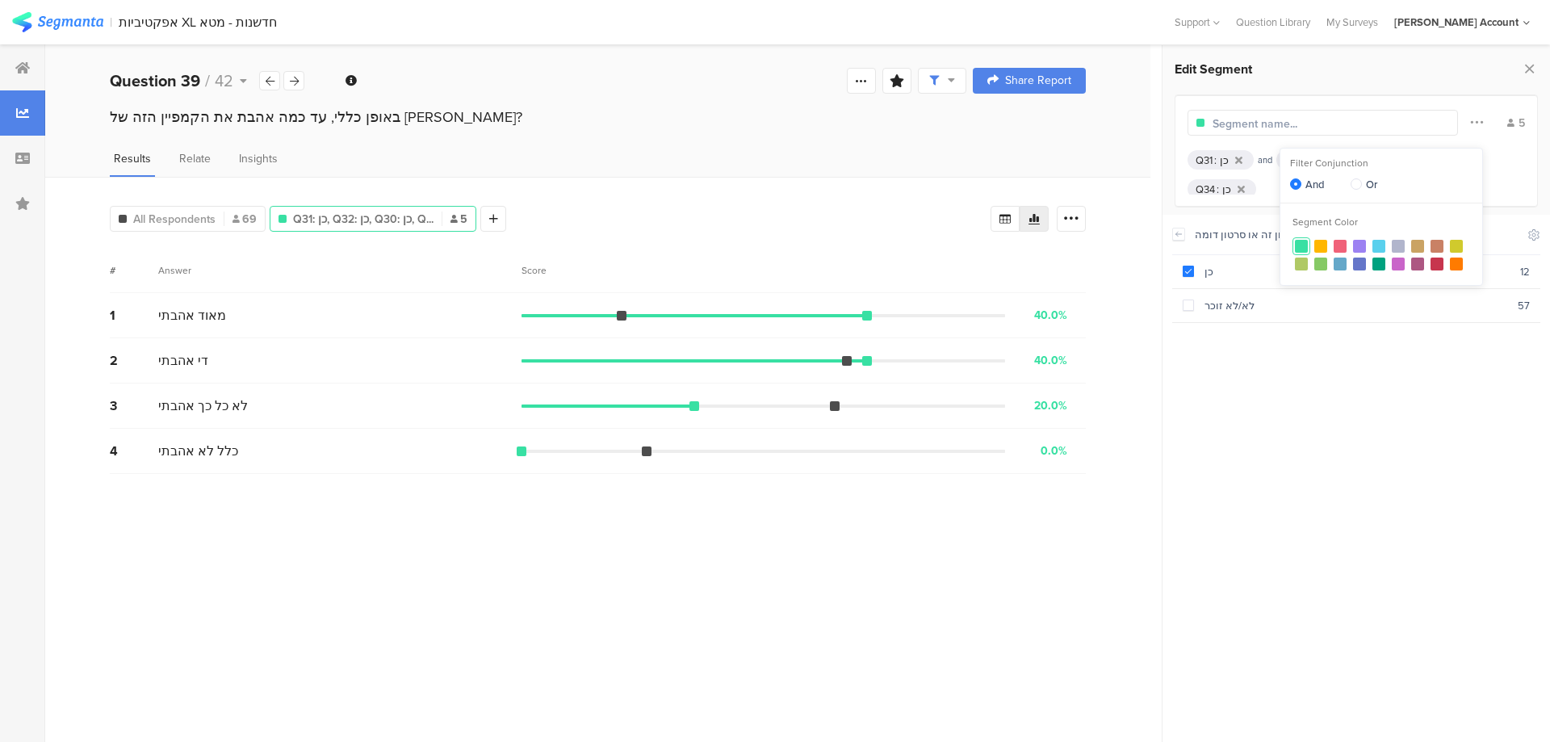
radio input "true"
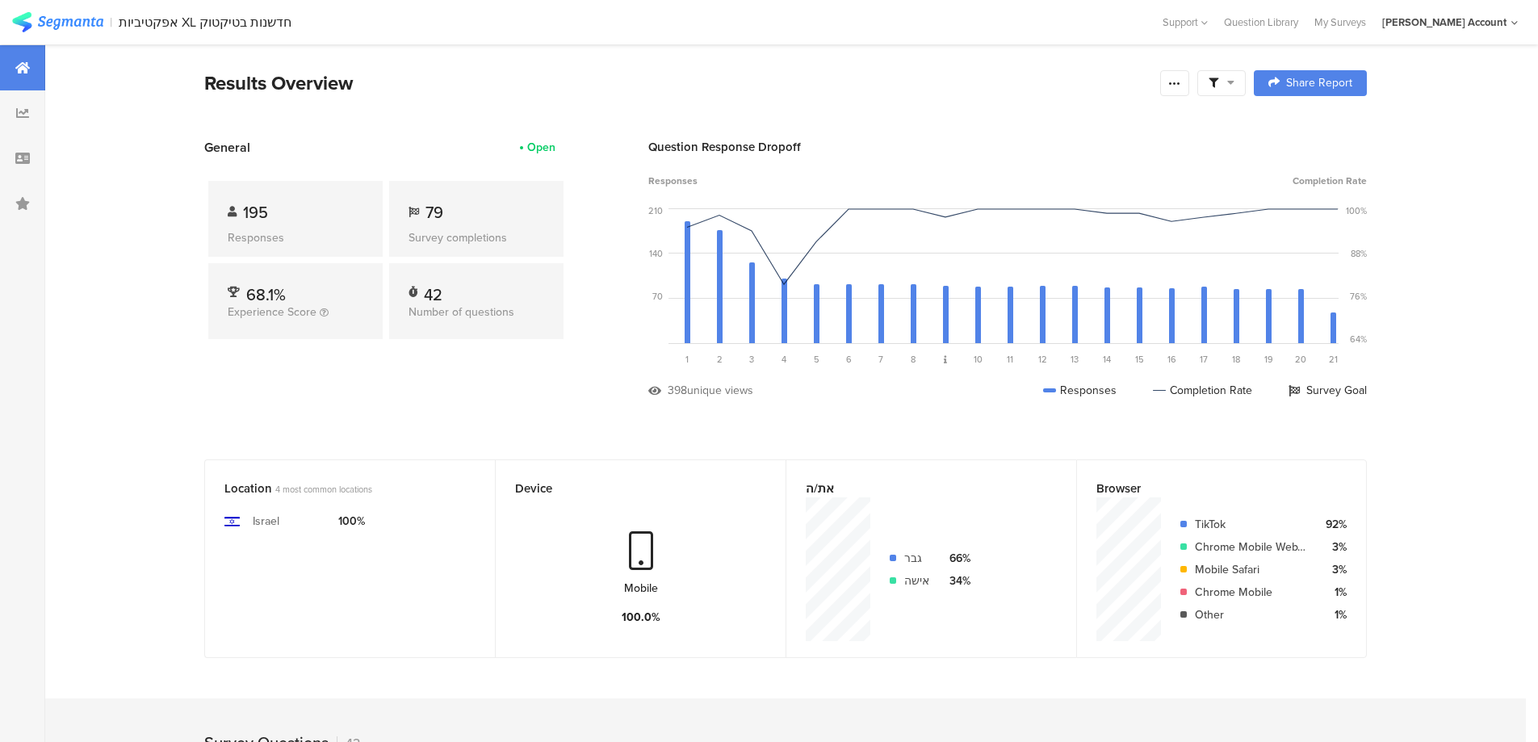
click at [1234, 82] on icon at bounding box center [1230, 82] width 7 height 11
click at [1316, 127] on div "Complete Responses Only" at bounding box center [1228, 129] width 200 height 44
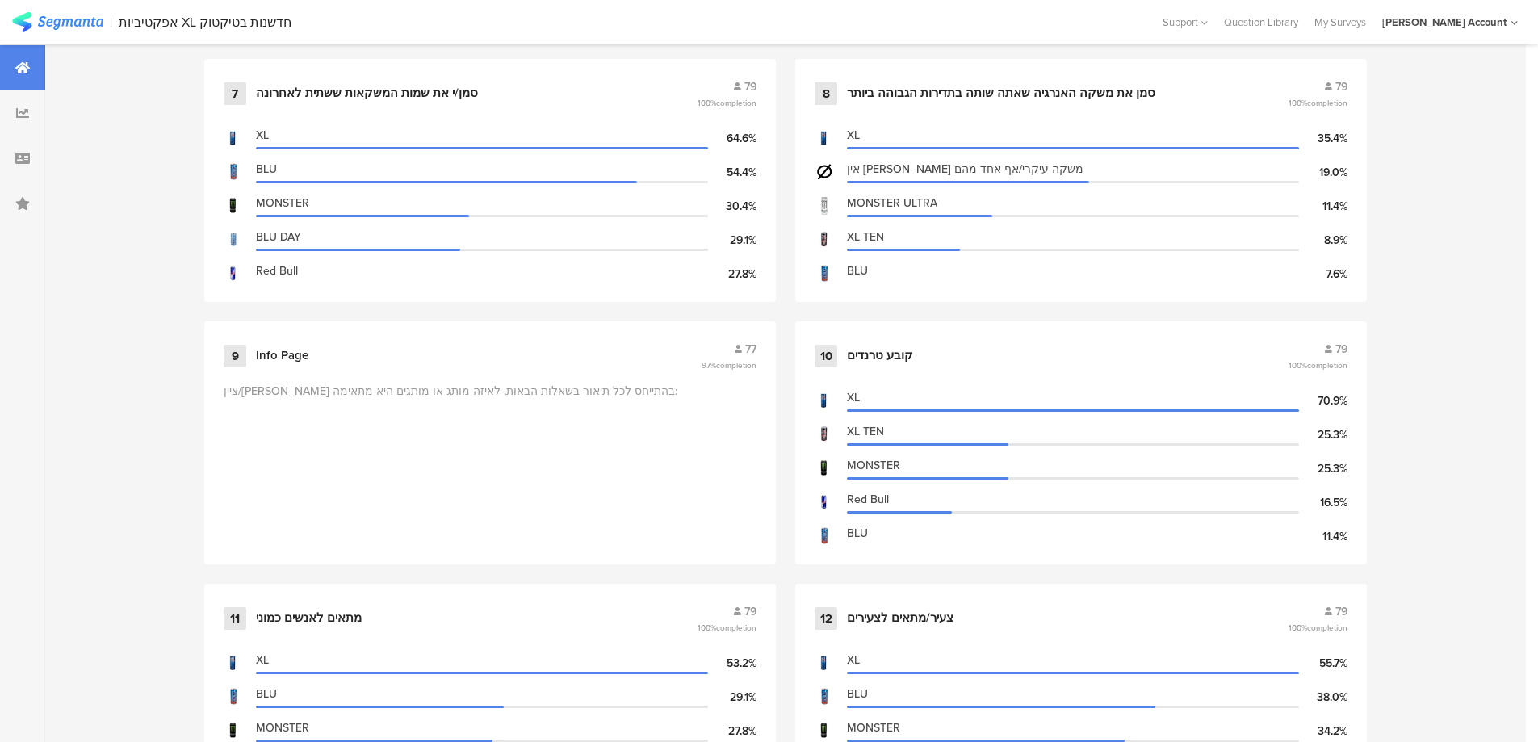
scroll to position [1614, 0]
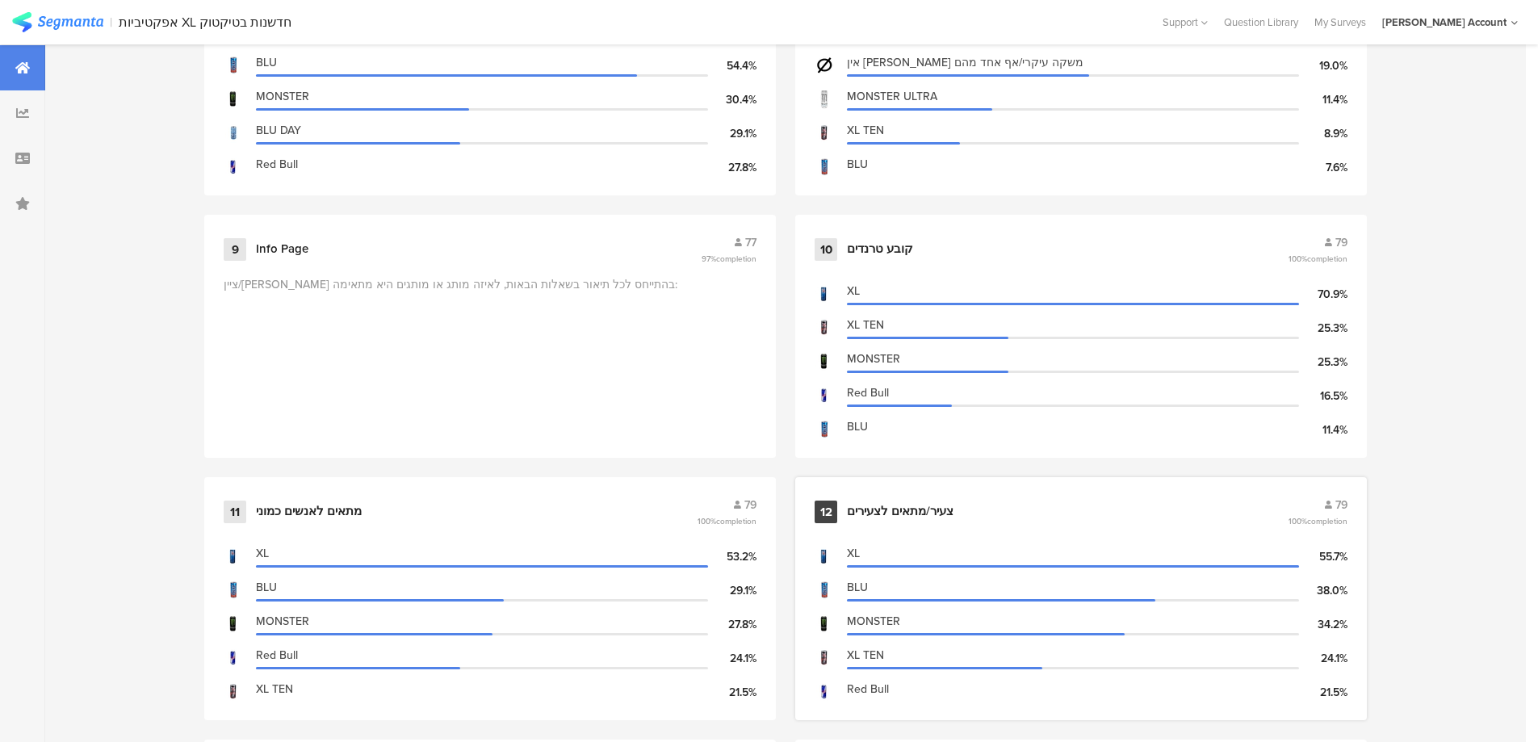
drag, startPoint x: 917, startPoint y: 607, endPoint x: 911, endPoint y: 679, distance: 72.1
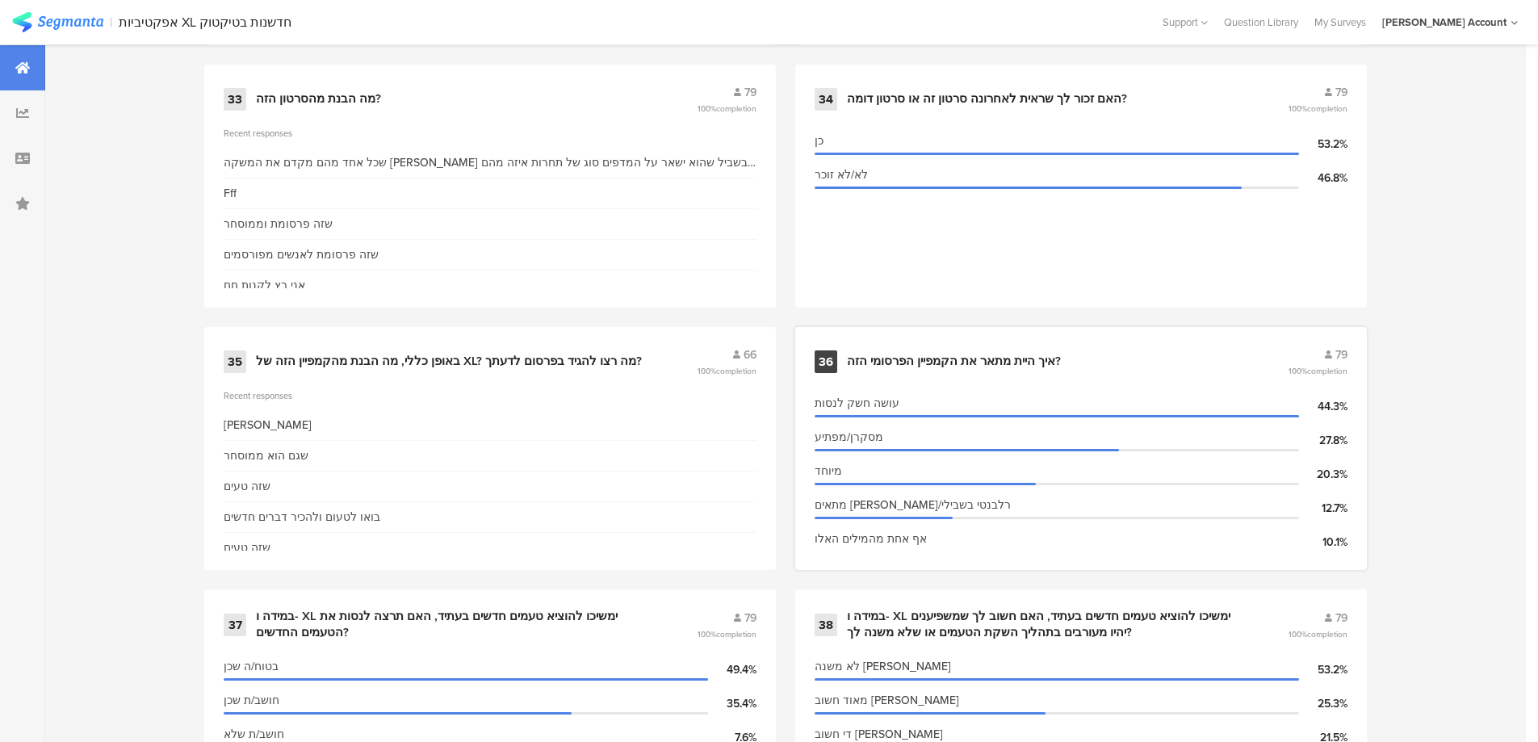
scroll to position [4951, 0]
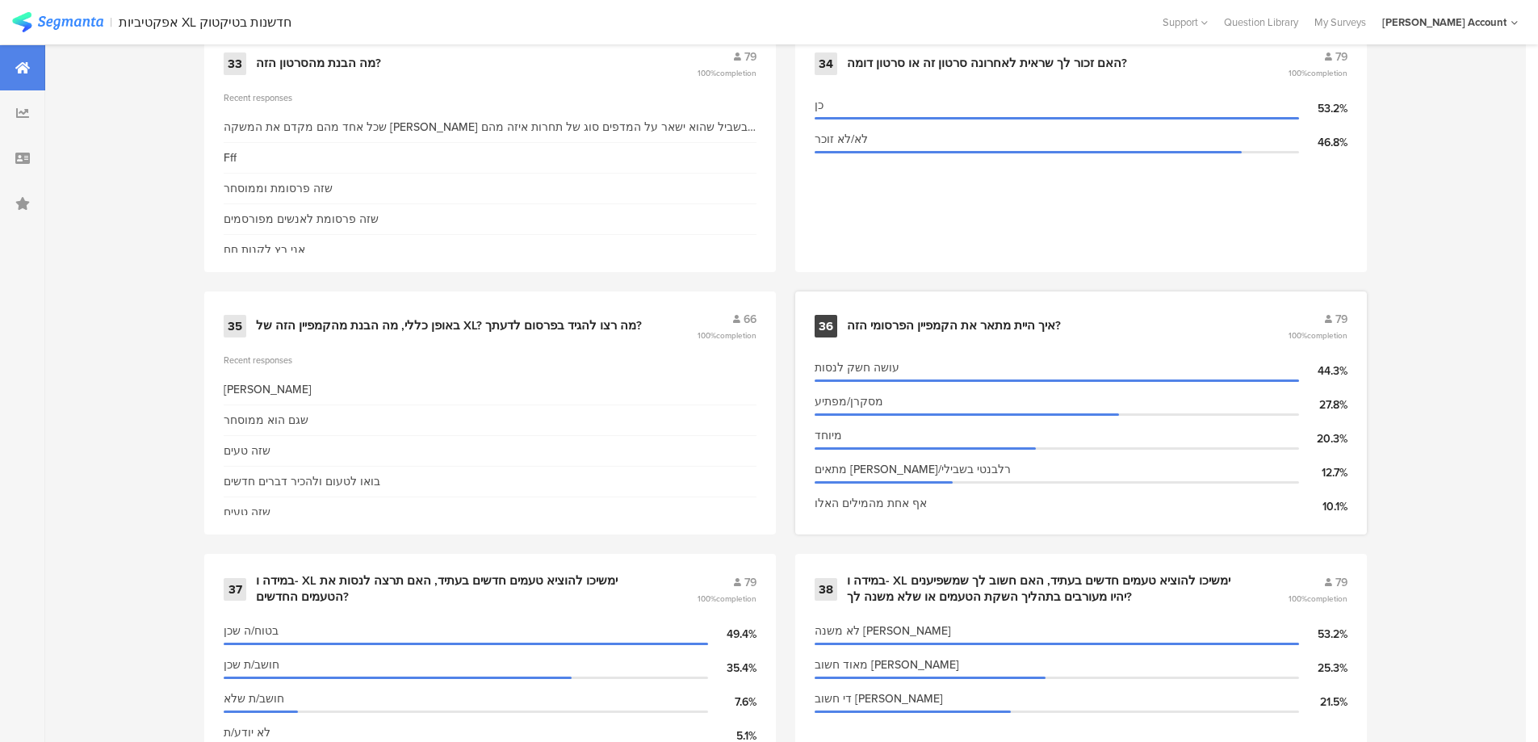
click at [968, 328] on div "איך היית מתאר את הקמפיין הפרסומי הזה?" at bounding box center [954, 326] width 214 height 16
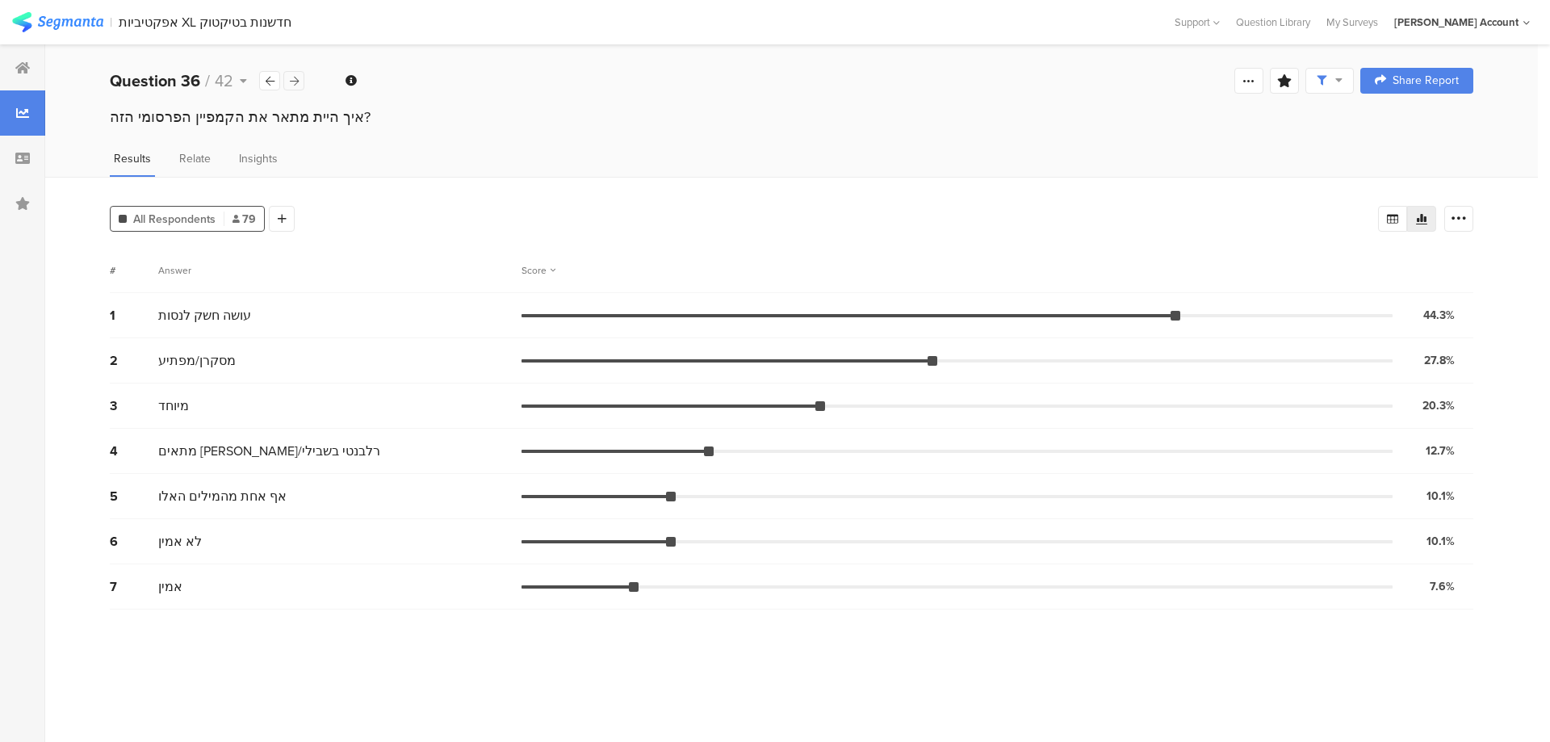
click at [291, 82] on icon at bounding box center [294, 81] width 9 height 10
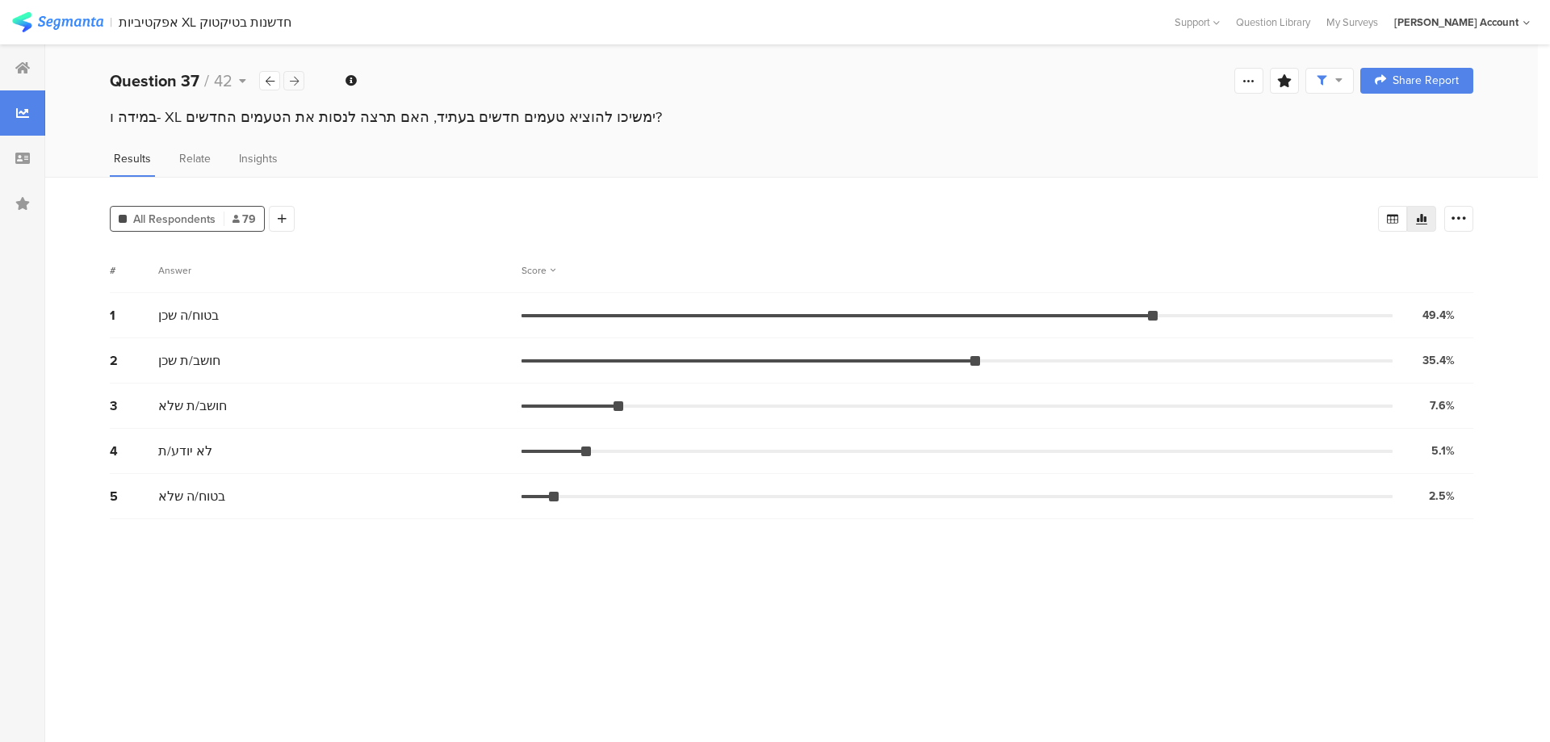
click at [291, 82] on icon at bounding box center [294, 81] width 9 height 10
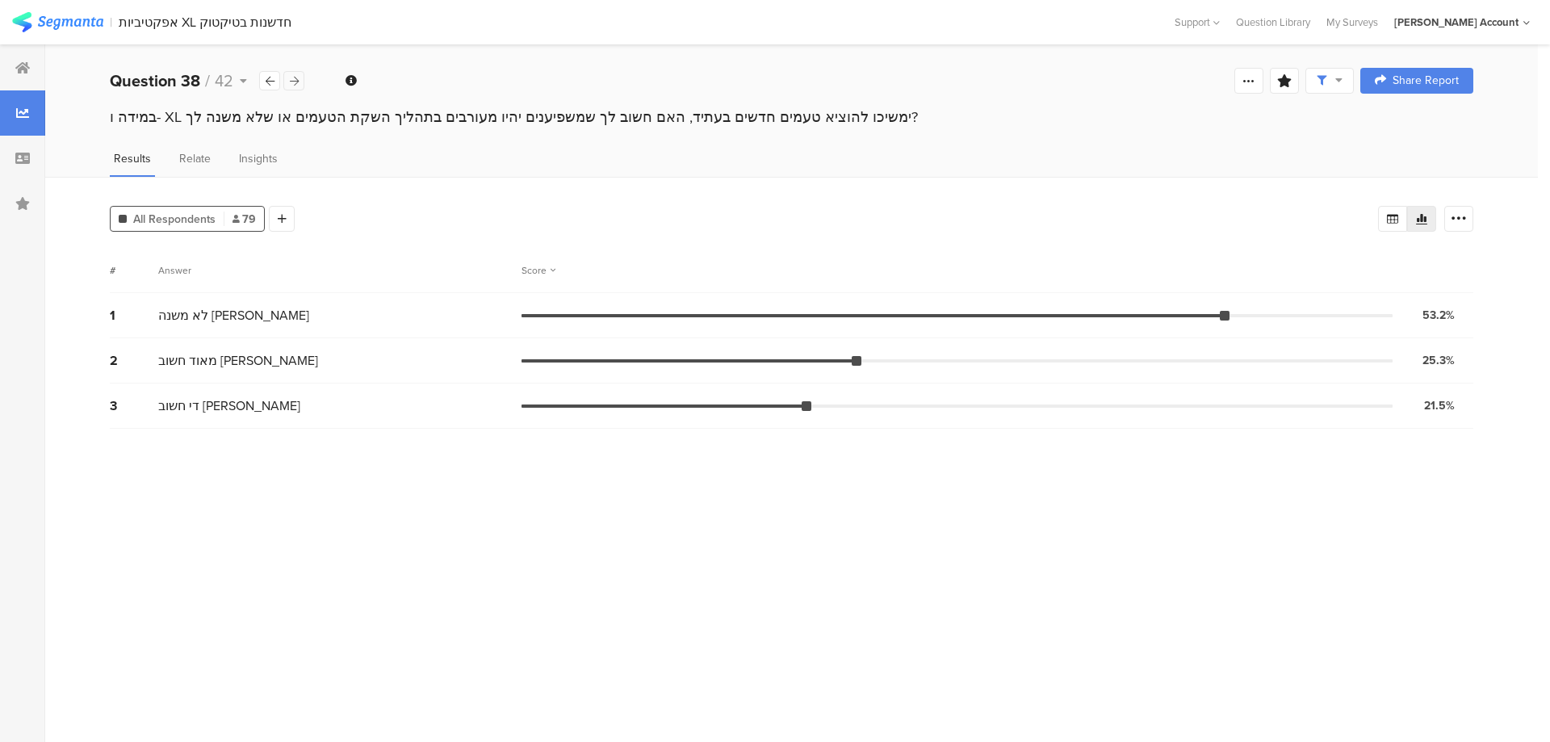
click at [291, 82] on icon at bounding box center [294, 81] width 9 height 10
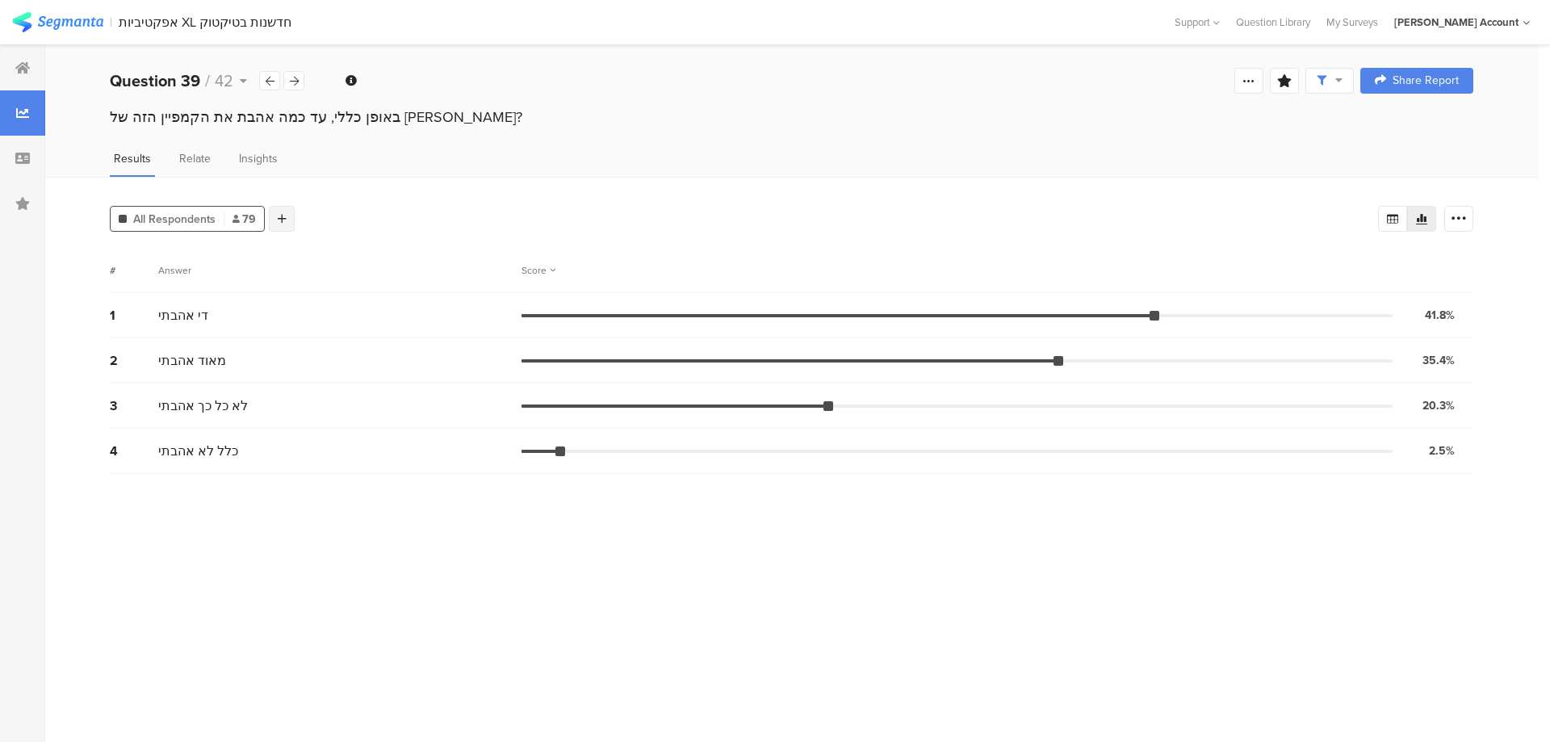
click at [287, 218] on div at bounding box center [282, 219] width 26 height 26
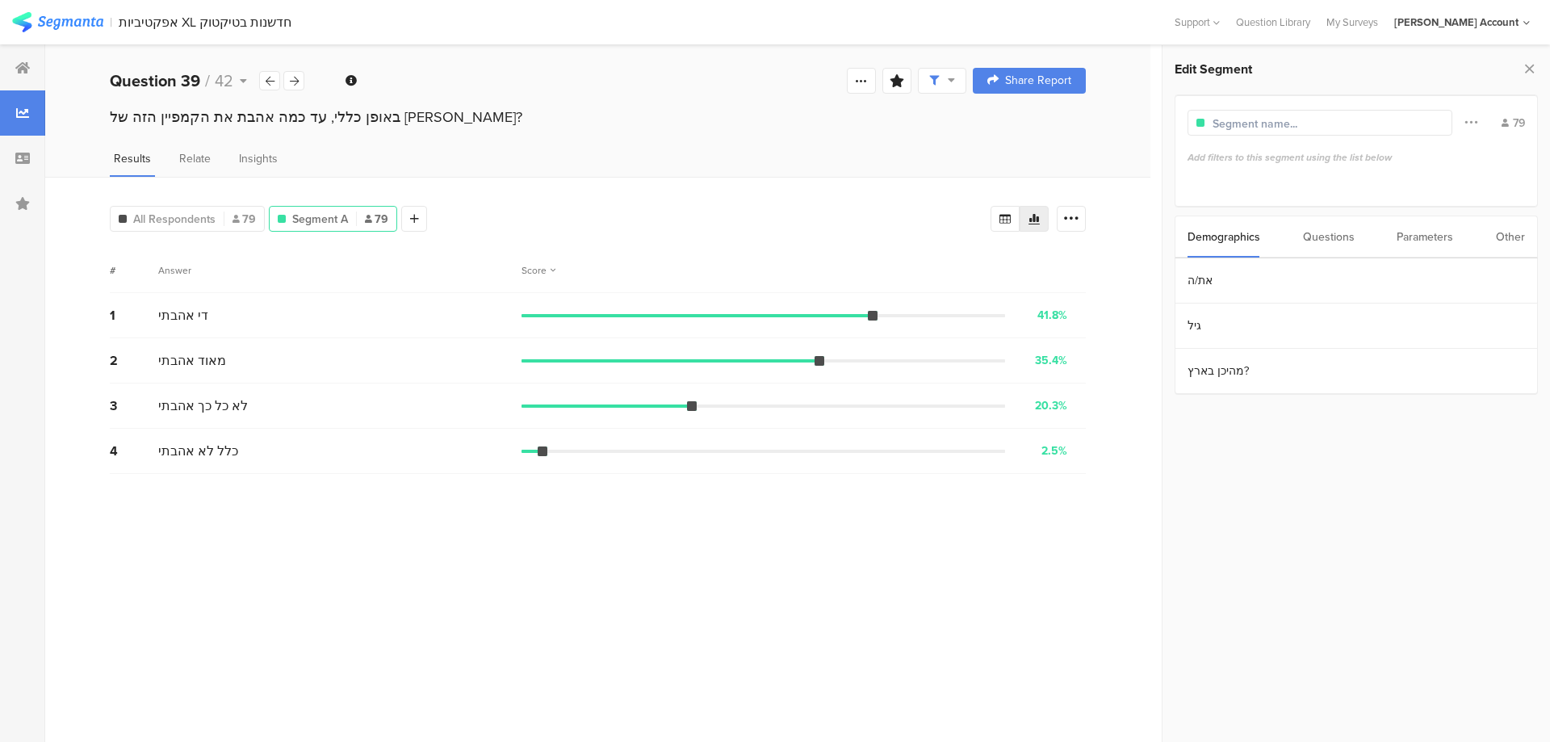
click at [1345, 232] on div "Questions" at bounding box center [1329, 236] width 52 height 41
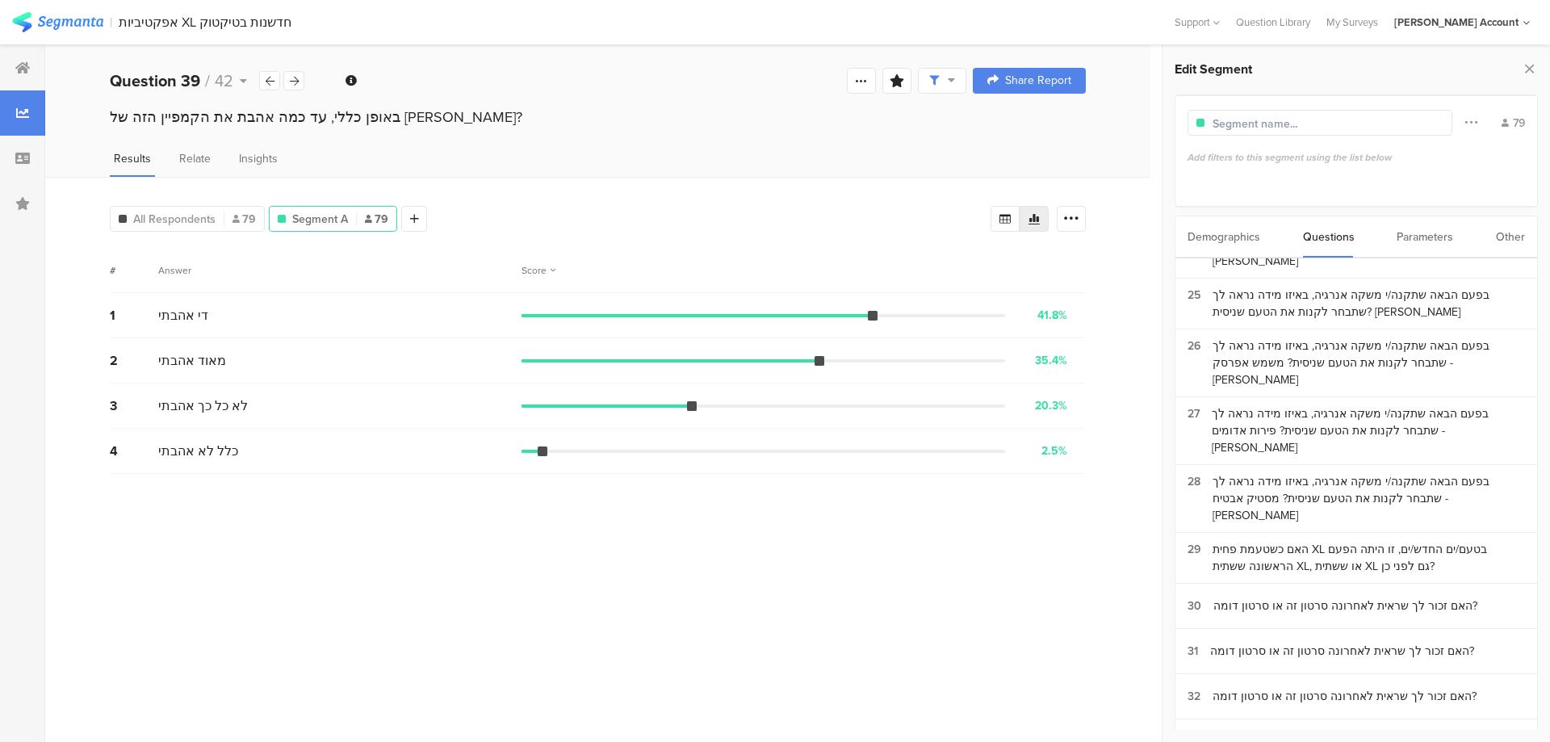
scroll to position [1076, 0]
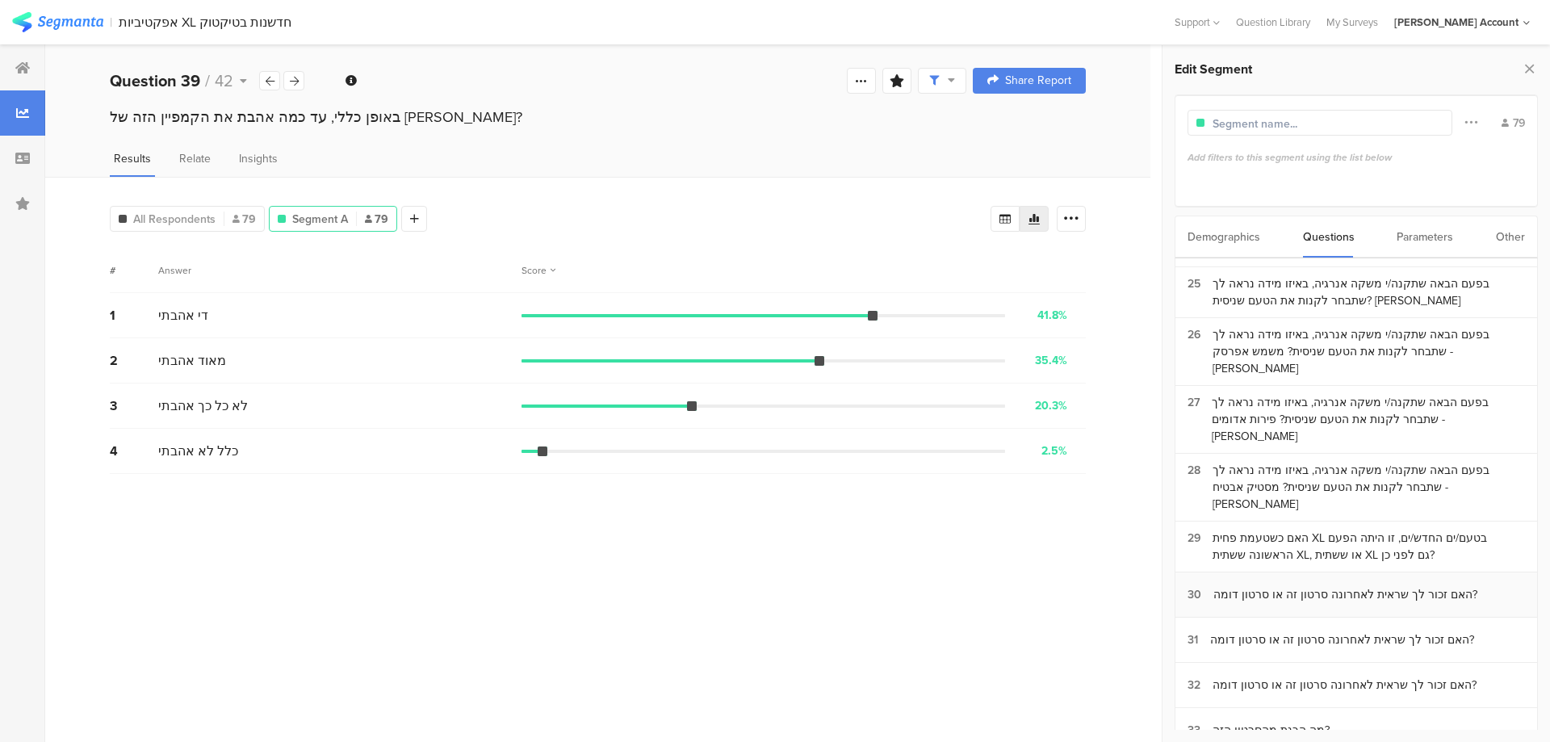
click at [1300, 586] on div "האם זכור לך שראית לאחרונה סרטון זה או סרטון דומה?" at bounding box center [1345, 594] width 264 height 17
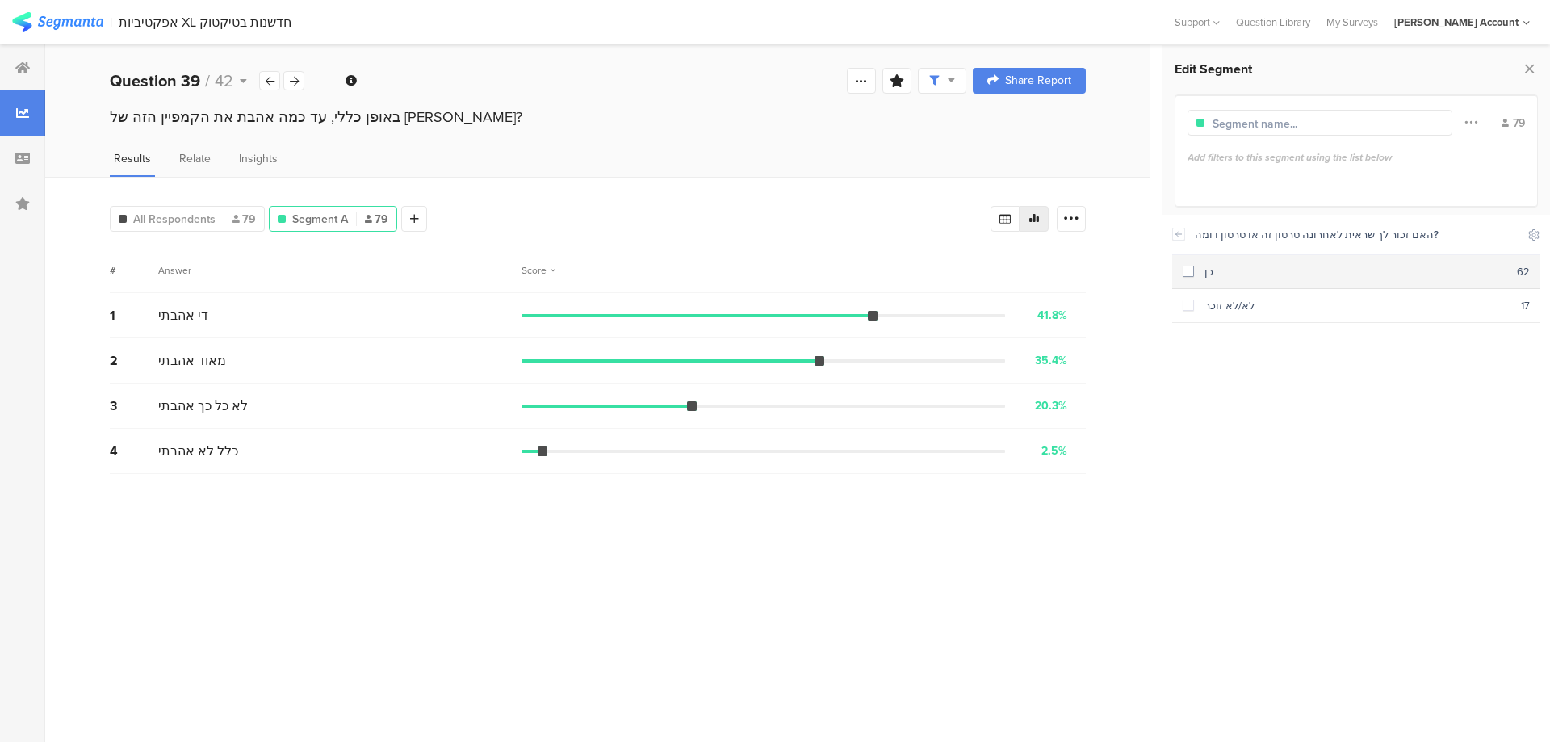
click at [1259, 267] on div "כן" at bounding box center [1355, 271] width 323 height 15
click at [1180, 231] on icon at bounding box center [1178, 234] width 11 height 13
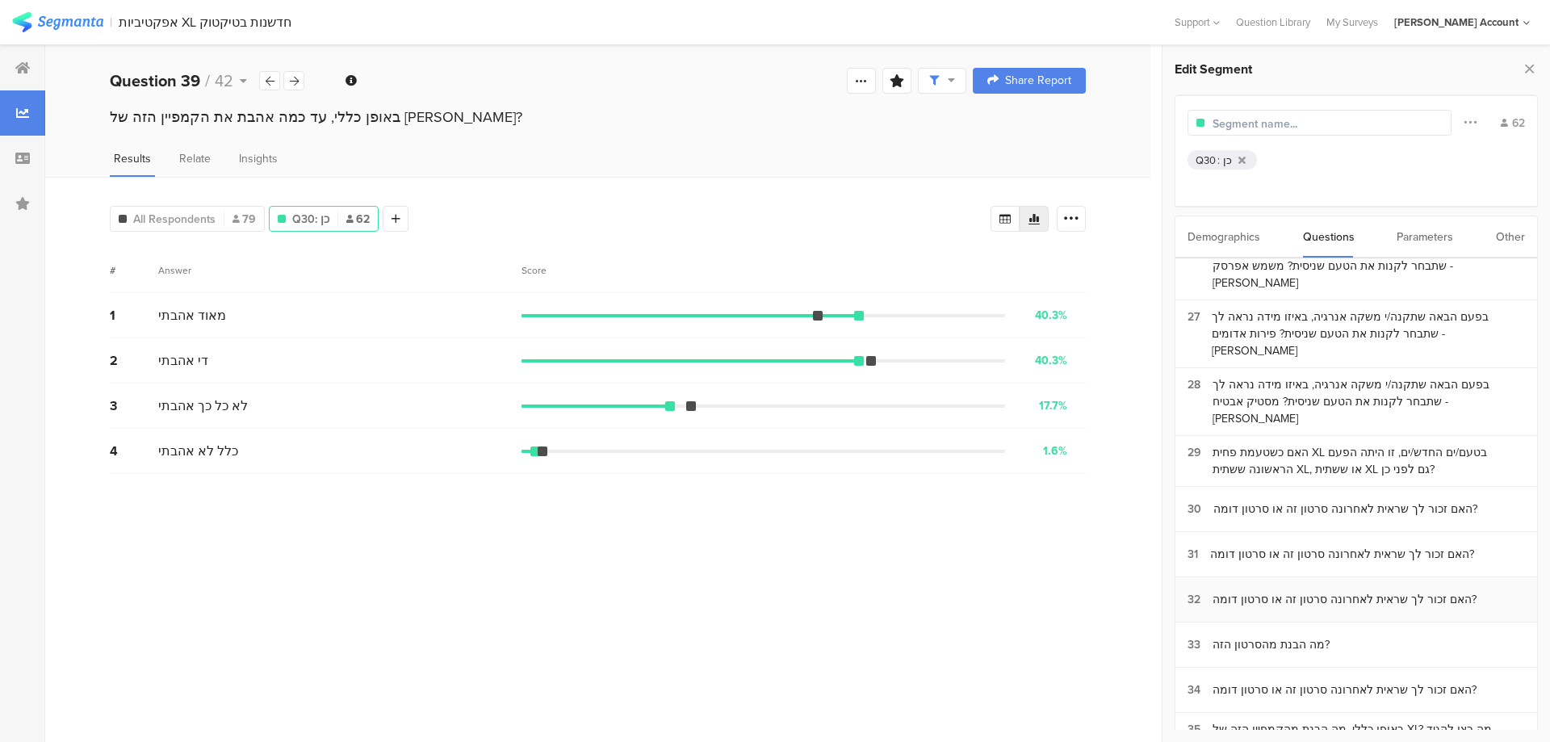
scroll to position [1184, 0]
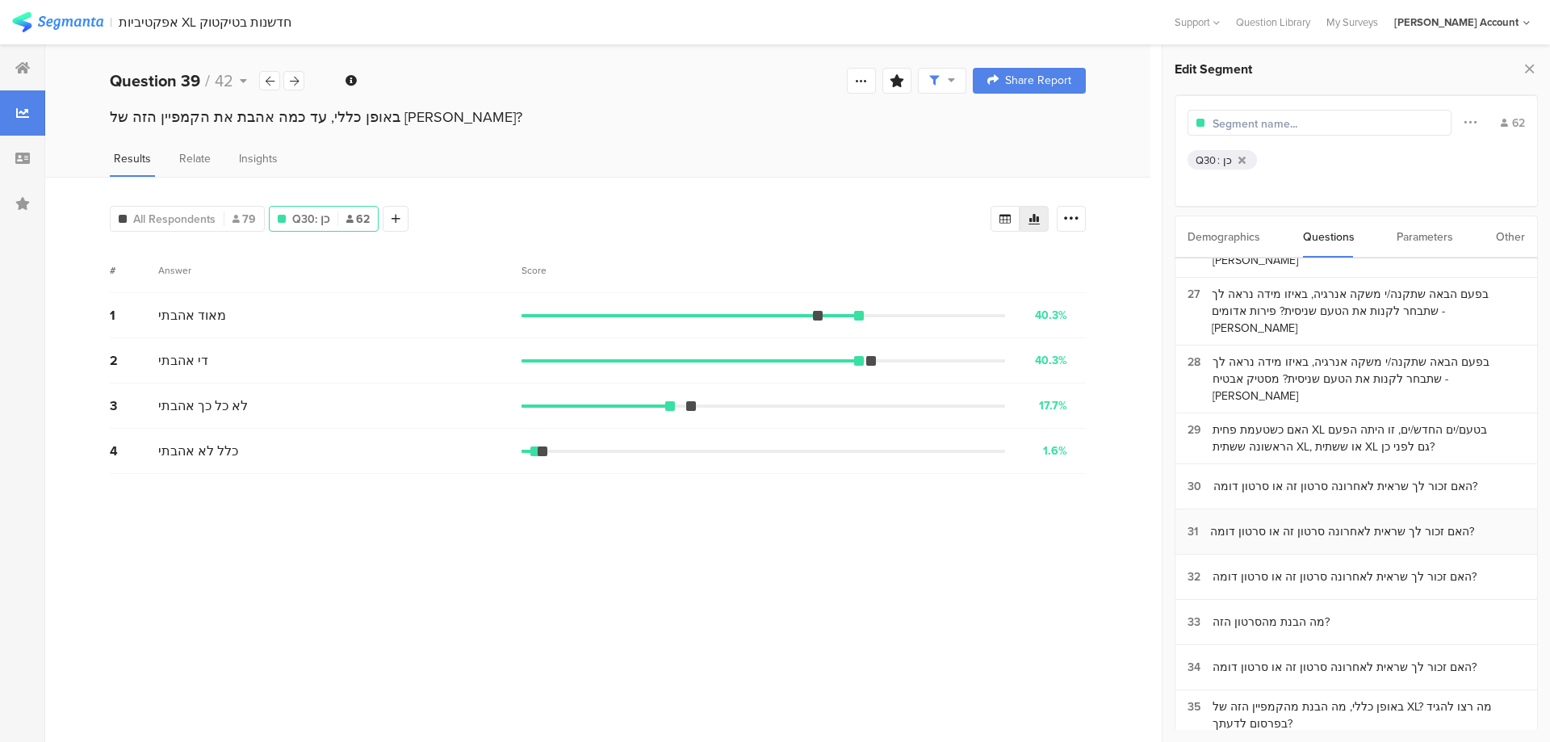
click at [1320, 523] on div "האם זכור לך שראית לאחרונה סרטון זה או סרטון דומה?" at bounding box center [1342, 531] width 264 height 17
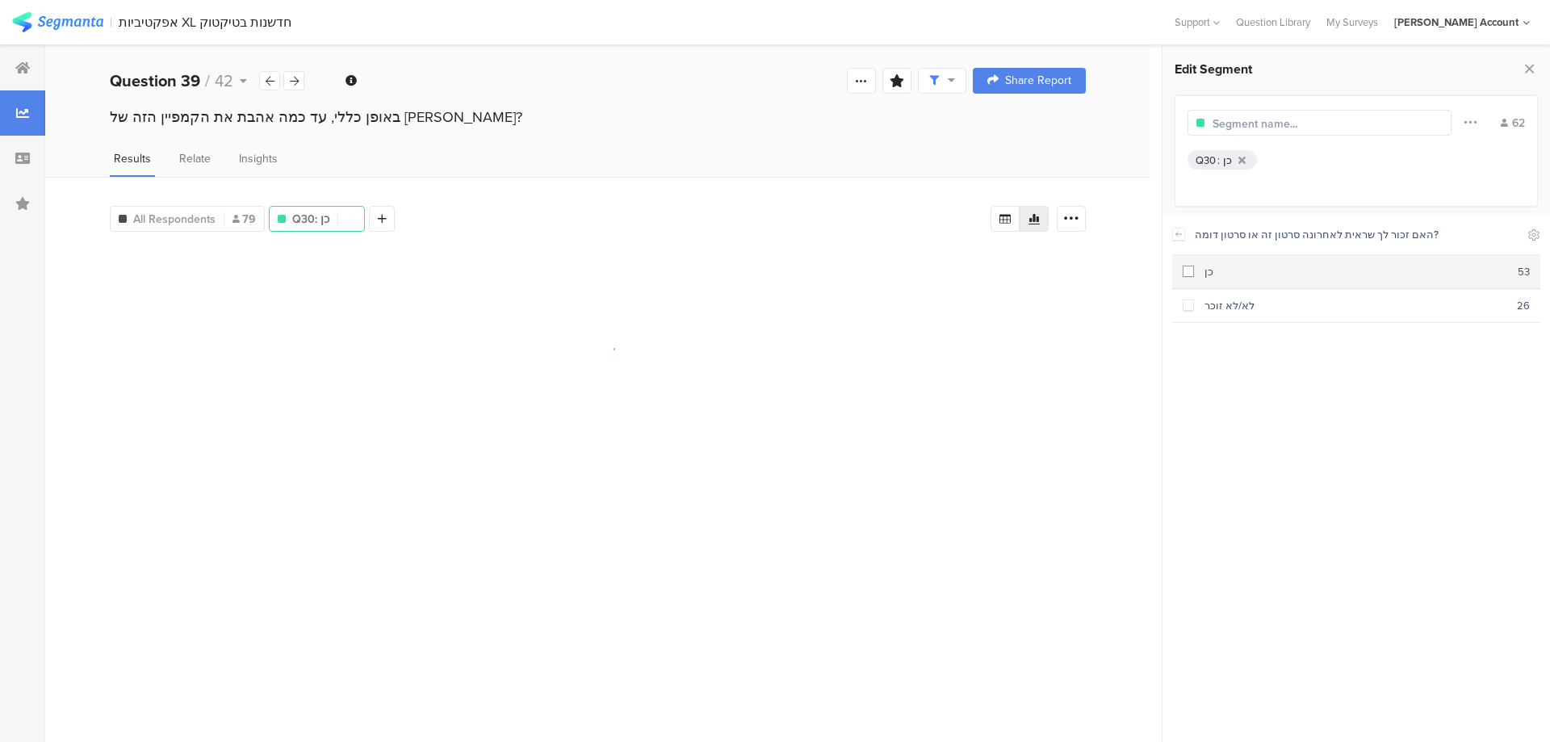
click at [1279, 270] on div "כן" at bounding box center [1356, 271] width 324 height 15
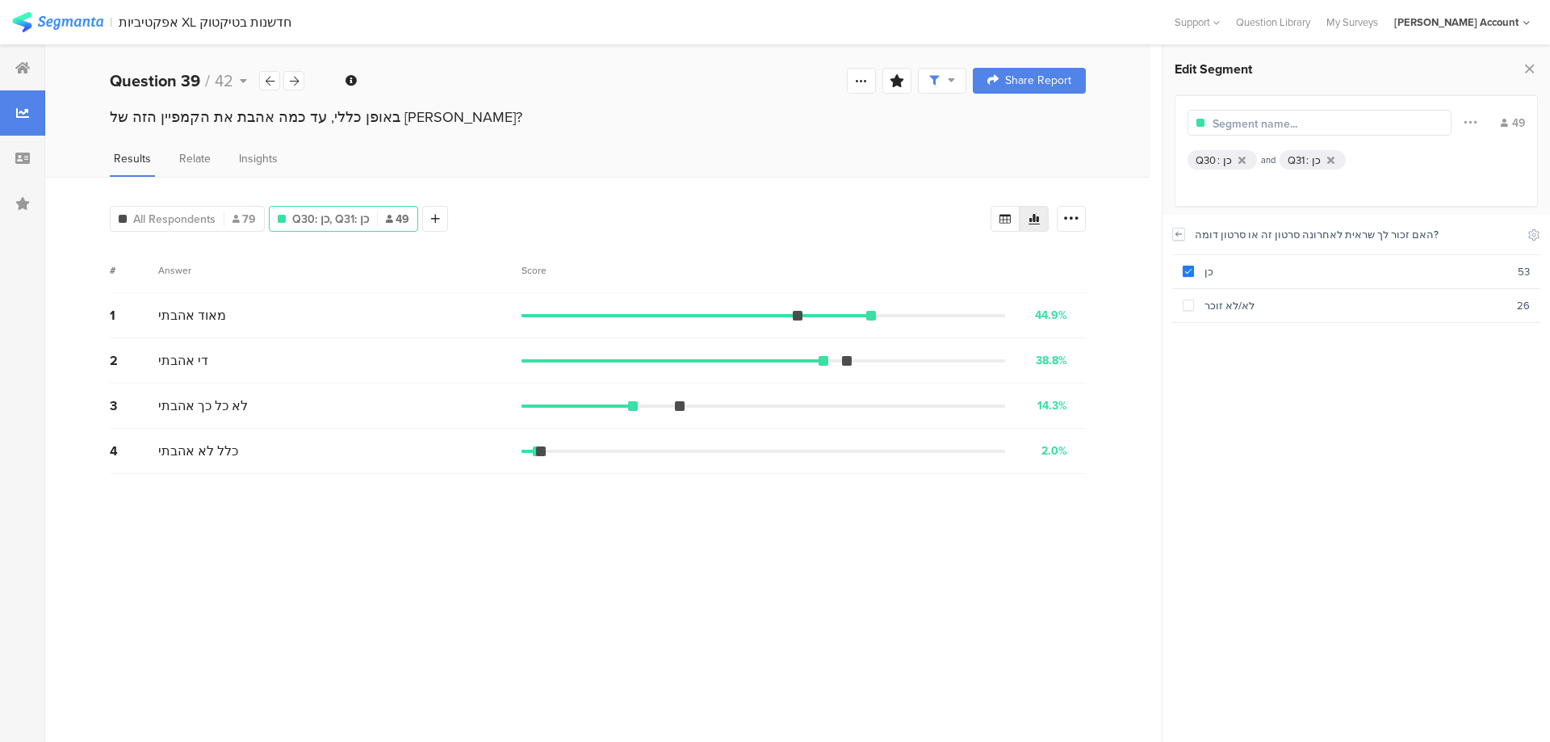
click at [1179, 235] on icon at bounding box center [1178, 234] width 11 height 13
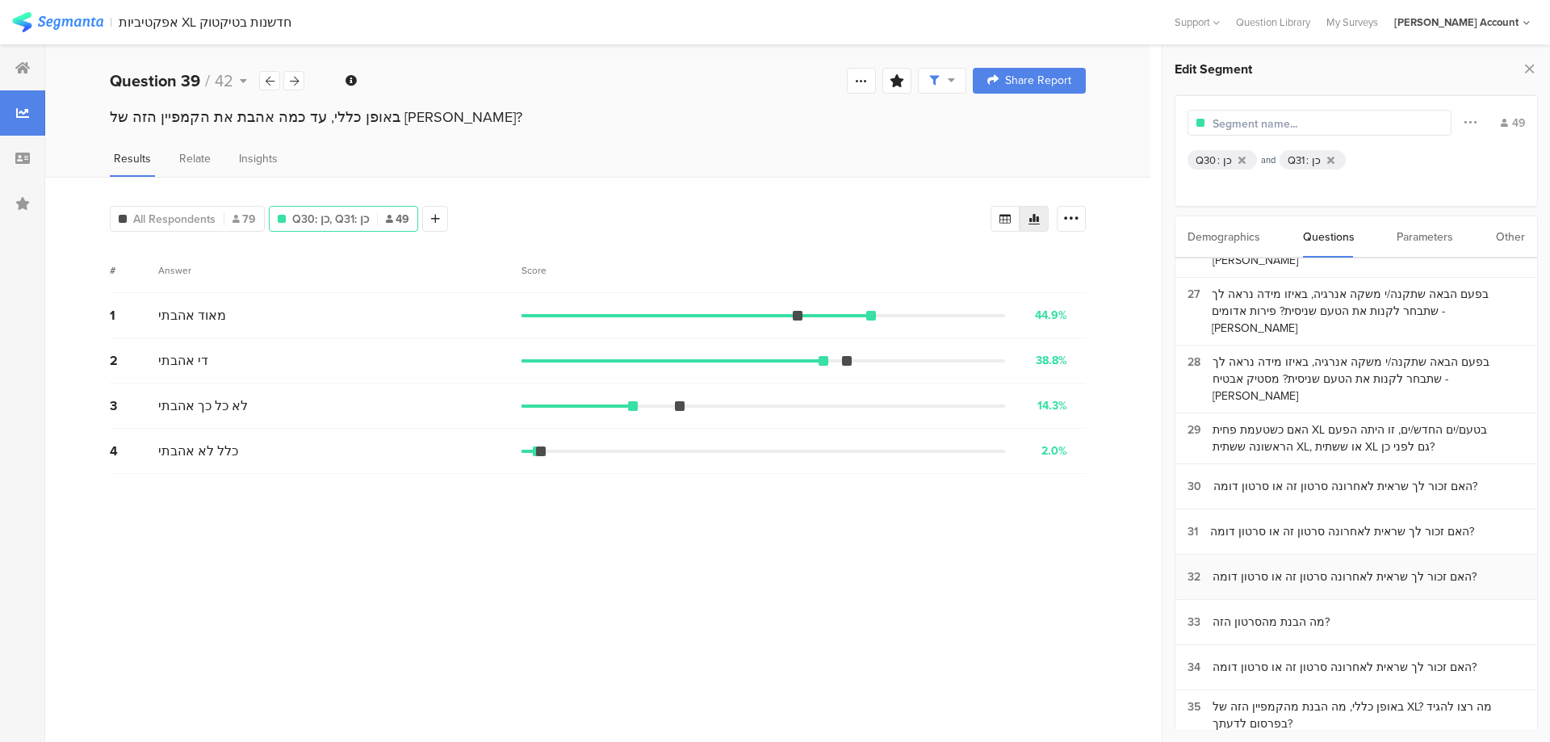
click at [1283, 568] on div "האם זכור לך שראית לאחרונה סרטון זה או סרטון דומה?" at bounding box center [1344, 576] width 264 height 17
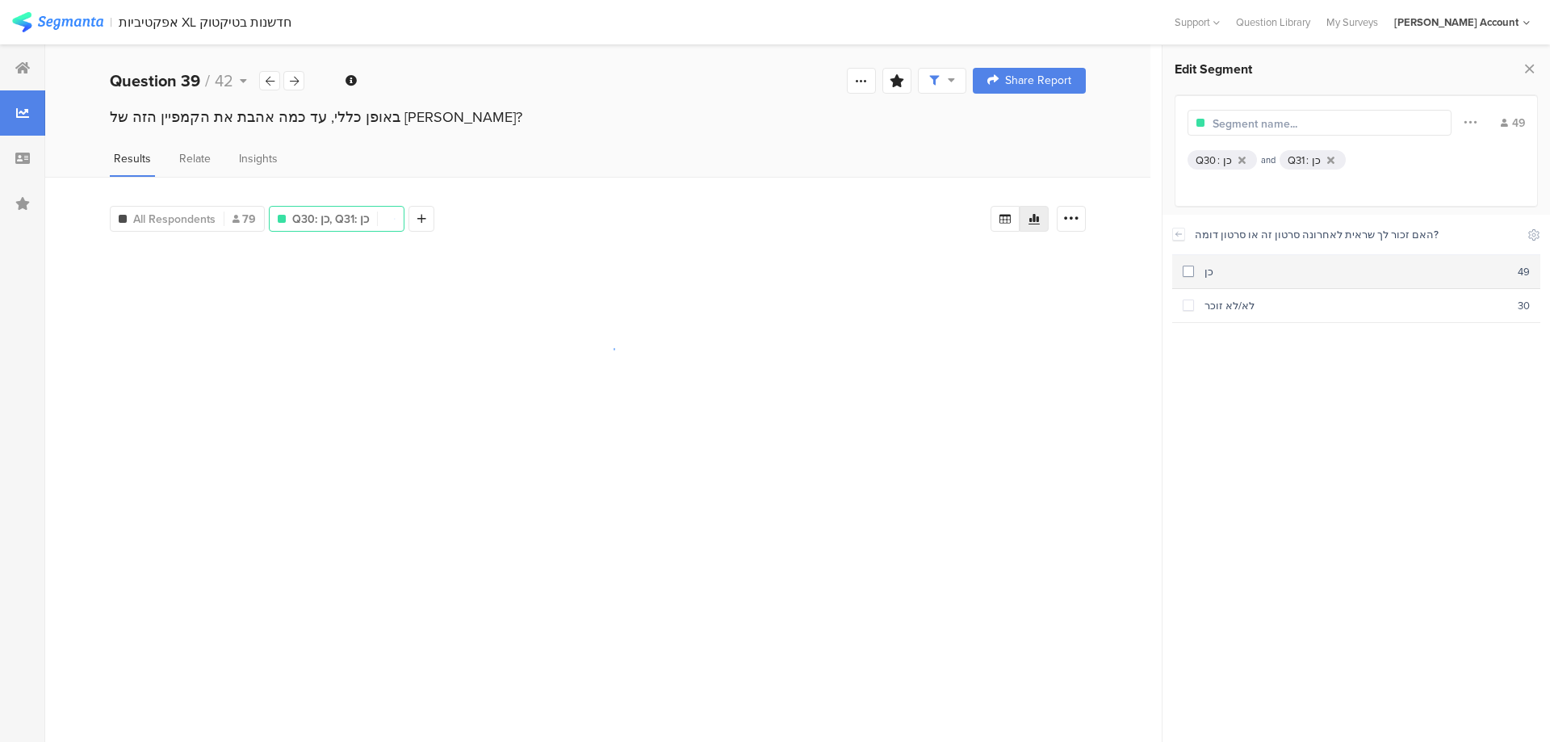
click at [1216, 274] on div "כן" at bounding box center [1356, 271] width 324 height 15
click at [1178, 233] on icon at bounding box center [1179, 234] width 6 height 4
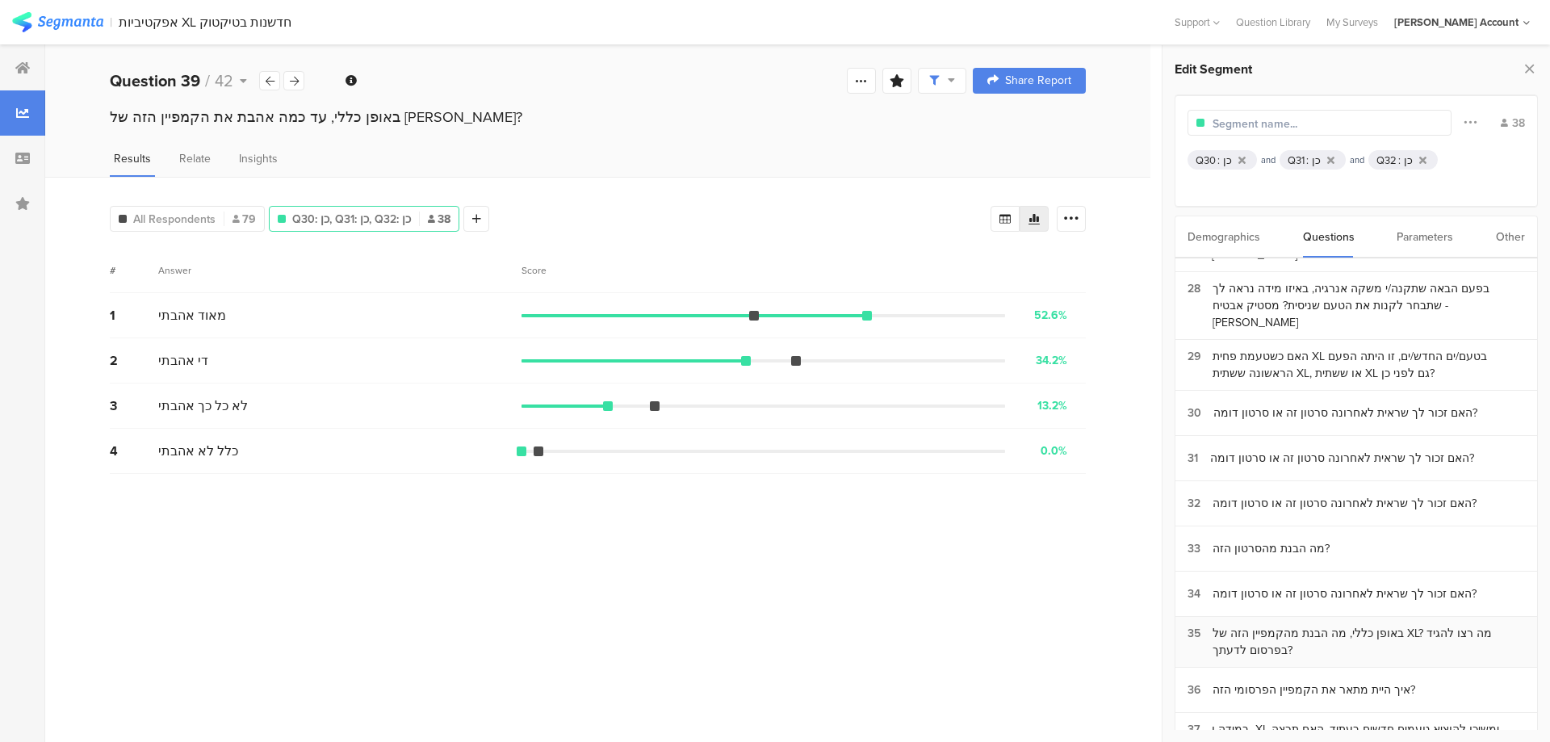
scroll to position [1292, 0]
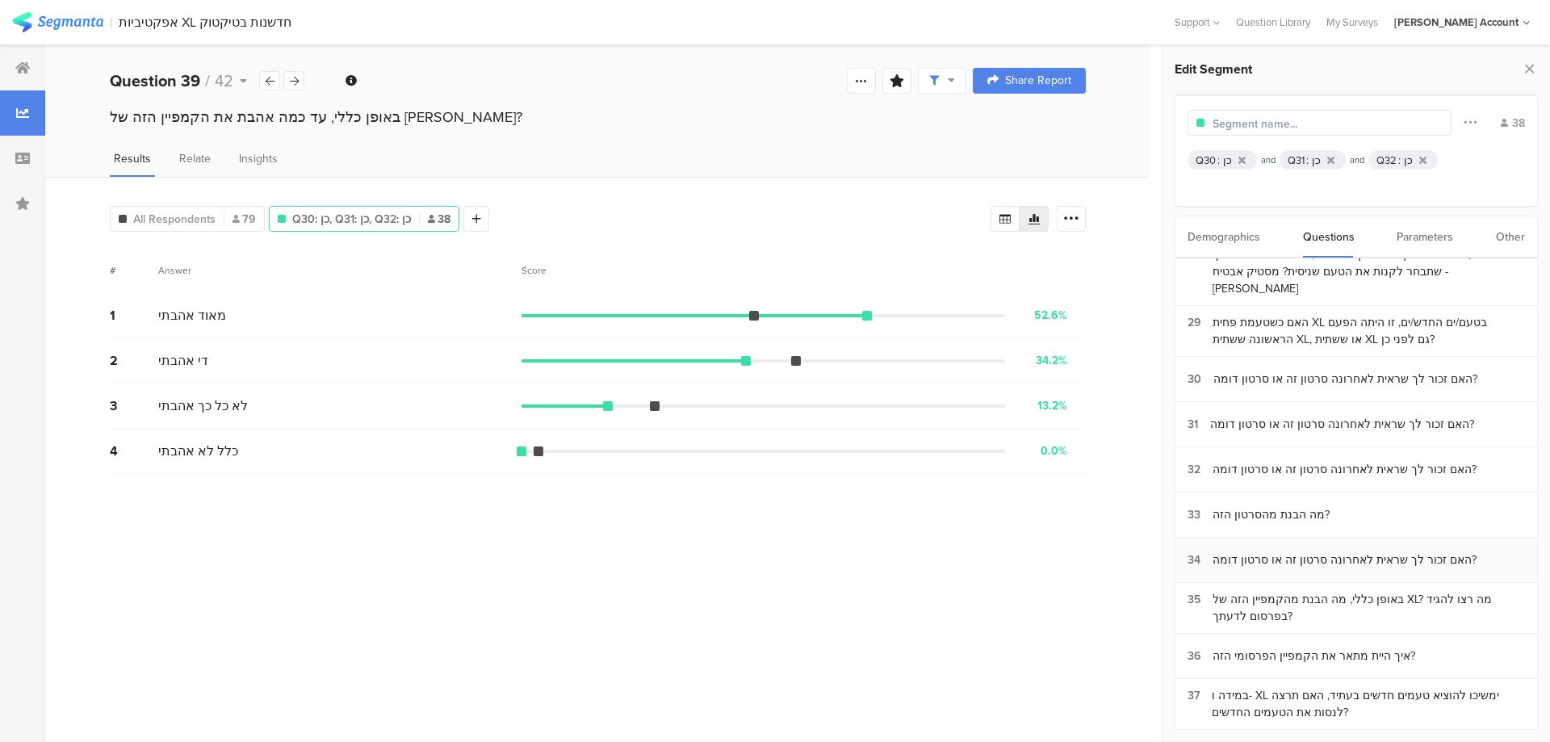
click at [1285, 538] on section "34 האם זכור לך שראית לאחרונה סרטון זה או סרטון דומה?" at bounding box center [1356, 560] width 362 height 45
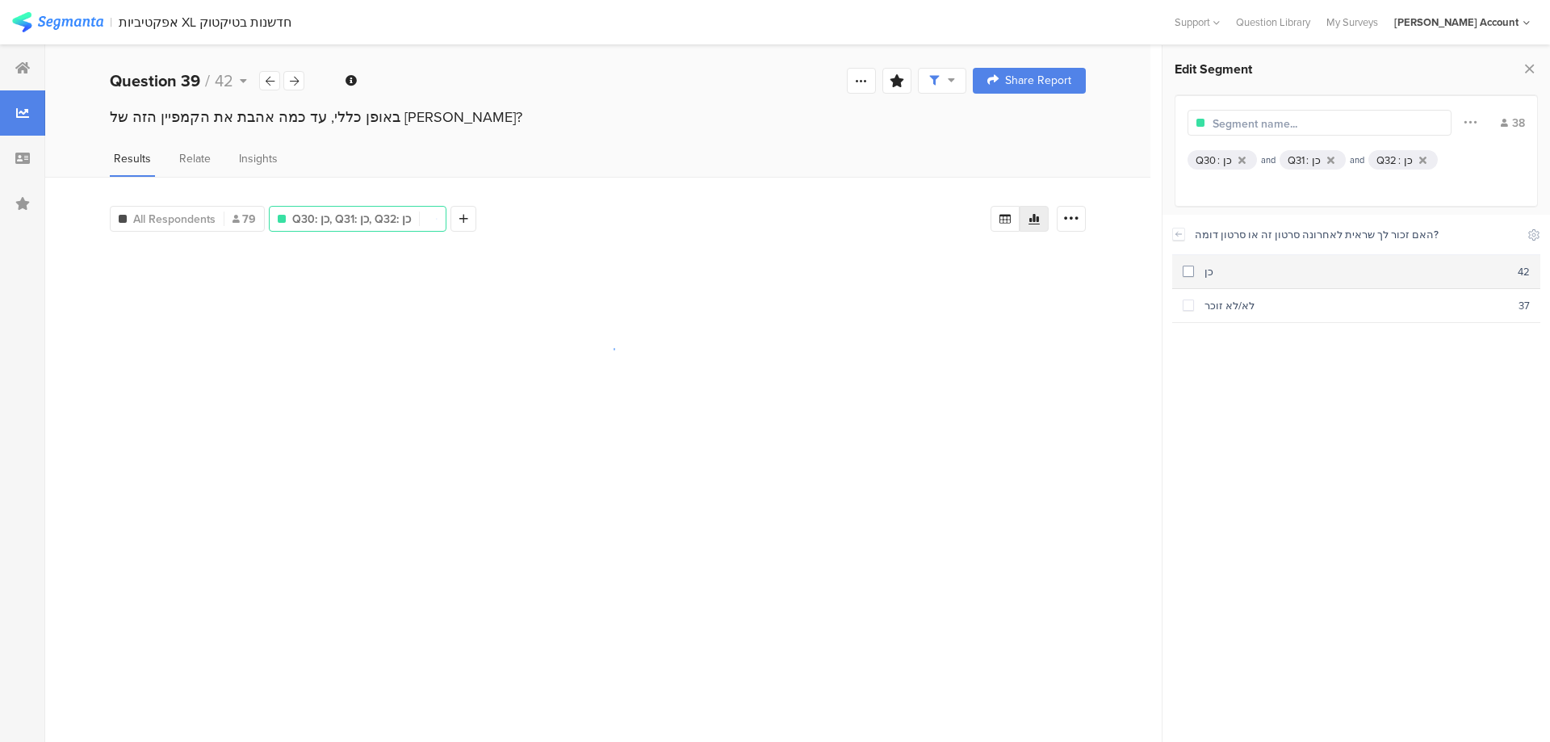
click at [1221, 269] on div "כן" at bounding box center [1356, 271] width 324 height 15
click at [1469, 116] on icon at bounding box center [1469, 121] width 13 height 21
click at [1366, 182] on span "Or" at bounding box center [1362, 184] width 15 height 15
click at [1355, 182] on input "Or" at bounding box center [1349, 185] width 11 height 14
radio input "true"
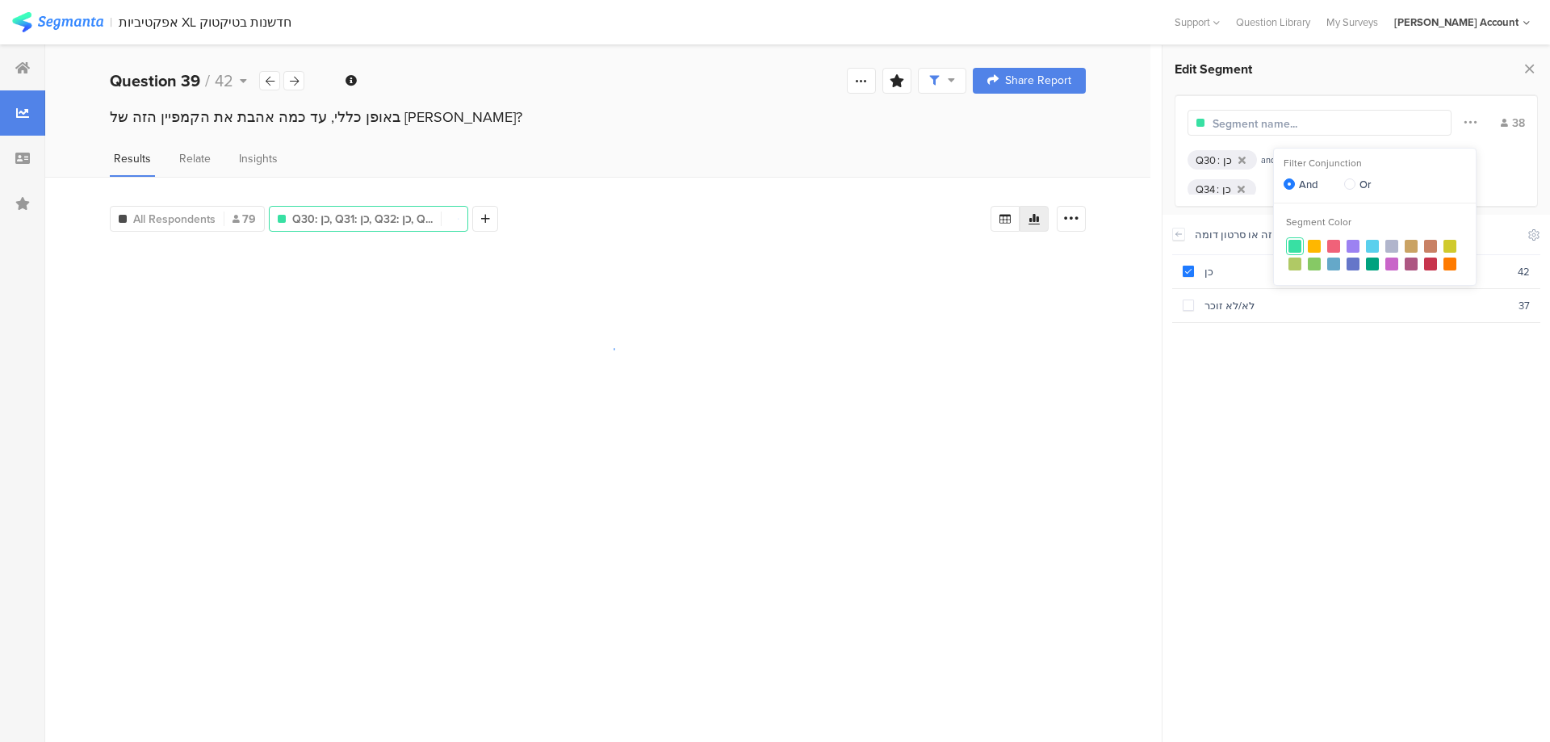
radio input "false"
radio input "true"
